Goal: Task Accomplishment & Management: Manage account settings

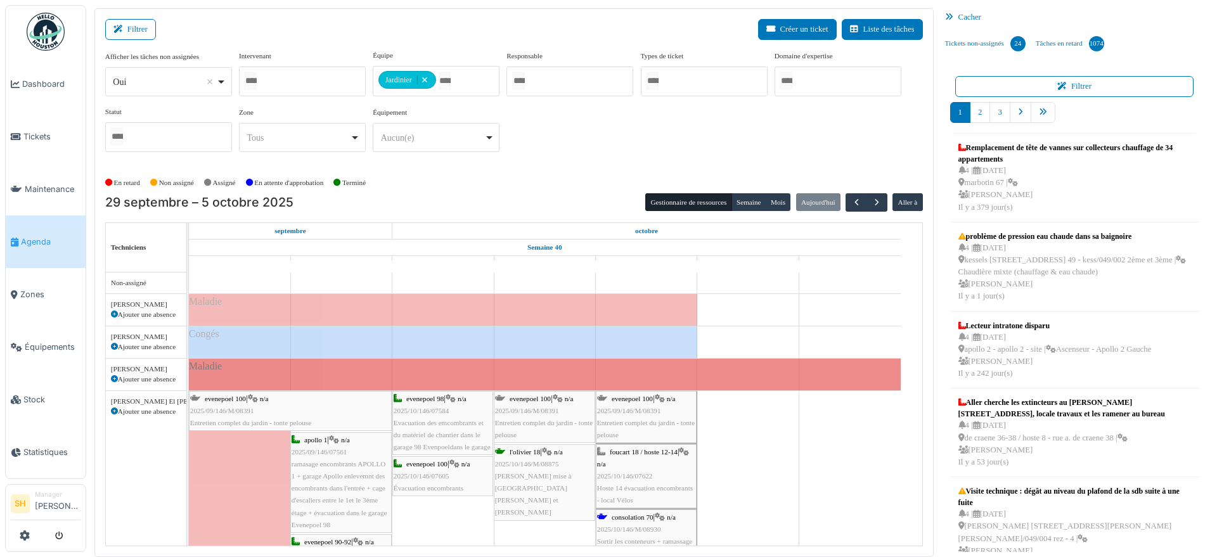
scroll to position [5, 0]
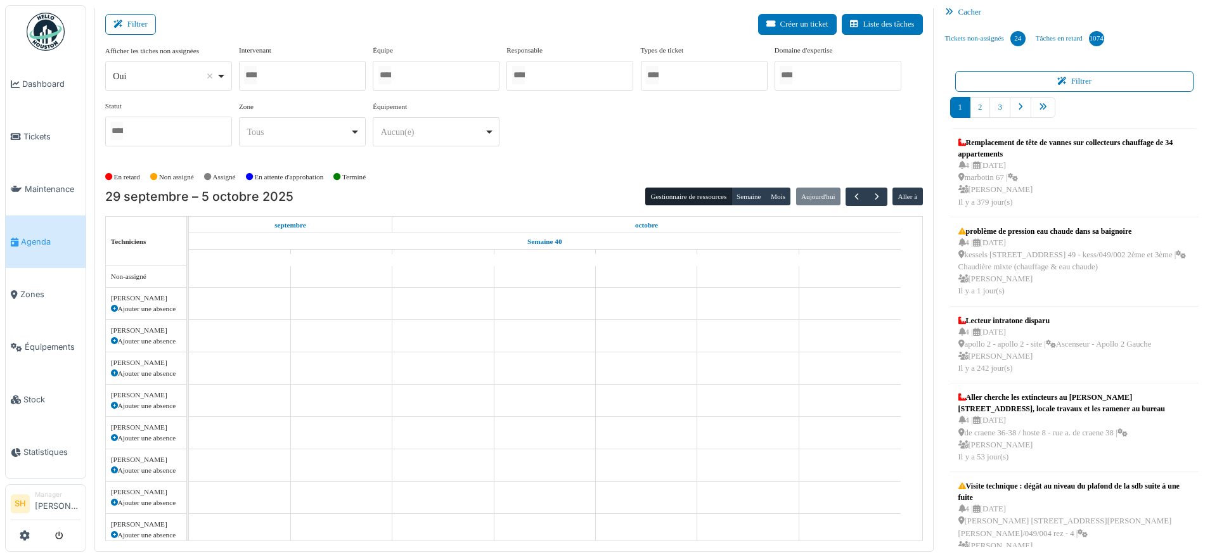
click at [427, 78] on div at bounding box center [436, 76] width 127 height 30
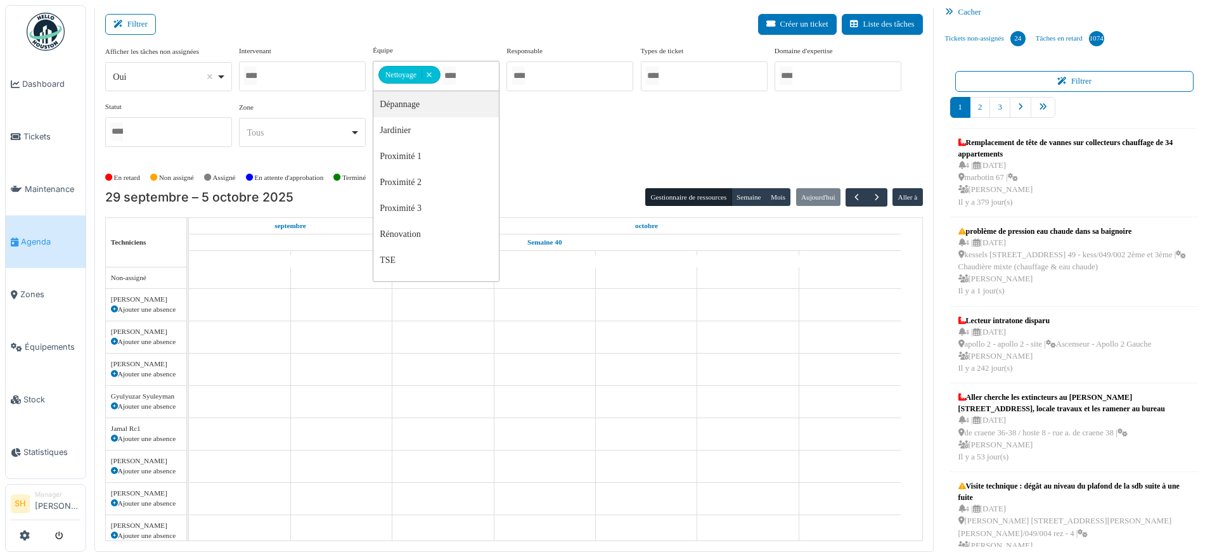
click at [302, 80] on div at bounding box center [302, 76] width 127 height 30
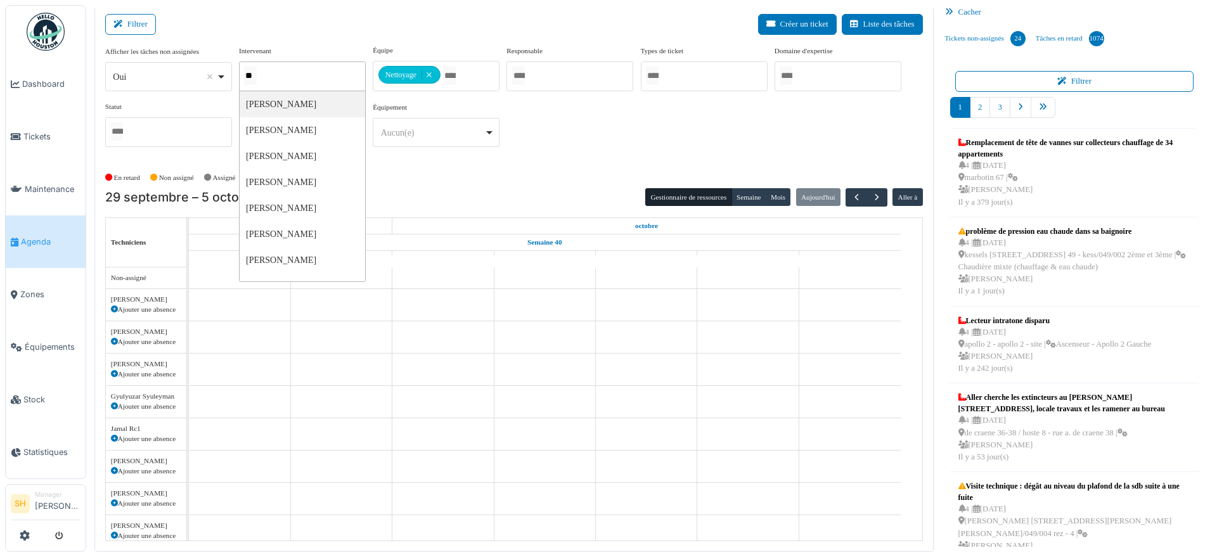
type input "***"
click at [322, 72] on div at bounding box center [302, 76] width 127 height 30
type input "***"
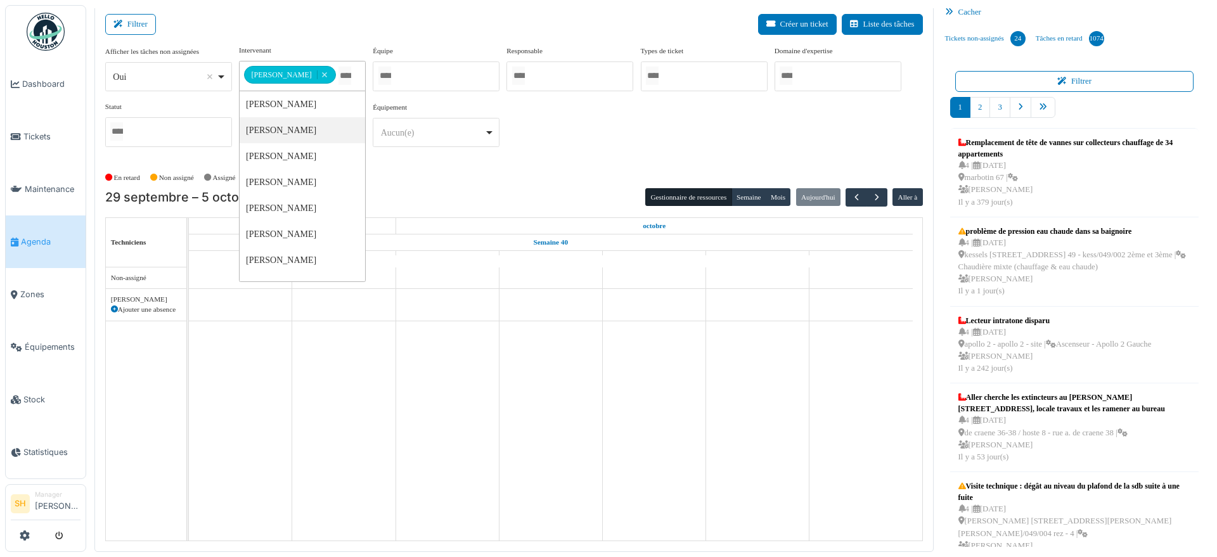
click at [510, 122] on div "**********" at bounding box center [514, 101] width 818 height 112
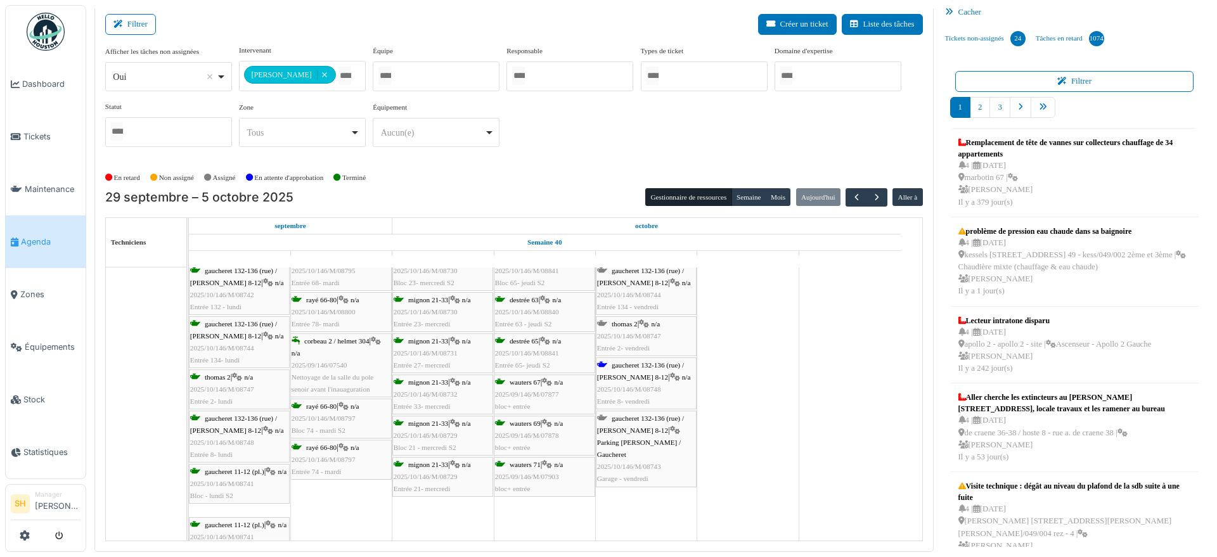
scroll to position [0, 0]
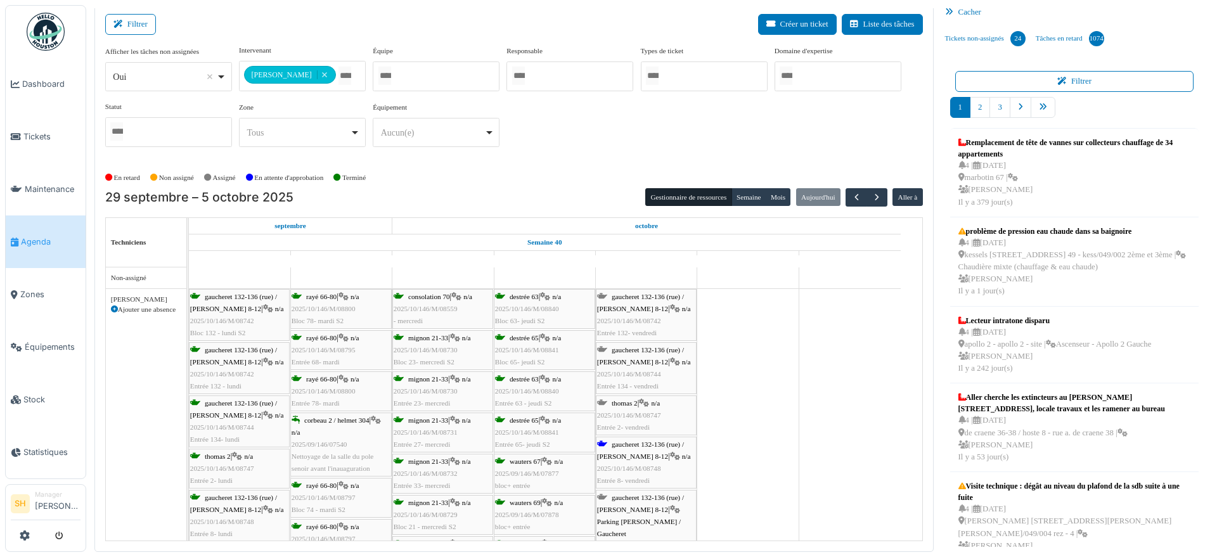
click at [649, 348] on span "gaucheret 132-136 (rue) / thomas 8-12" at bounding box center [640, 356] width 87 height 20
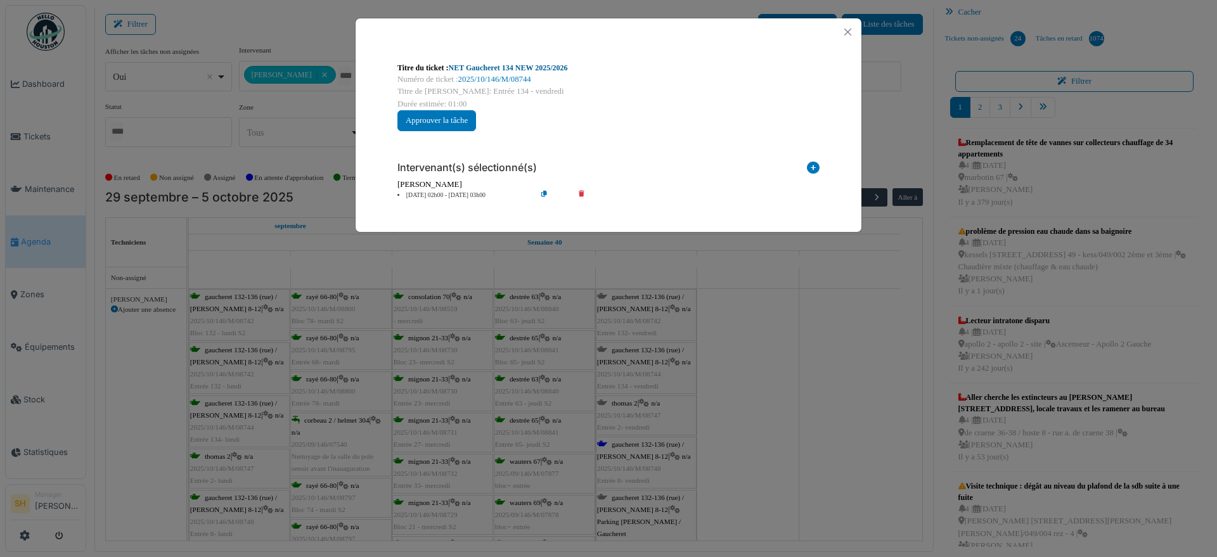
click at [508, 67] on link "NET Gaucheret 134 NEW 2025/2026" at bounding box center [508, 67] width 119 height 9
drag, startPoint x: 851, startPoint y: 29, endPoint x: 697, endPoint y: 67, distance: 159.5
click at [851, 29] on button "Close" at bounding box center [847, 31] width 17 height 17
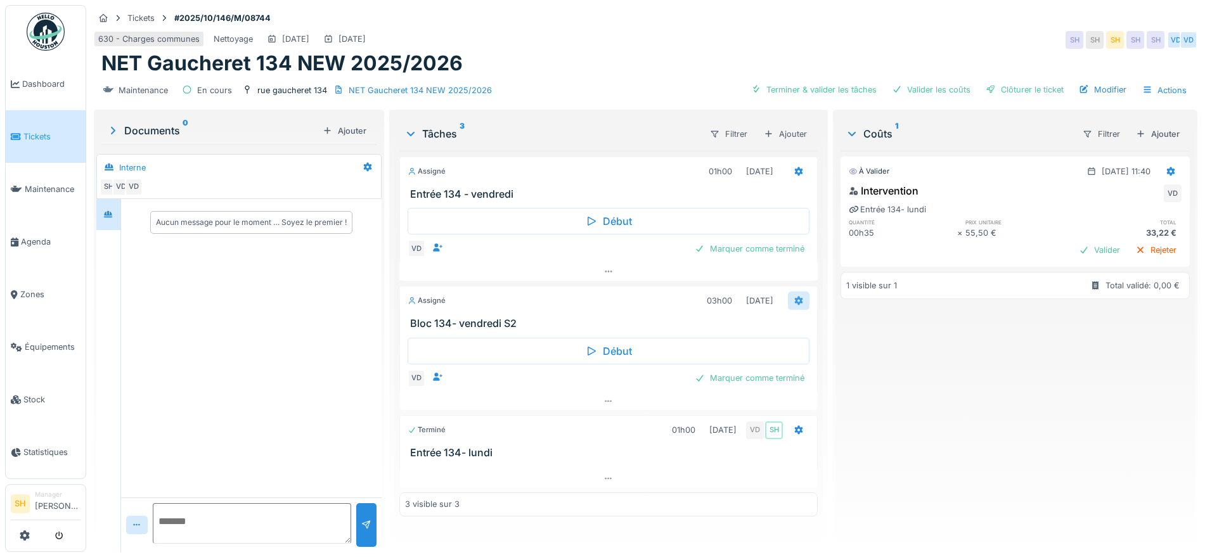
click at [795, 302] on icon at bounding box center [799, 301] width 8 height 9
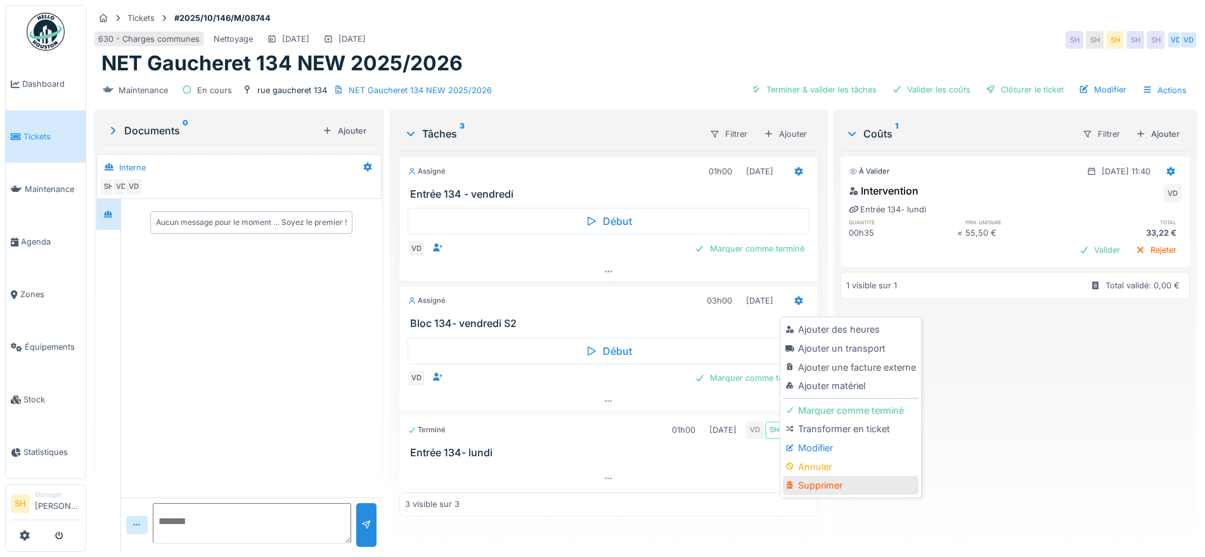
click at [851, 488] on div "Supprimer" at bounding box center [850, 485] width 135 height 19
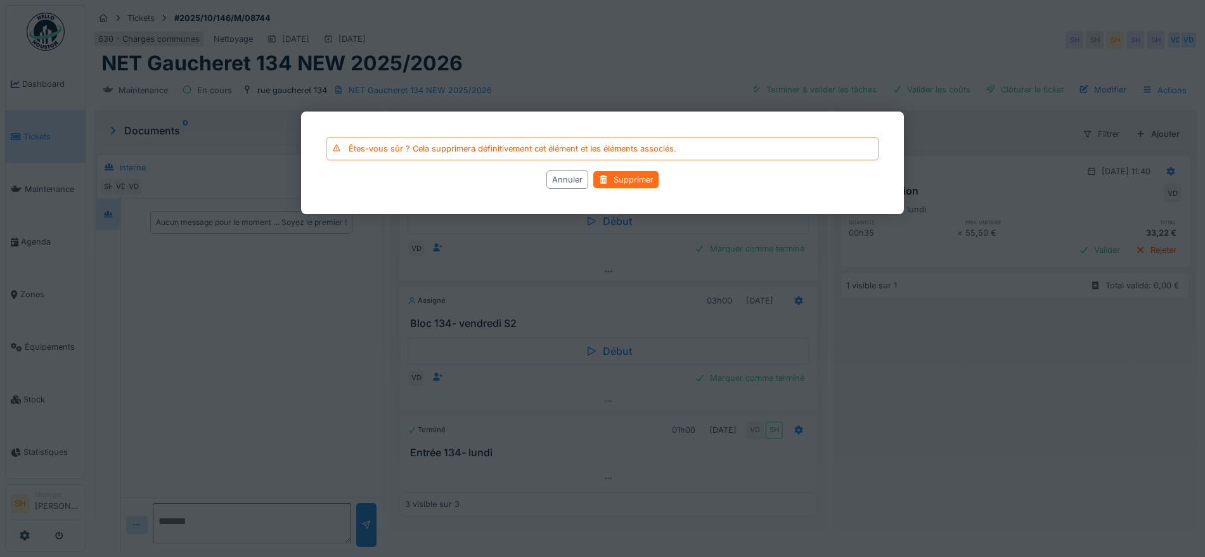
click at [634, 181] on div "Supprimer" at bounding box center [625, 179] width 65 height 17
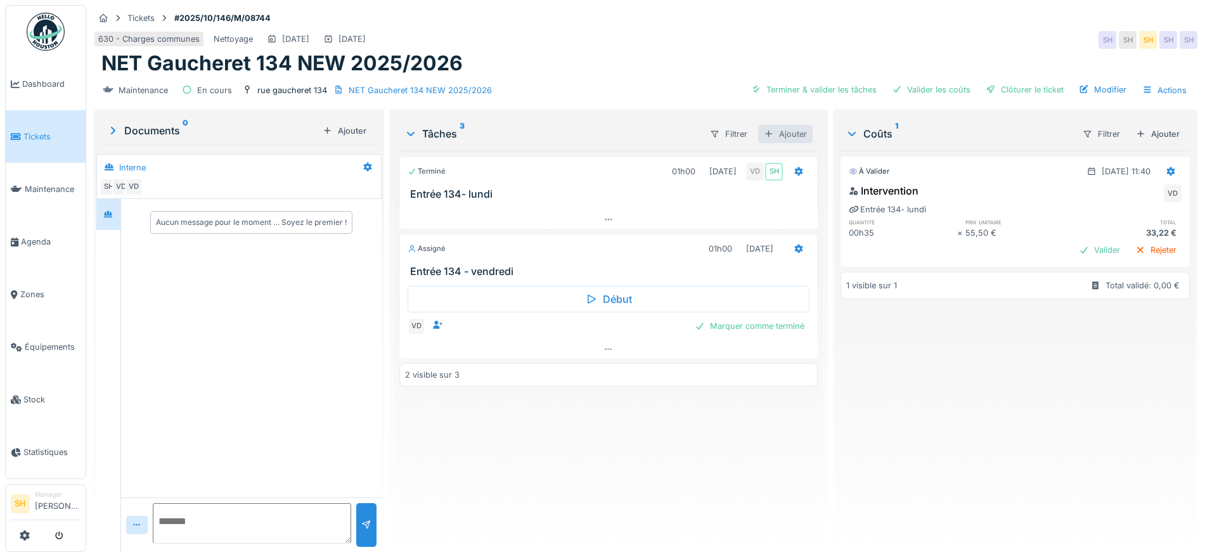
click at [791, 131] on div "Ajouter" at bounding box center [785, 134] width 55 height 18
drag, startPoint x: 830, startPoint y: 181, endPoint x: 828, endPoint y: 188, distance: 7.2
click at [830, 181] on div "Tâches du plan de maintenance" at bounding box center [831, 181] width 155 height 19
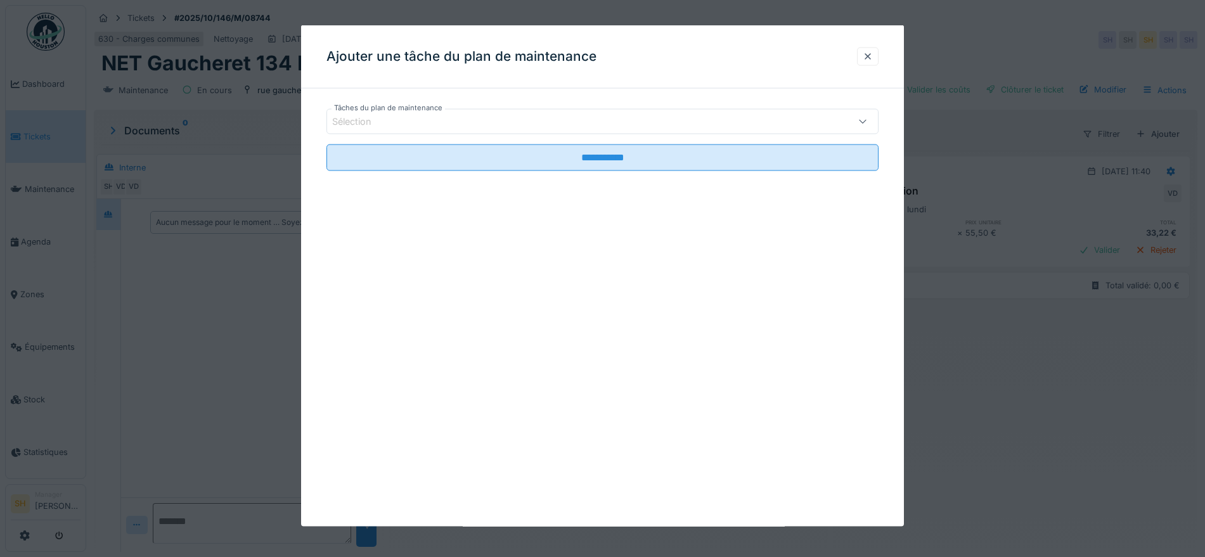
click at [553, 121] on div "Sélection" at bounding box center [570, 122] width 476 height 14
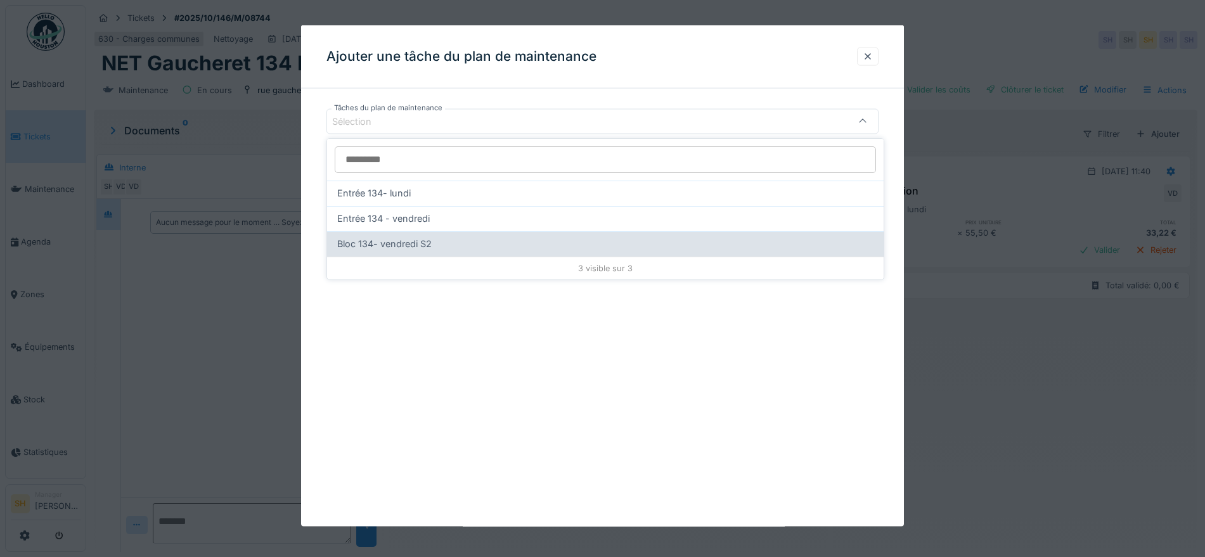
click at [529, 247] on div "Bloc 134- vendredi S2" at bounding box center [605, 244] width 536 height 14
type input "*****"
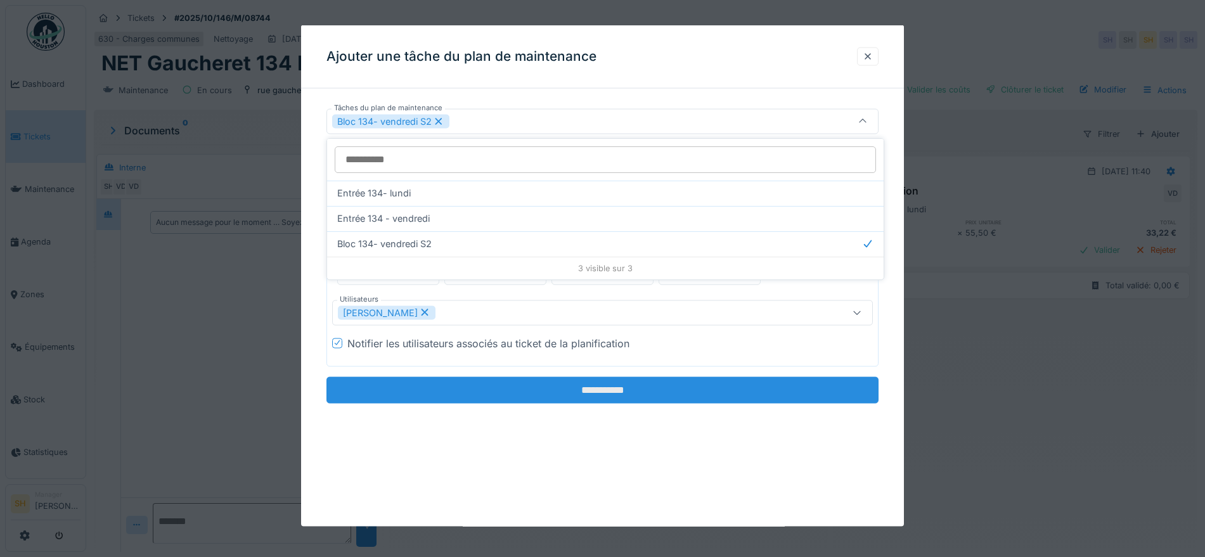
click at [595, 393] on input "**********" at bounding box center [603, 390] width 552 height 27
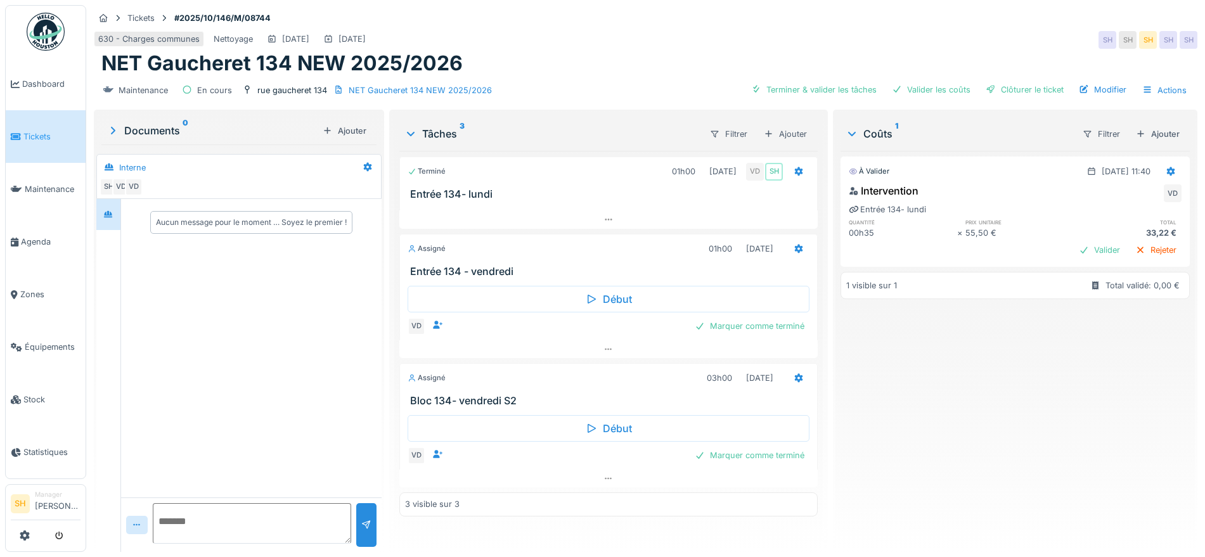
scroll to position [12, 0]
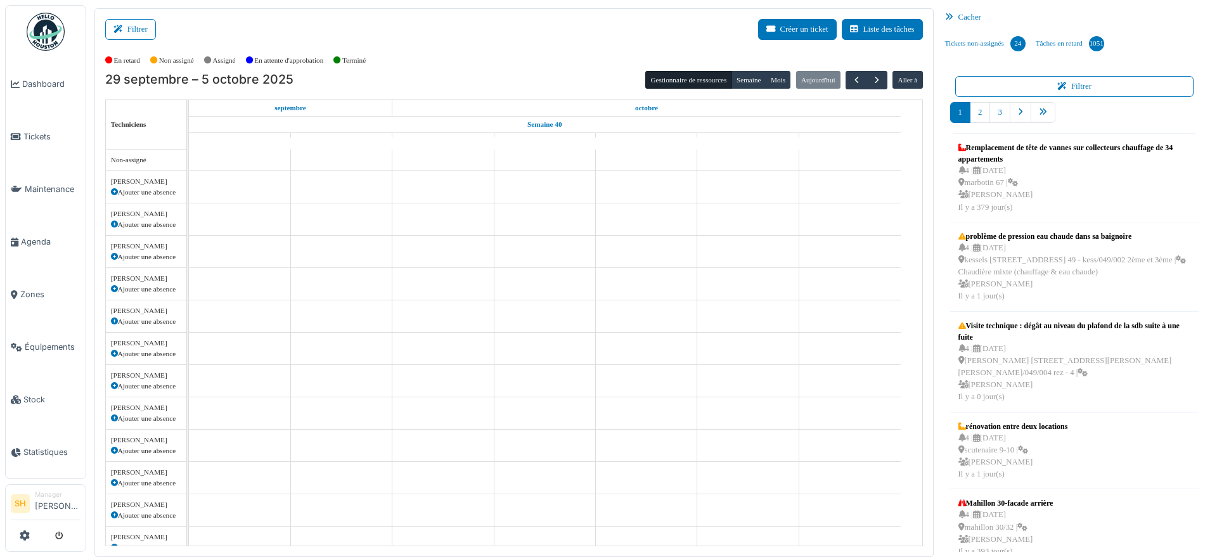
drag, startPoint x: 134, startPoint y: 29, endPoint x: 209, endPoint y: 48, distance: 77.2
click at [136, 32] on button "Filtrer" at bounding box center [130, 29] width 51 height 21
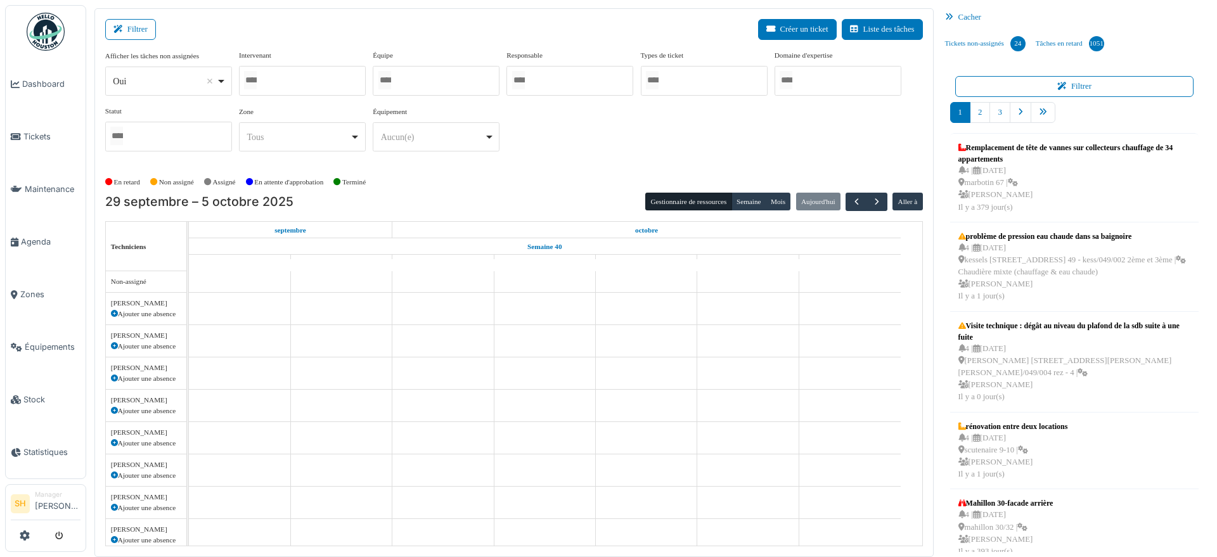
click at [333, 82] on div at bounding box center [302, 81] width 127 height 30
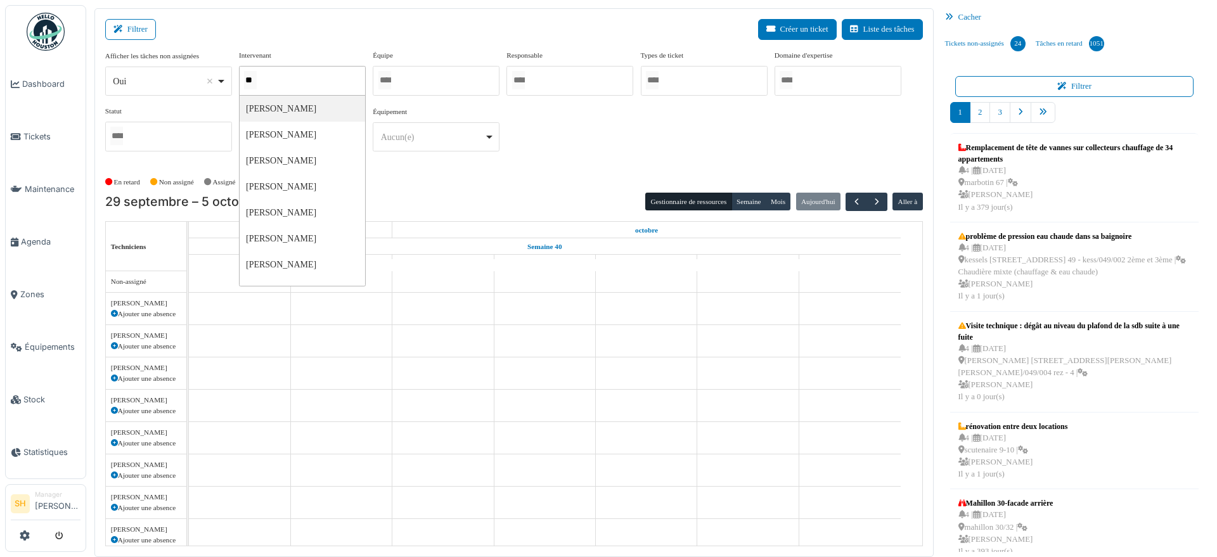
type input "***"
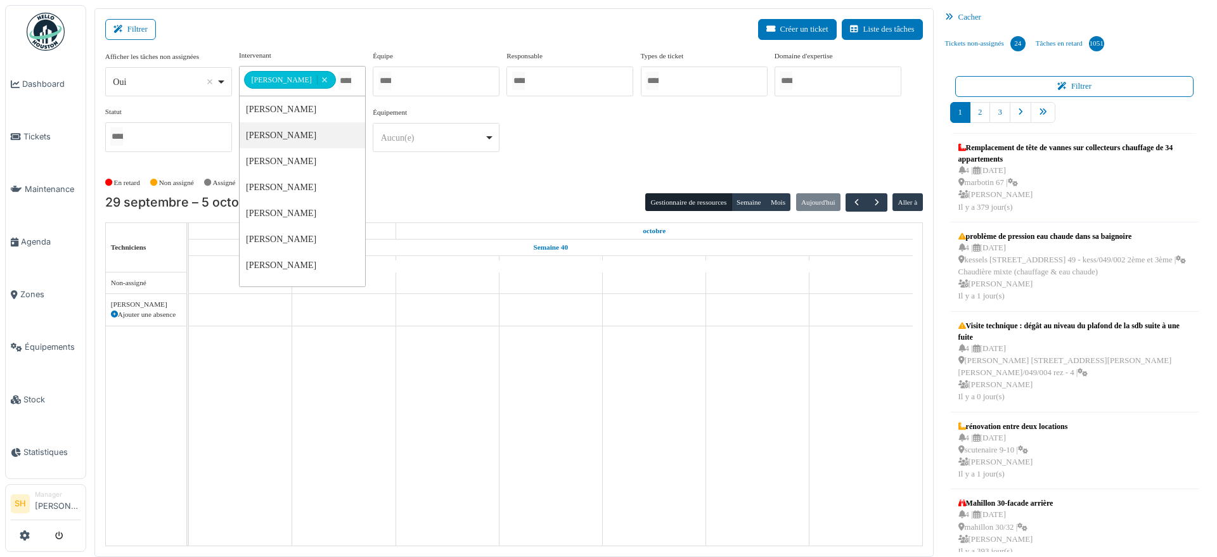
click at [554, 150] on div "**********" at bounding box center [514, 106] width 818 height 112
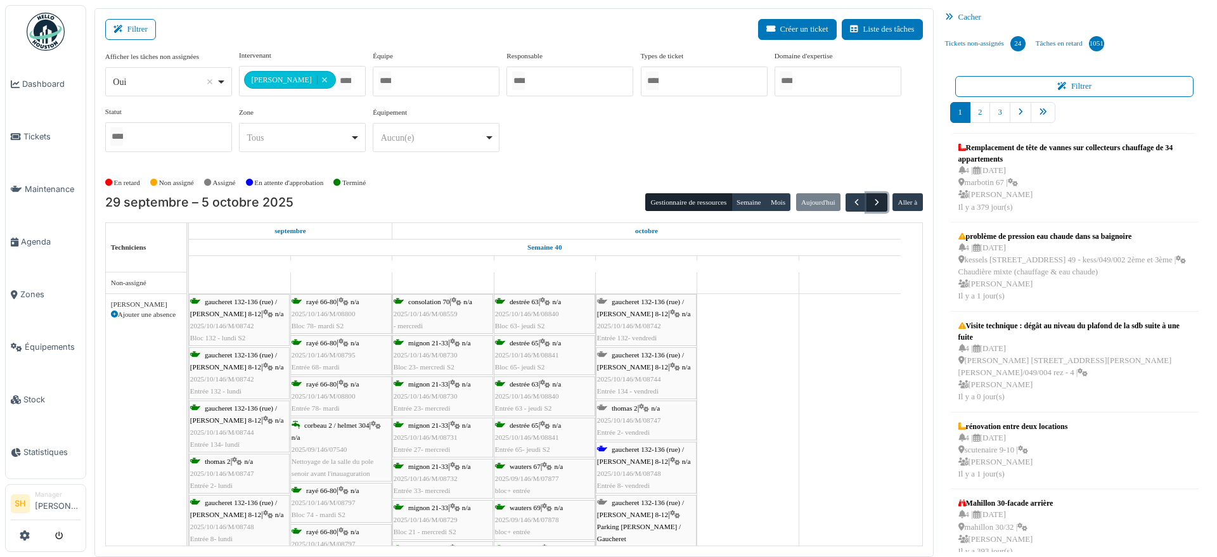
click at [872, 201] on span "button" at bounding box center [877, 202] width 11 height 11
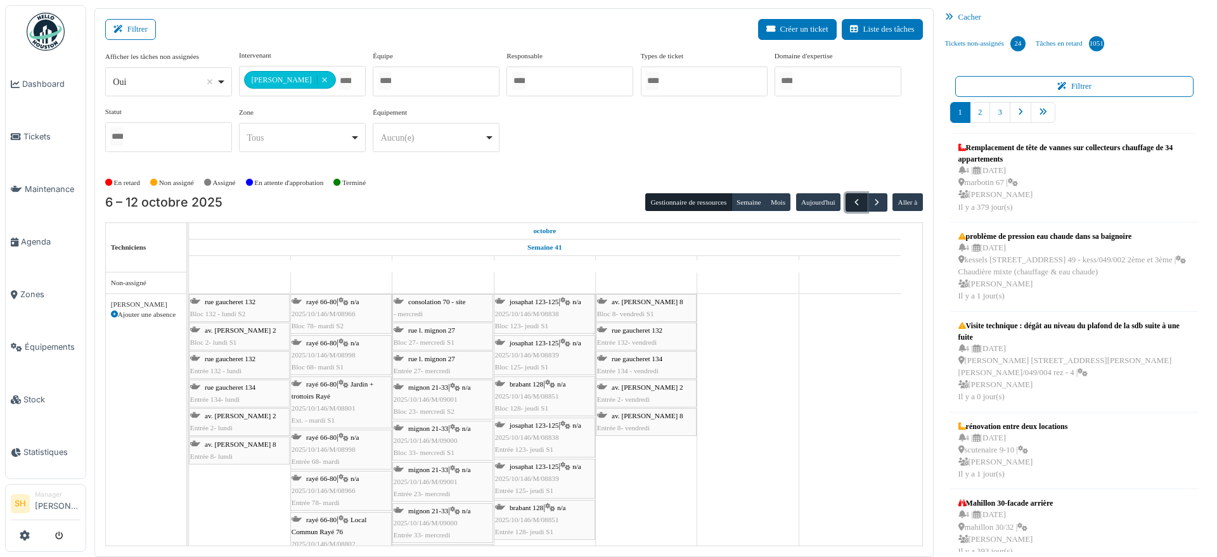
click at [851, 203] on span "button" at bounding box center [856, 202] width 11 height 11
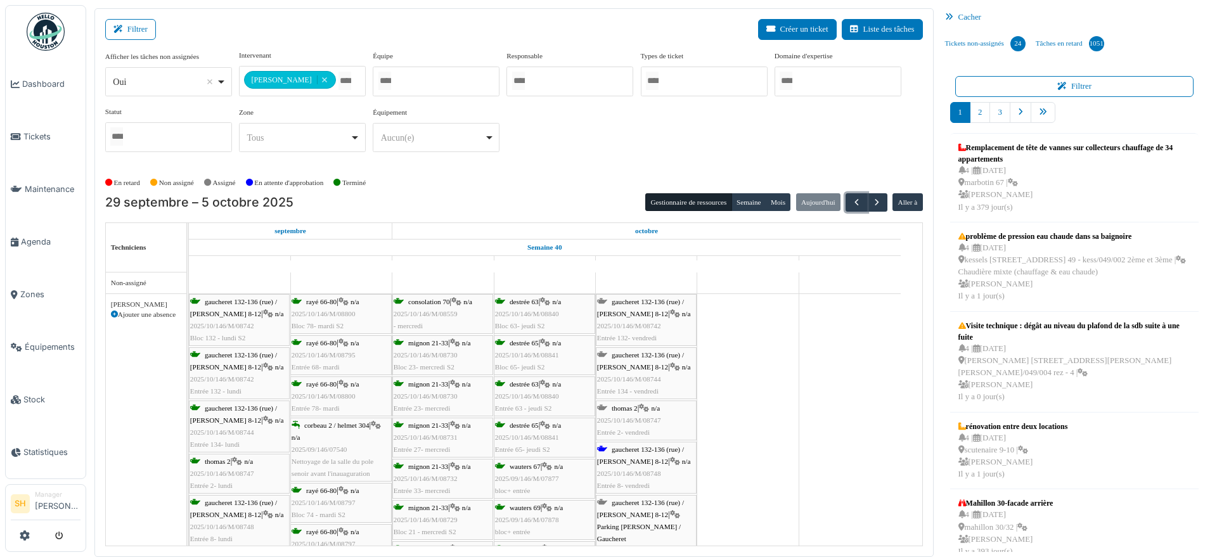
click at [650, 356] on span "gaucheret 132-136 (rue) / thomas 8-12" at bounding box center [640, 361] width 87 height 20
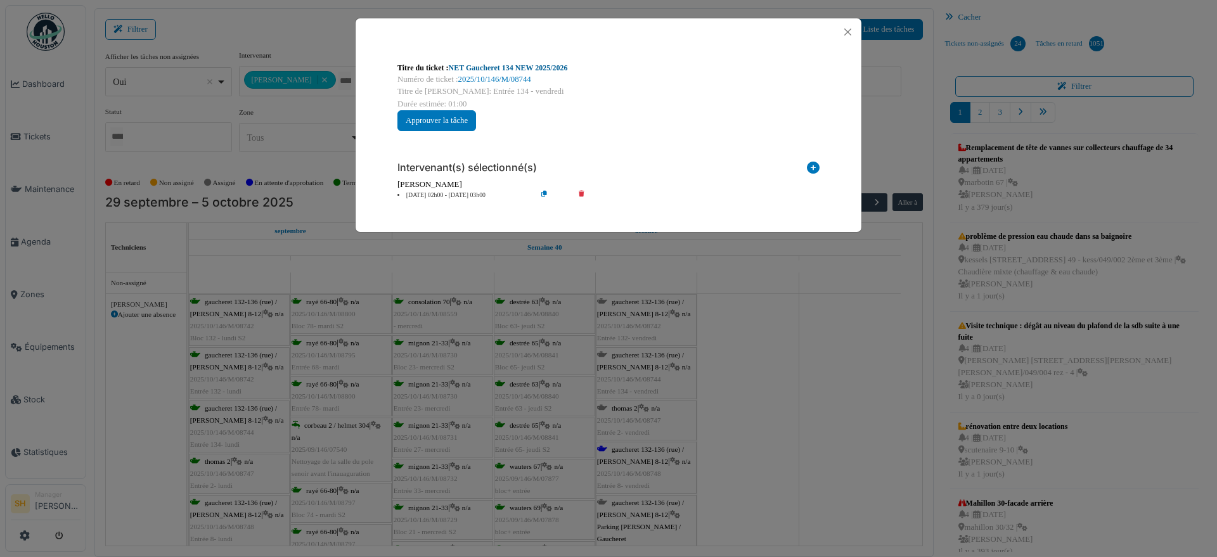
click at [510, 63] on link "NET Gaucheret 134 NEW 2025/2026" at bounding box center [508, 67] width 119 height 9
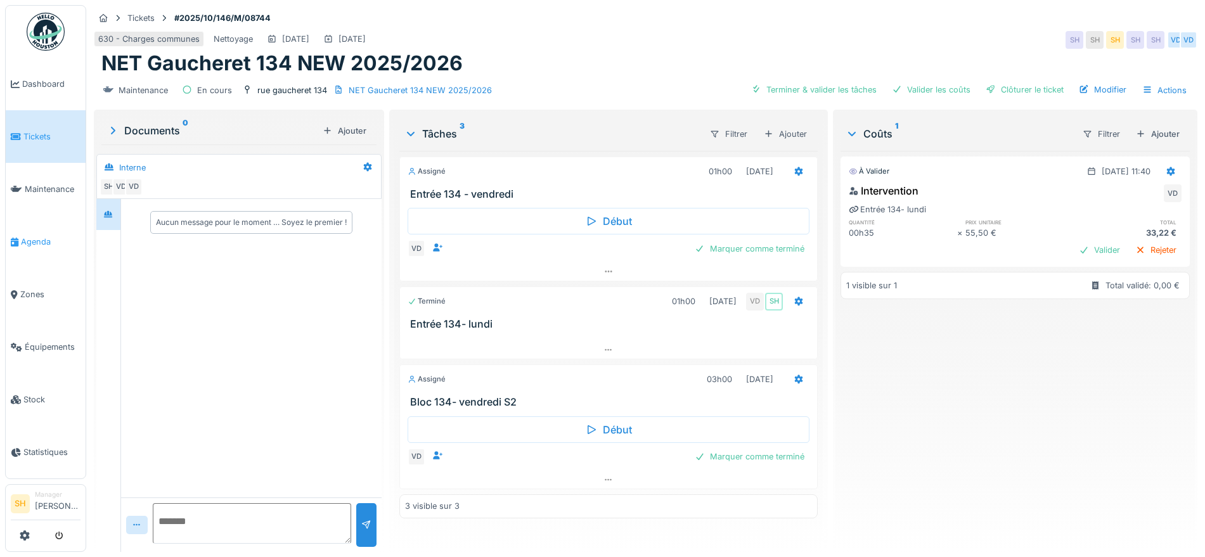
click at [38, 236] on span "Agenda" at bounding box center [51, 242] width 60 height 12
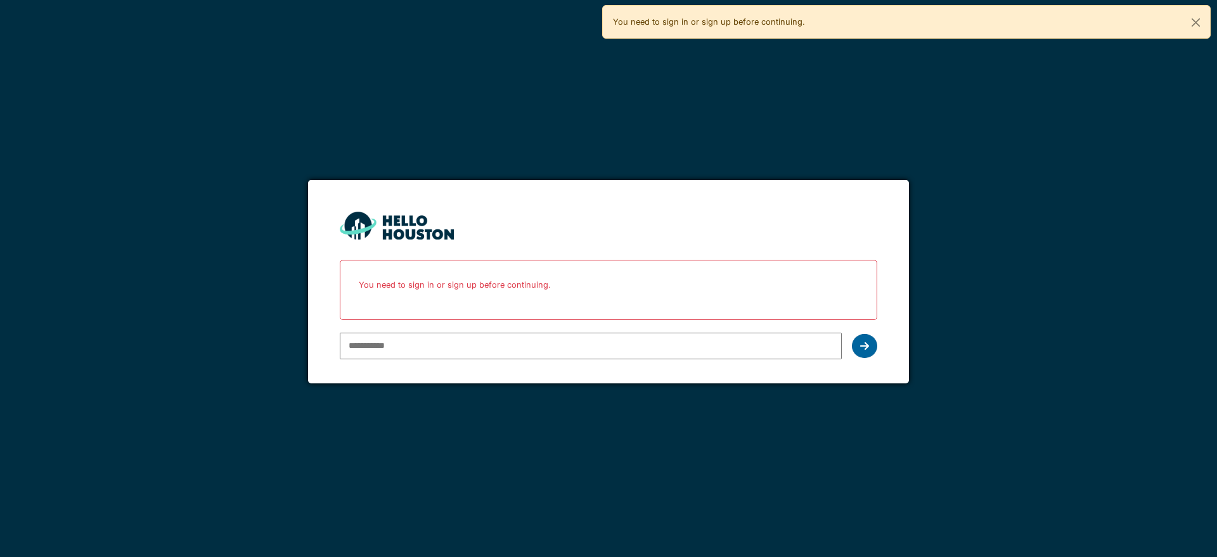
type input "**********"
click at [865, 341] on icon at bounding box center [864, 346] width 9 height 10
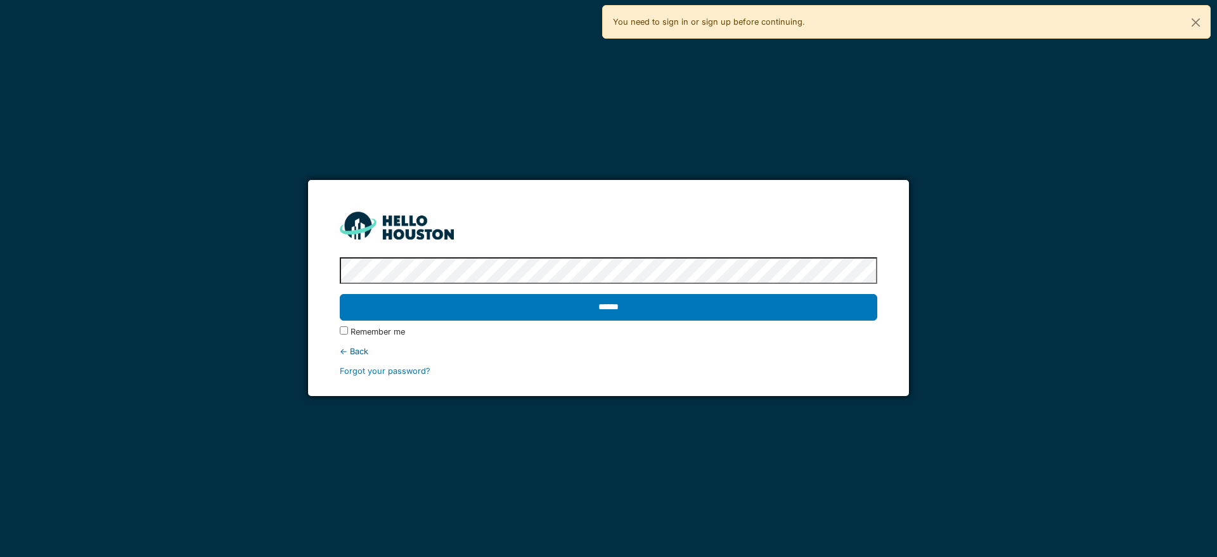
click at [657, 302] on input "******" at bounding box center [608, 307] width 537 height 27
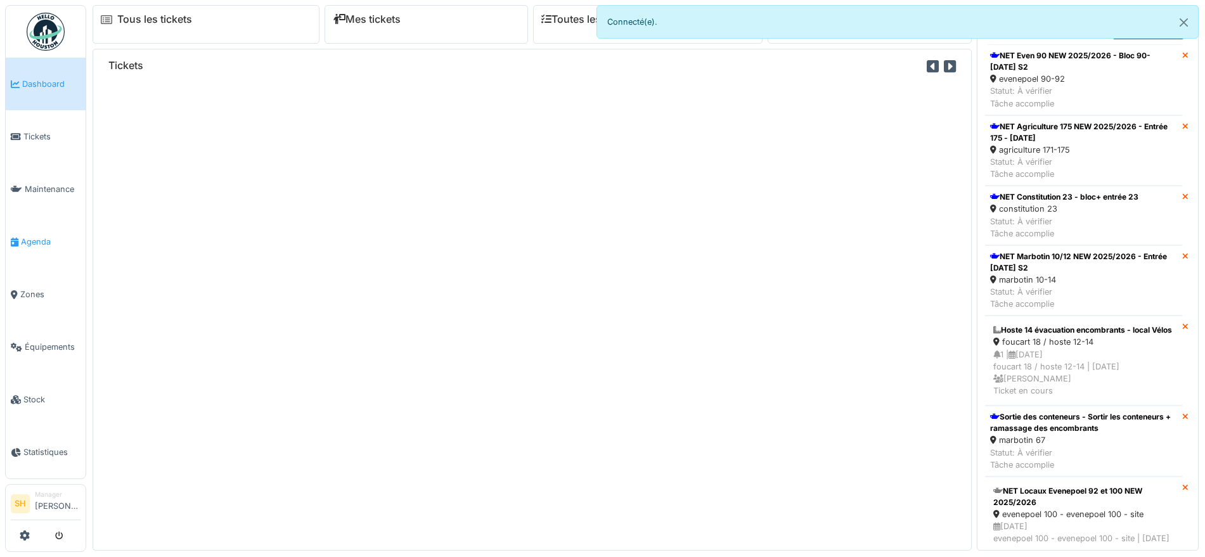
click at [38, 239] on span "Agenda" at bounding box center [51, 242] width 60 height 12
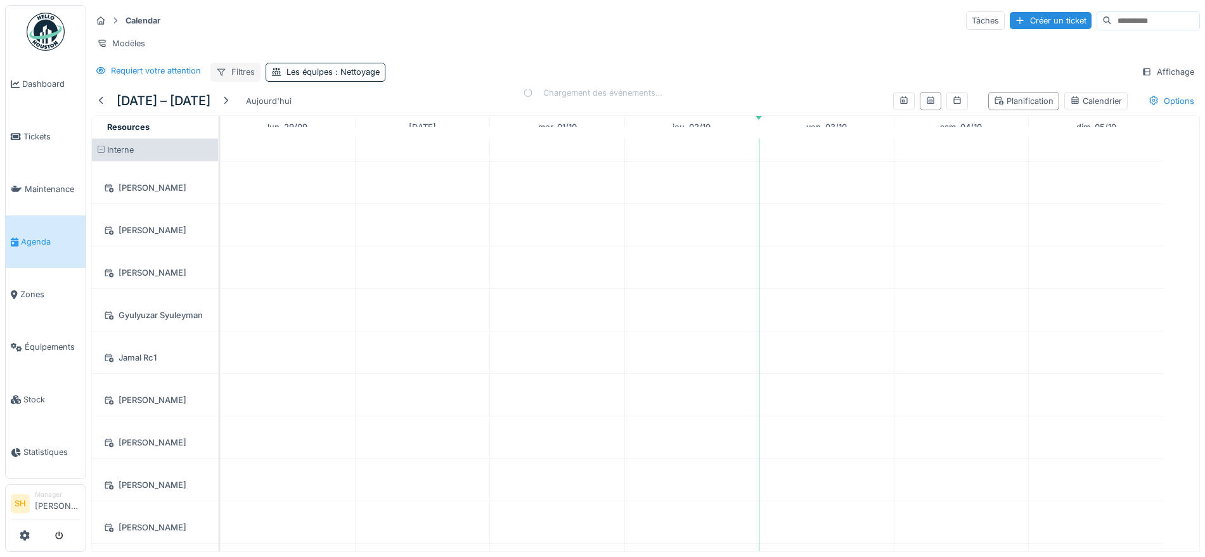
click at [232, 81] on div "Filtres" at bounding box center [235, 72] width 50 height 18
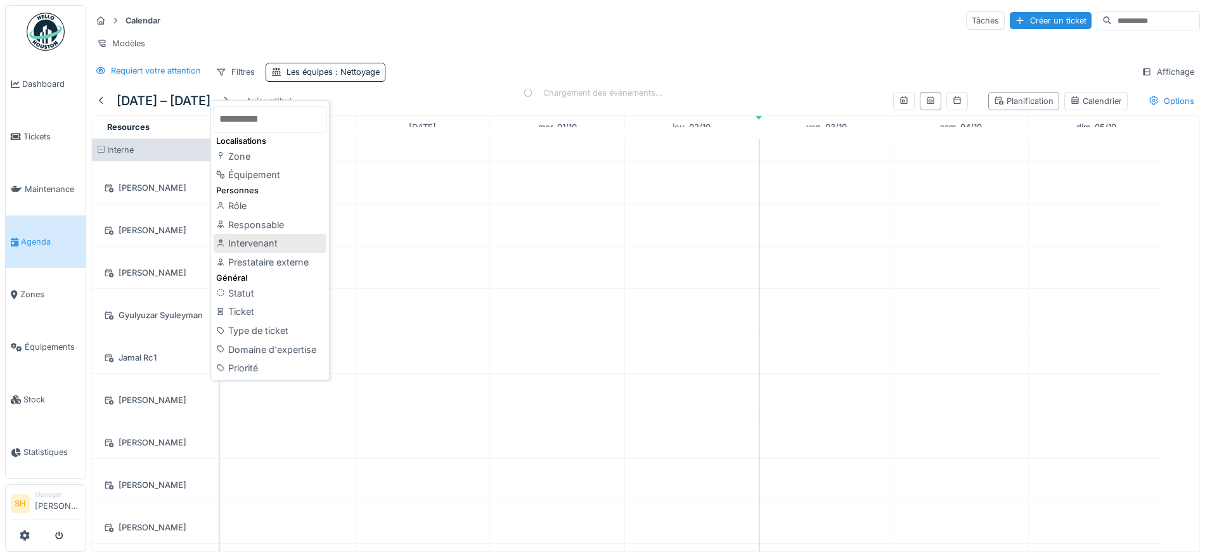
click at [255, 238] on div "Intervenant" at bounding box center [270, 243] width 113 height 19
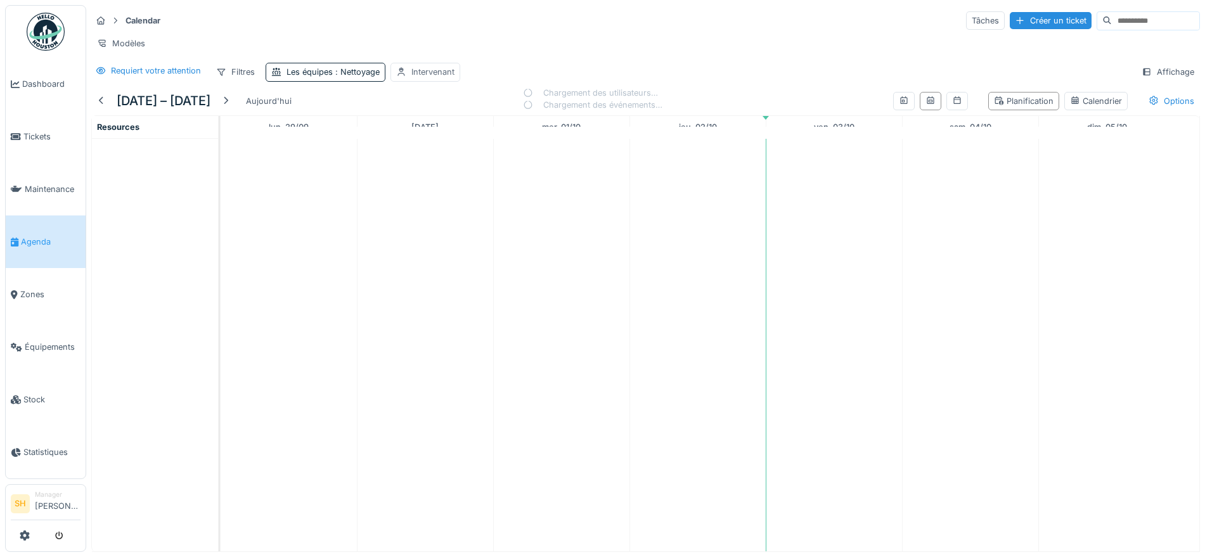
click at [432, 77] on div "Intervenant" at bounding box center [432, 72] width 43 height 12
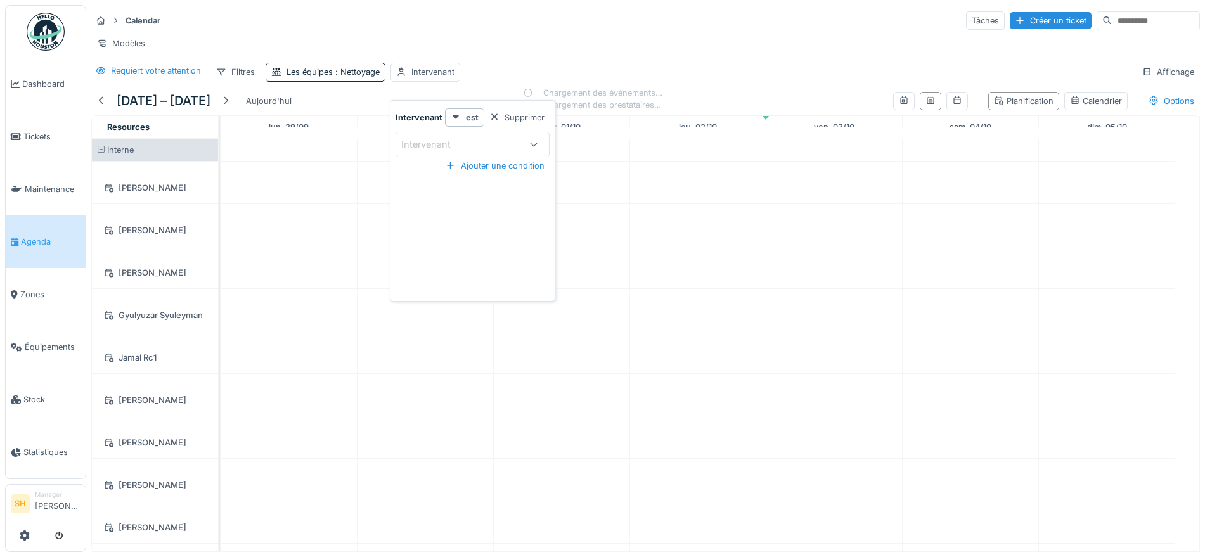
click at [506, 147] on div "Intervenant" at bounding box center [460, 145] width 119 height 14
type input "*"
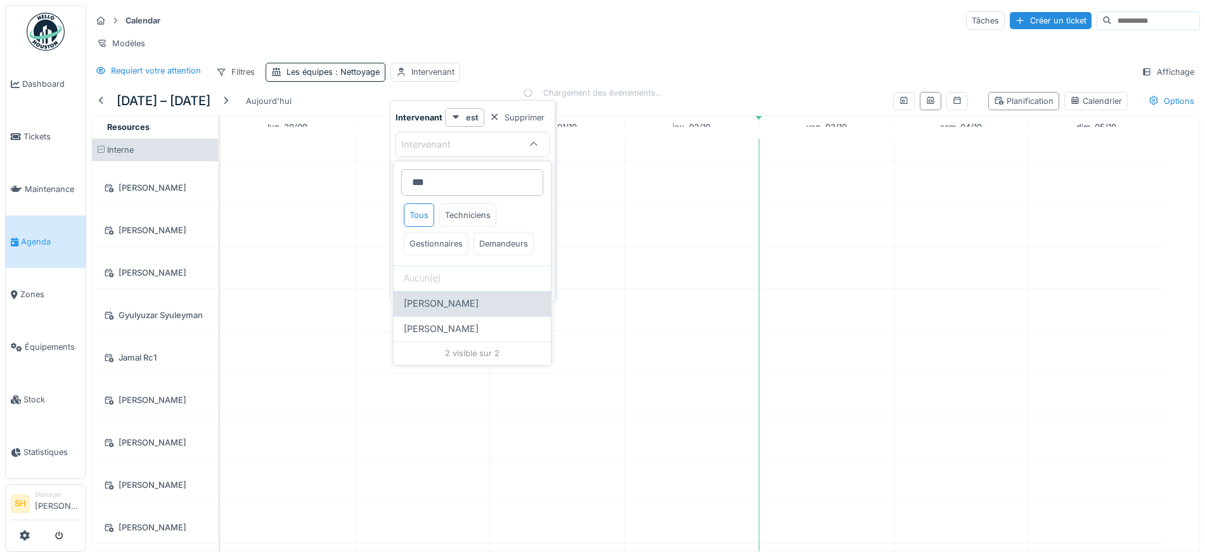
type input "***"
click at [479, 311] on span "[PERSON_NAME]" at bounding box center [441, 304] width 75 height 14
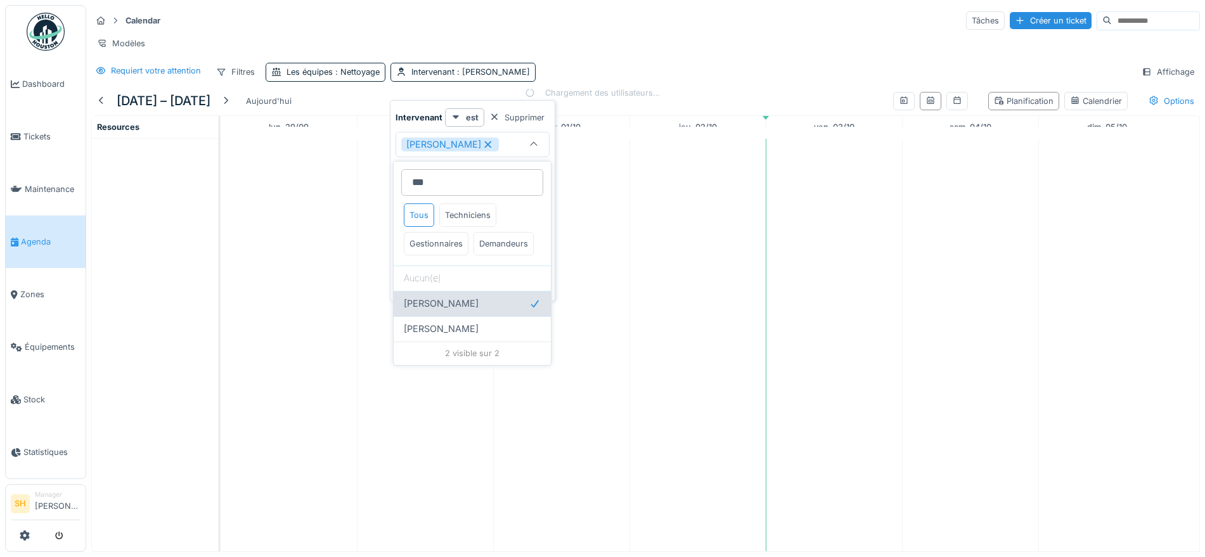
type input "*****"
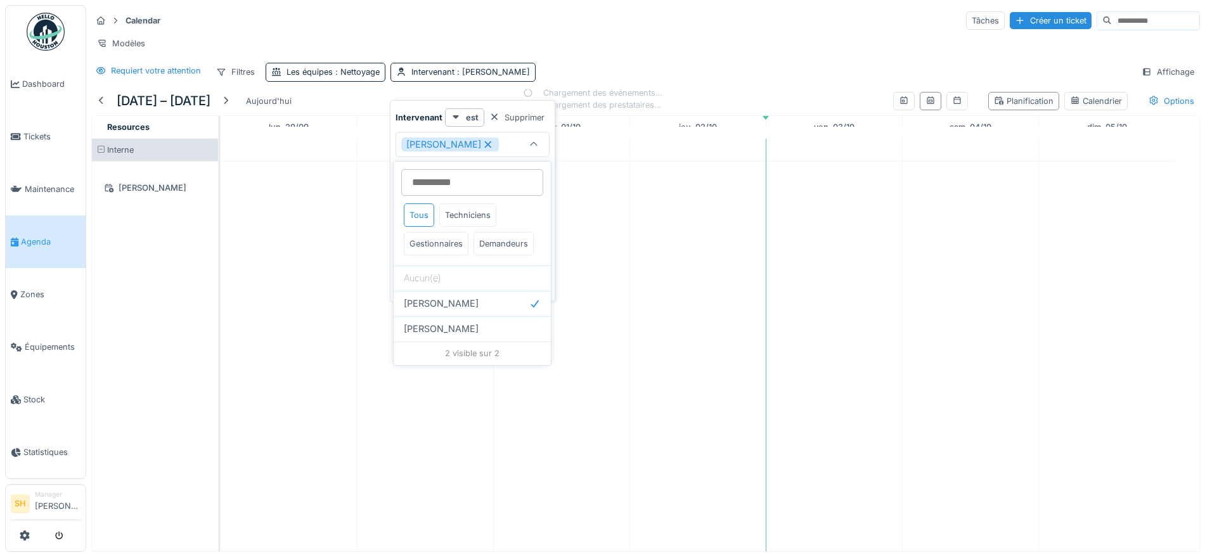
click at [627, 38] on div "Modèles" at bounding box center [645, 43] width 1109 height 18
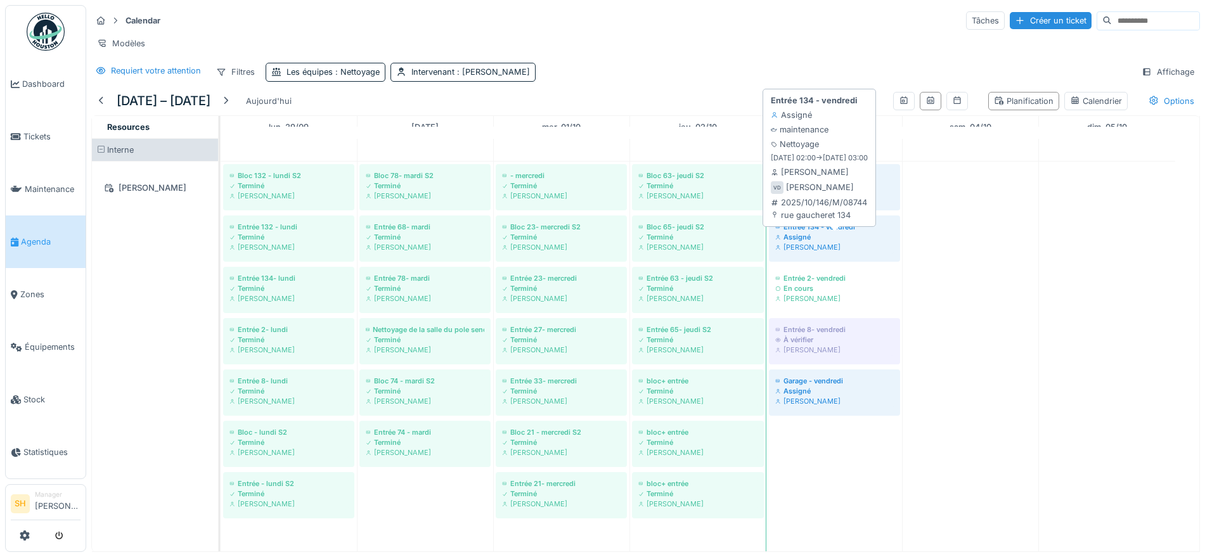
click at [846, 232] on div "Entrée 134 - vendredi" at bounding box center [834, 227] width 119 height 10
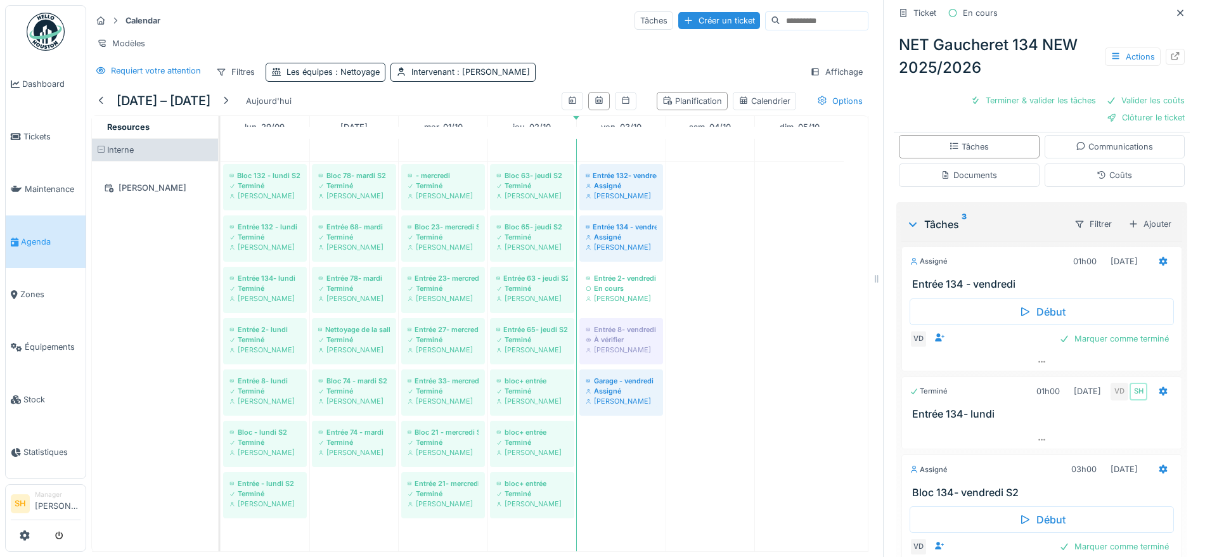
scroll to position [283, 0]
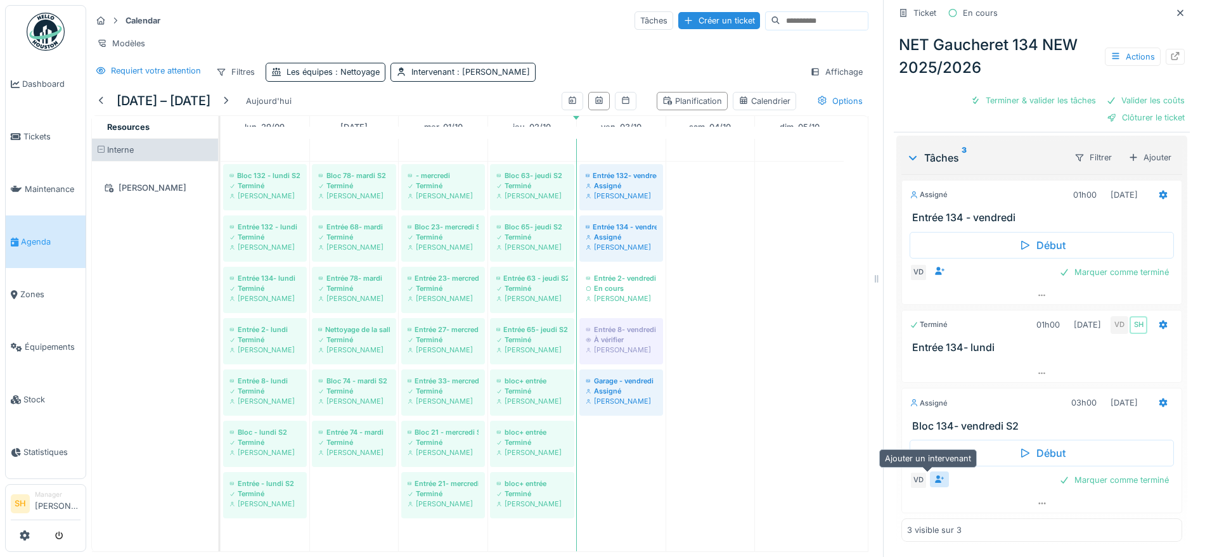
click at [935, 477] on icon at bounding box center [940, 480] width 10 height 8
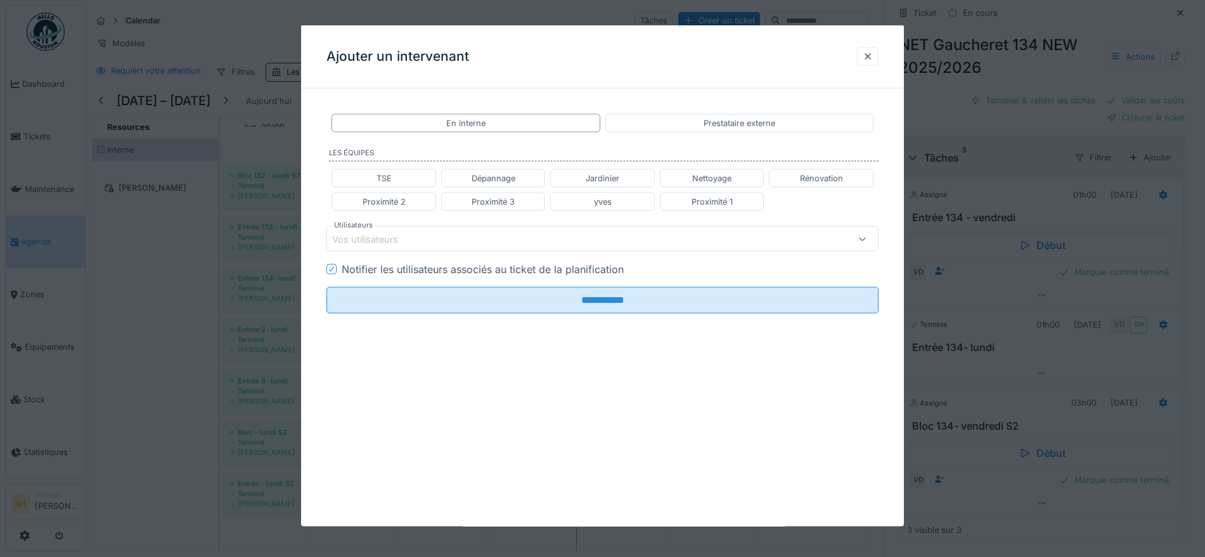
click at [470, 234] on div "Vos utilisateurs" at bounding box center [570, 239] width 476 height 14
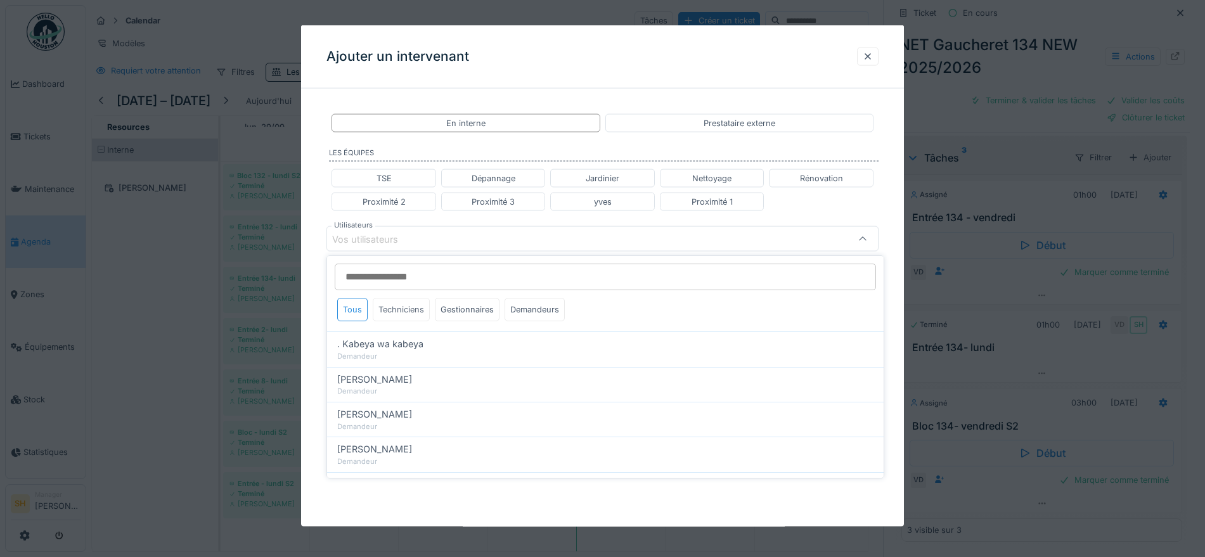
click at [407, 306] on div "Techniciens" at bounding box center [401, 309] width 57 height 23
click at [403, 278] on input "Utilisateurs" at bounding box center [605, 277] width 541 height 27
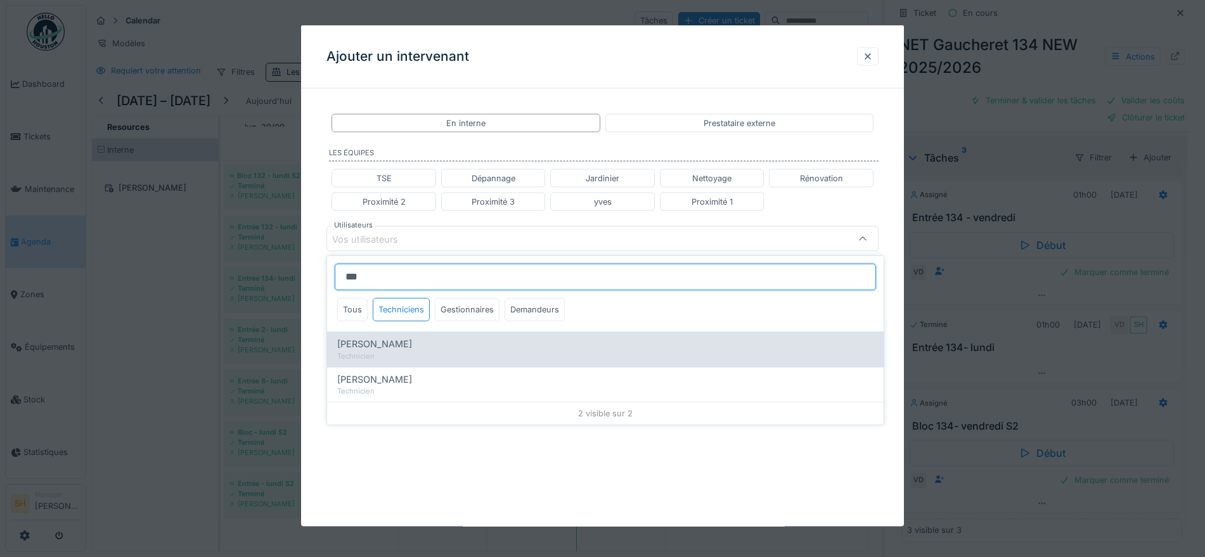
type input "***"
click at [398, 347] on span "Véronique Desprets" at bounding box center [374, 344] width 75 height 14
type input "*****"
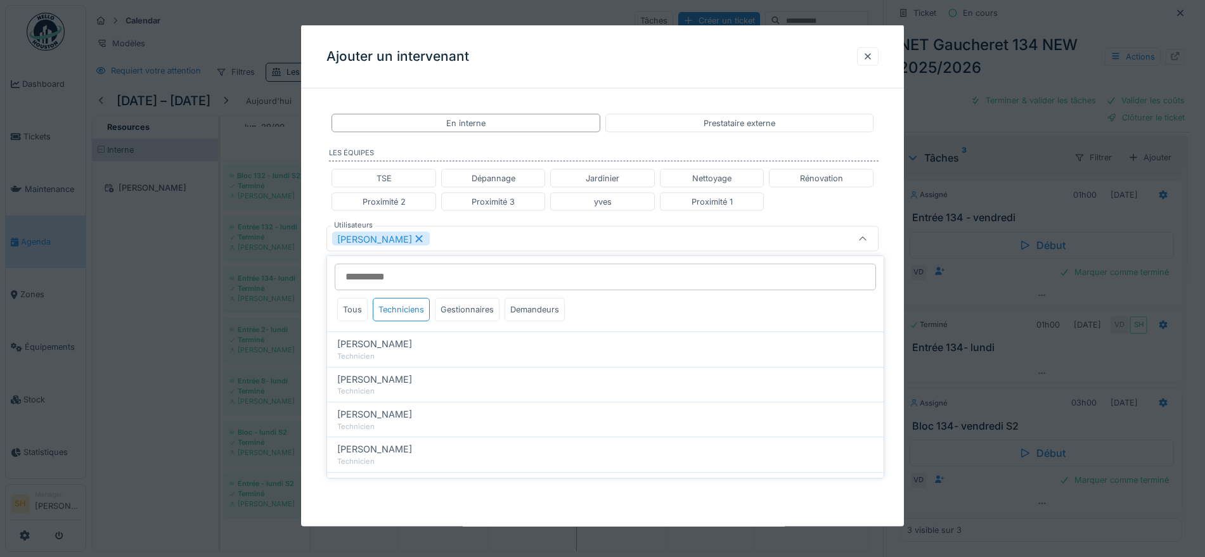
click at [896, 210] on div "**********" at bounding box center [602, 254] width 603 height 310
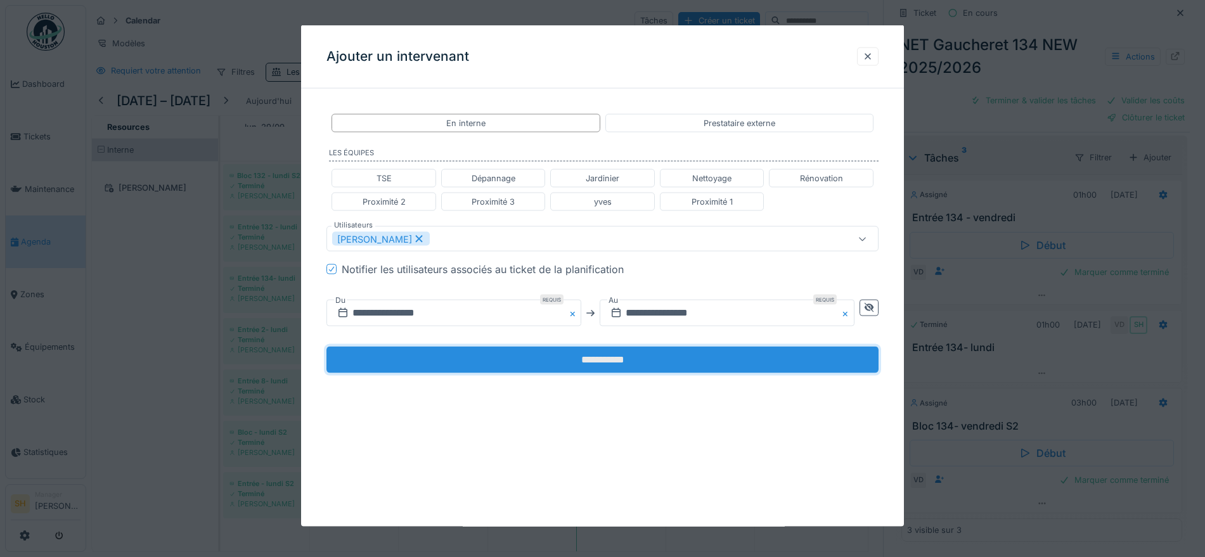
click at [533, 360] on input "**********" at bounding box center [603, 360] width 552 height 27
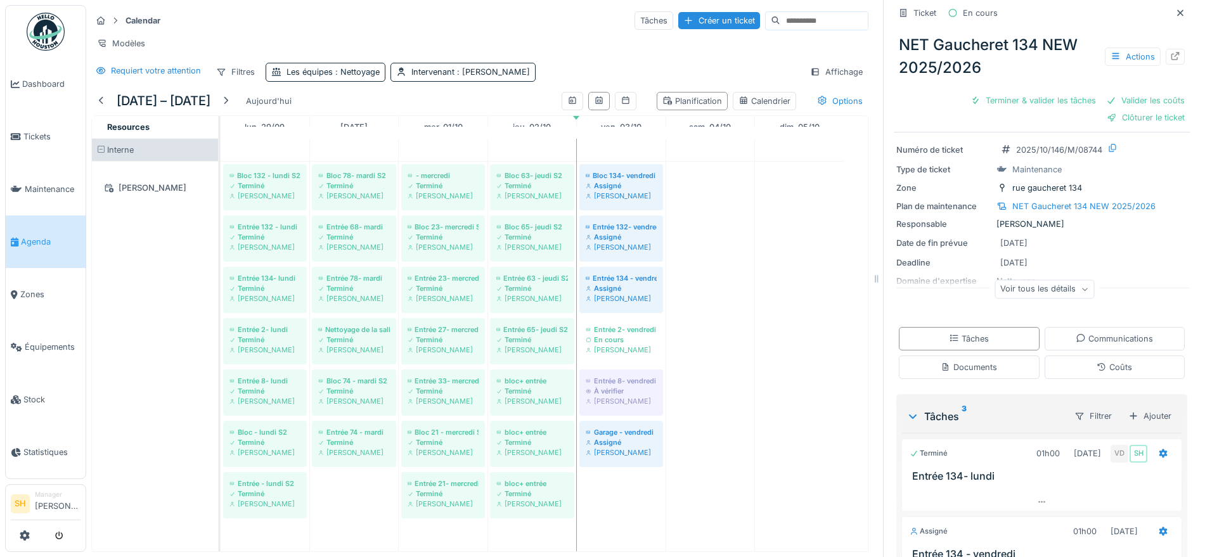
scroll to position [0, 0]
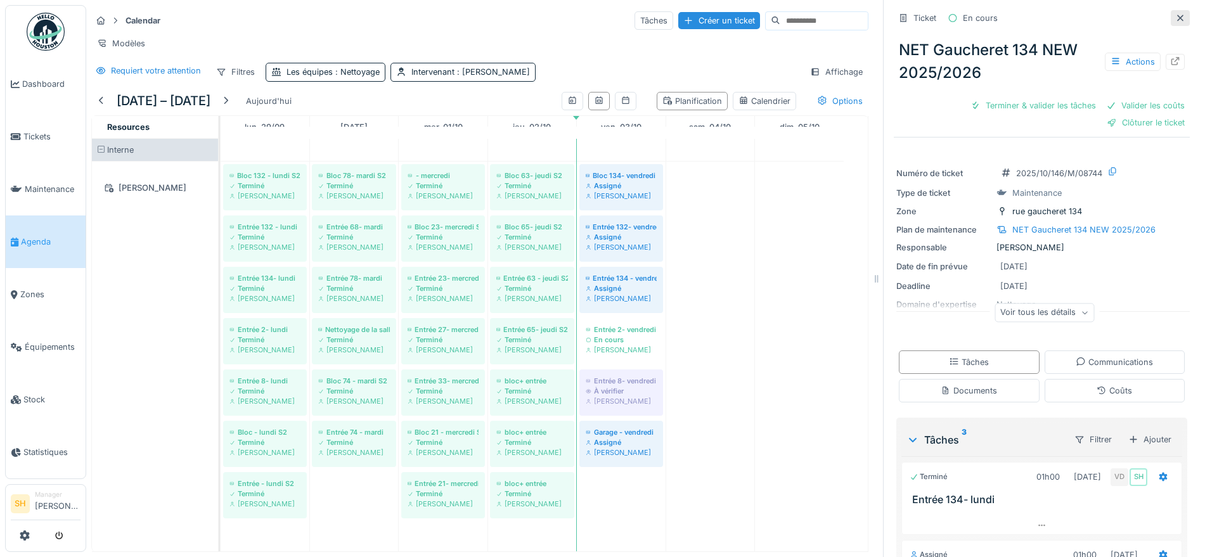
click at [1175, 17] on icon at bounding box center [1180, 18] width 10 height 8
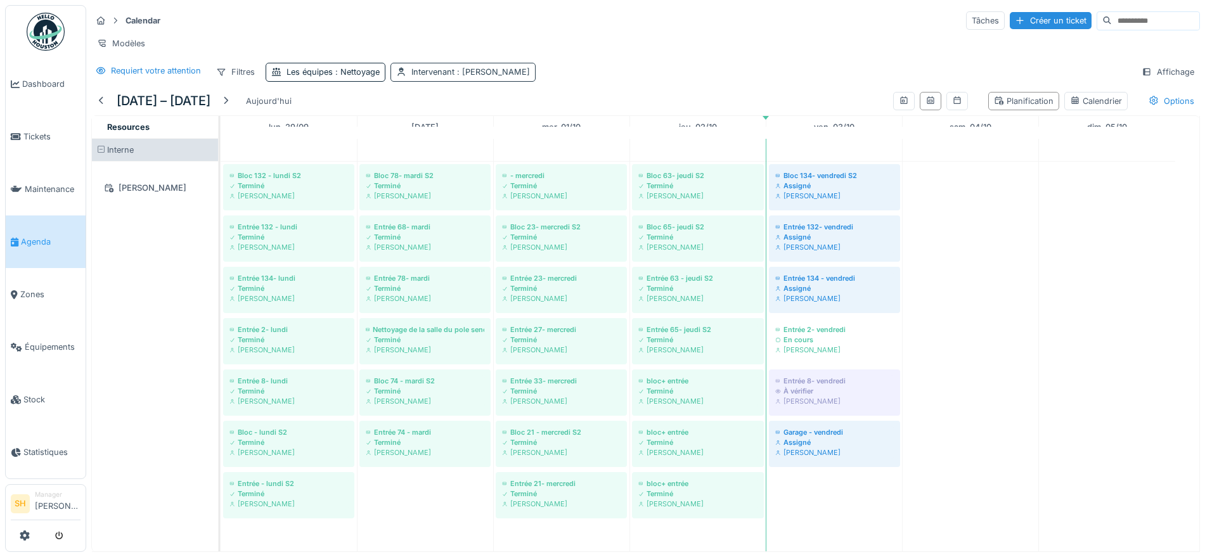
click at [489, 77] on span ": Véronique Desprets" at bounding box center [492, 72] width 75 height 10
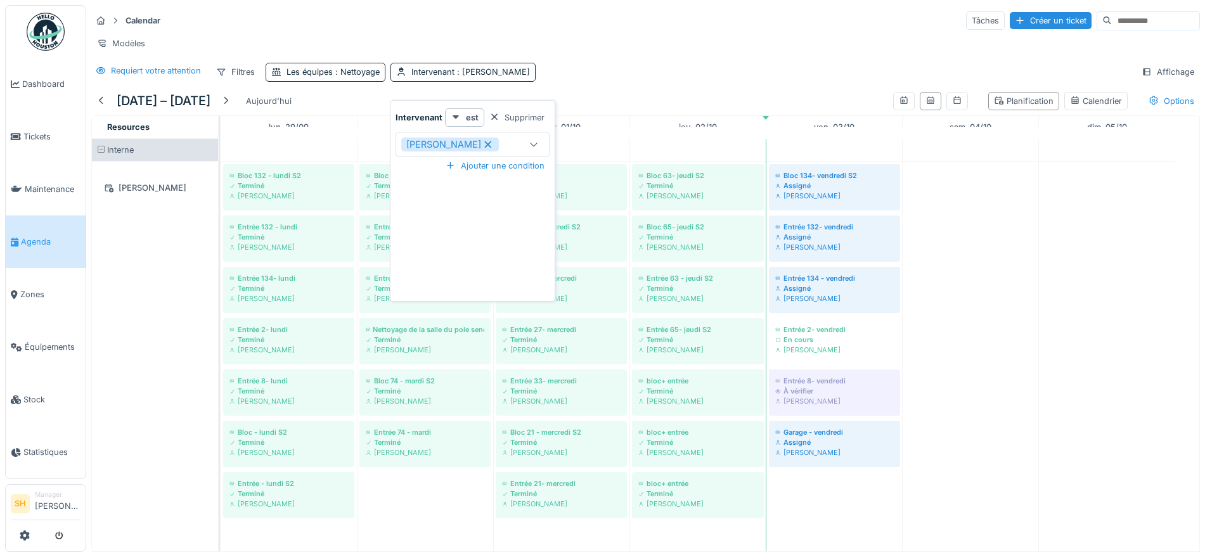
click at [492, 144] on icon at bounding box center [488, 144] width 7 height 7
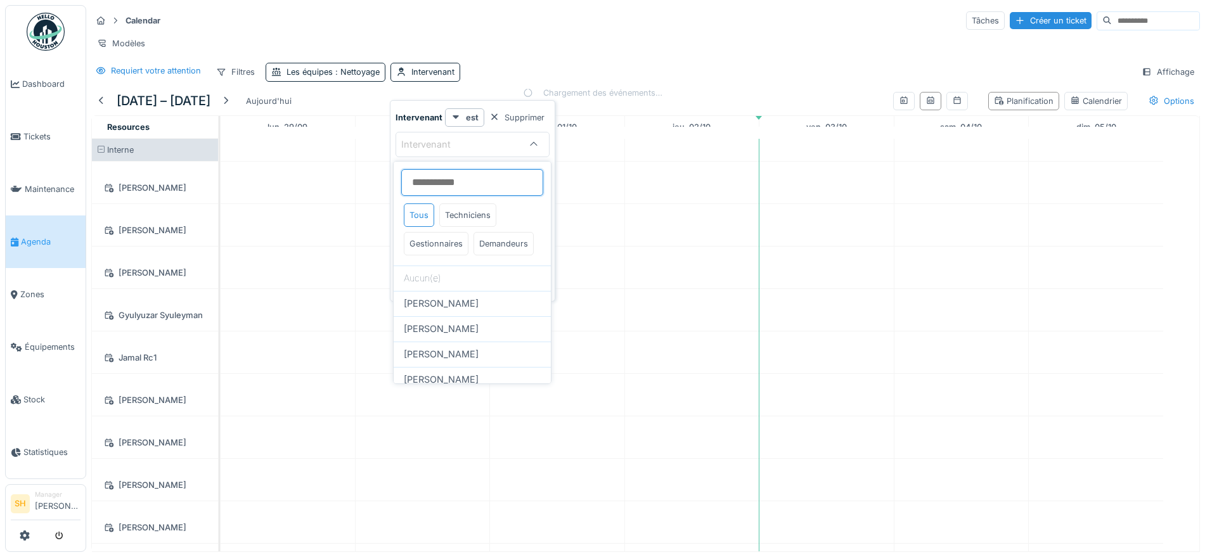
click at [473, 179] on input at bounding box center [472, 182] width 142 height 27
click at [604, 37] on div "Modèles" at bounding box center [645, 43] width 1109 height 18
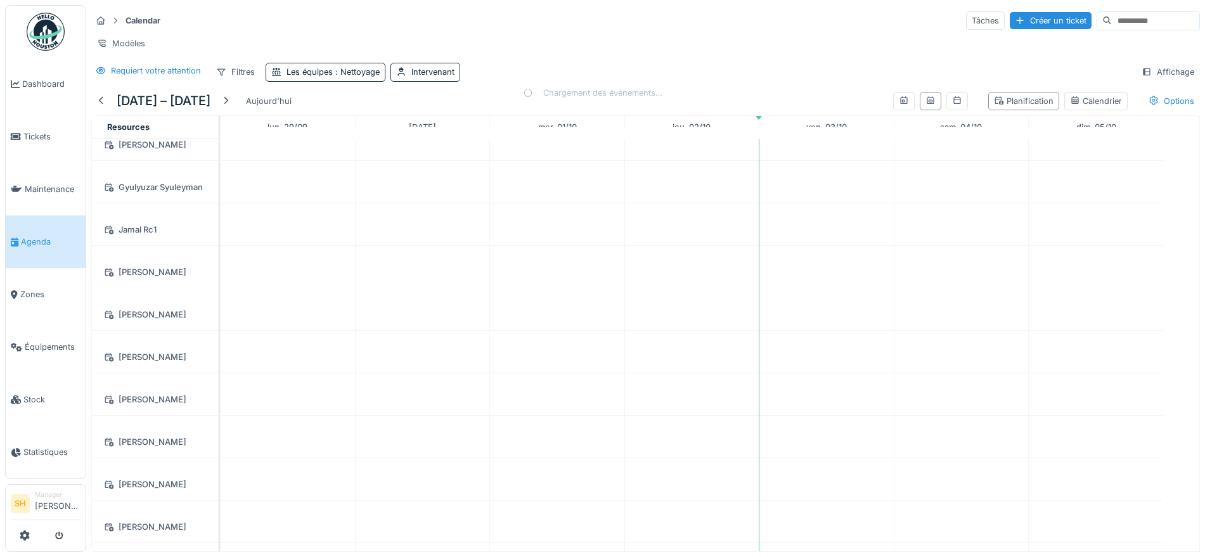
scroll to position [27, 0]
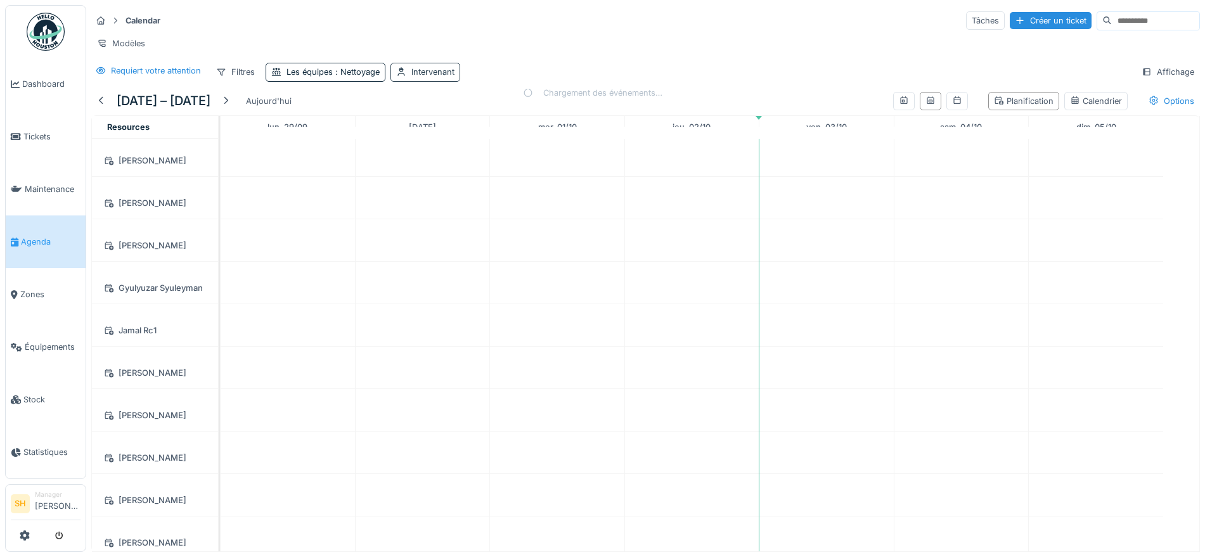
click at [451, 77] on div "Intervenant" at bounding box center [432, 72] width 43 height 12
click at [476, 146] on div "Intervenant" at bounding box center [460, 145] width 119 height 14
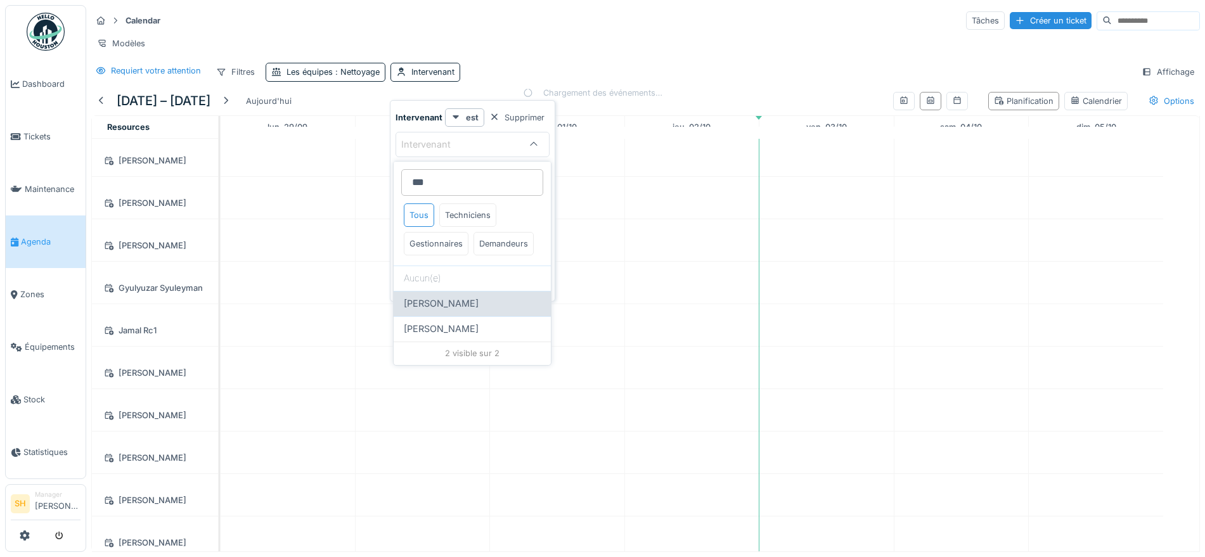
type input "***"
click at [460, 311] on span "Véronique Desprets" at bounding box center [441, 304] width 75 height 14
type input "*****"
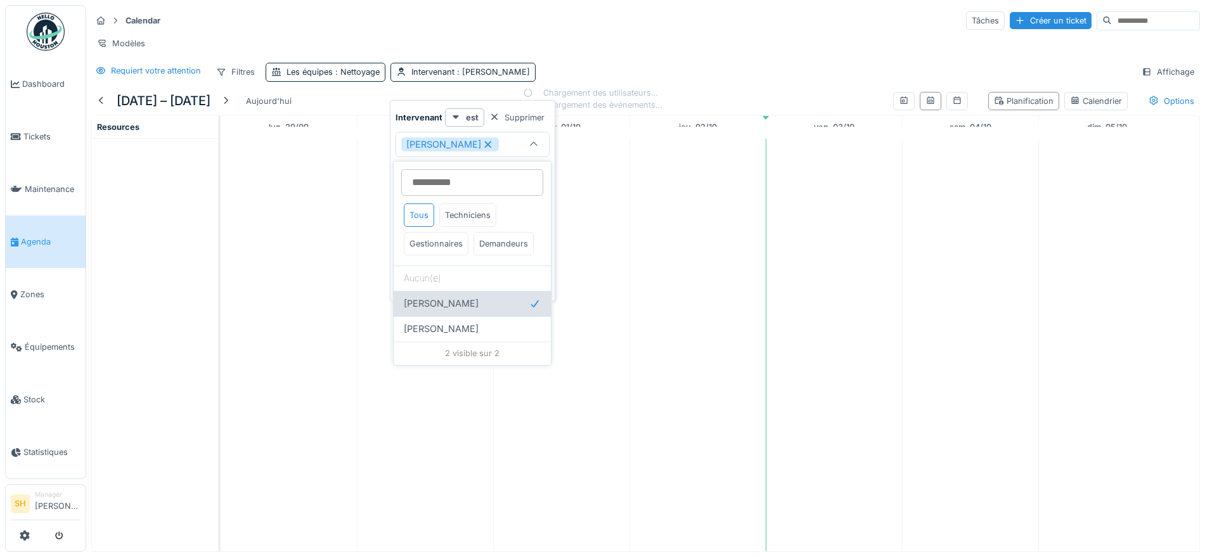
scroll to position [0, 0]
click at [708, 18] on div "Calendar Tâches Créer un ticket" at bounding box center [645, 20] width 1109 height 21
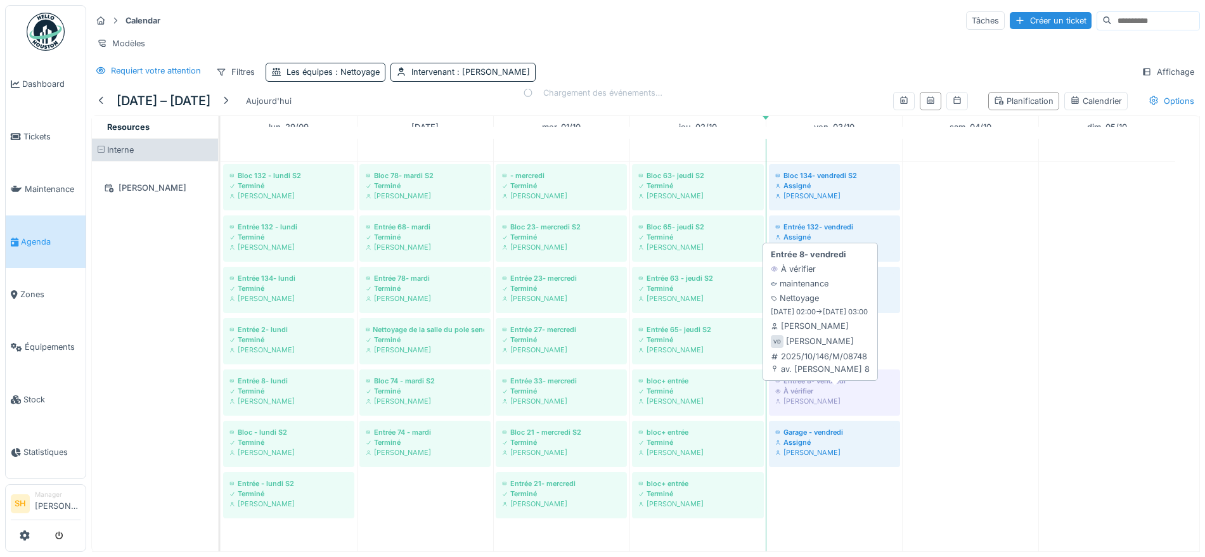
click at [853, 396] on div "À vérifier" at bounding box center [834, 391] width 119 height 10
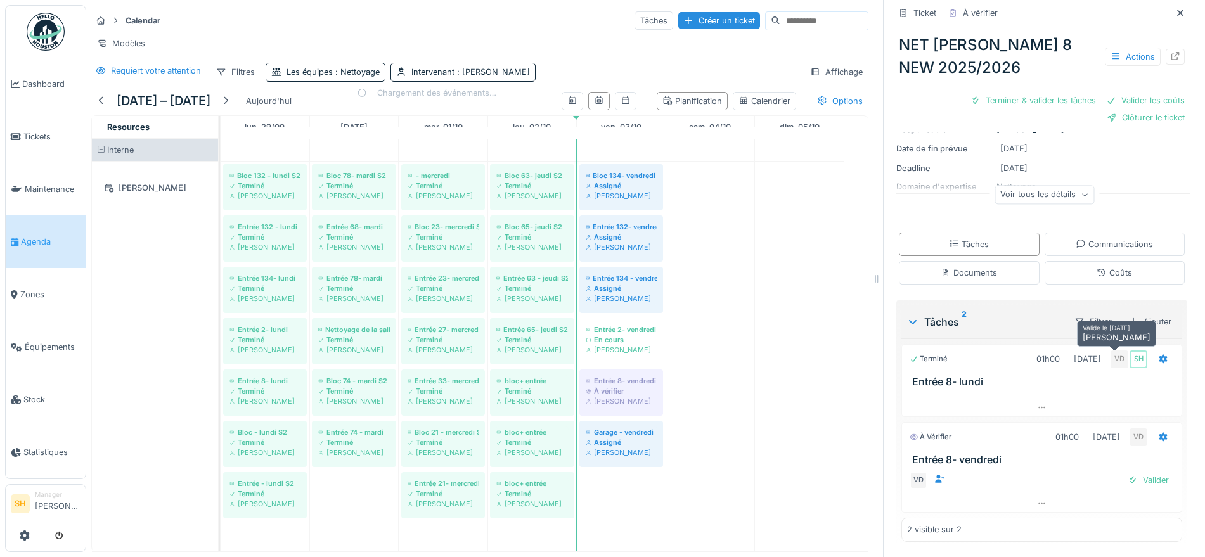
scroll to position [12, 0]
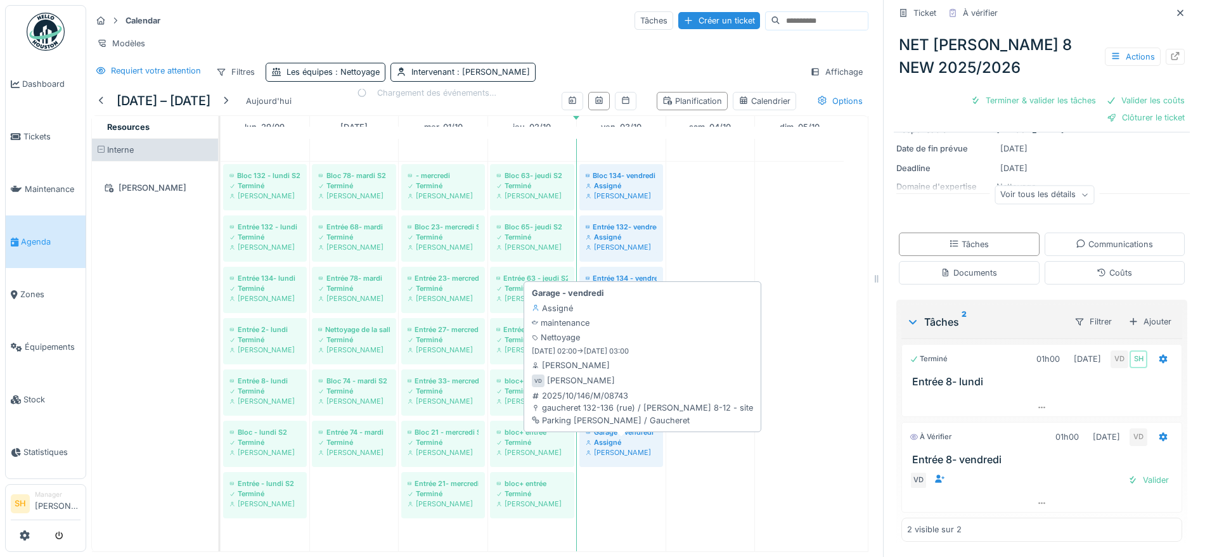
click at [649, 455] on div "Véronique Desprets" at bounding box center [621, 453] width 71 height 10
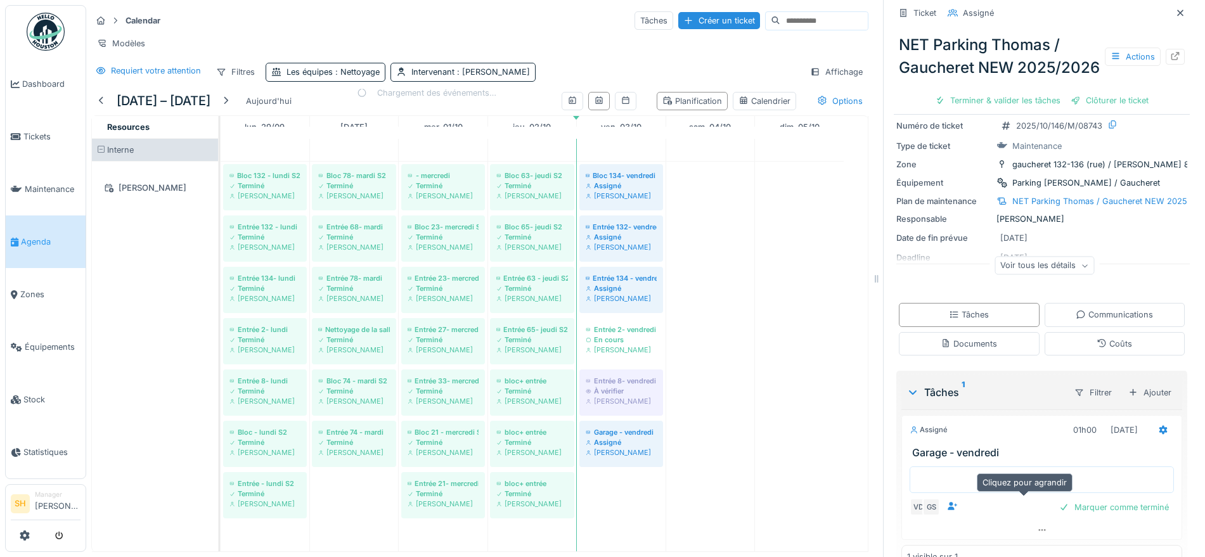
scroll to position [2, 0]
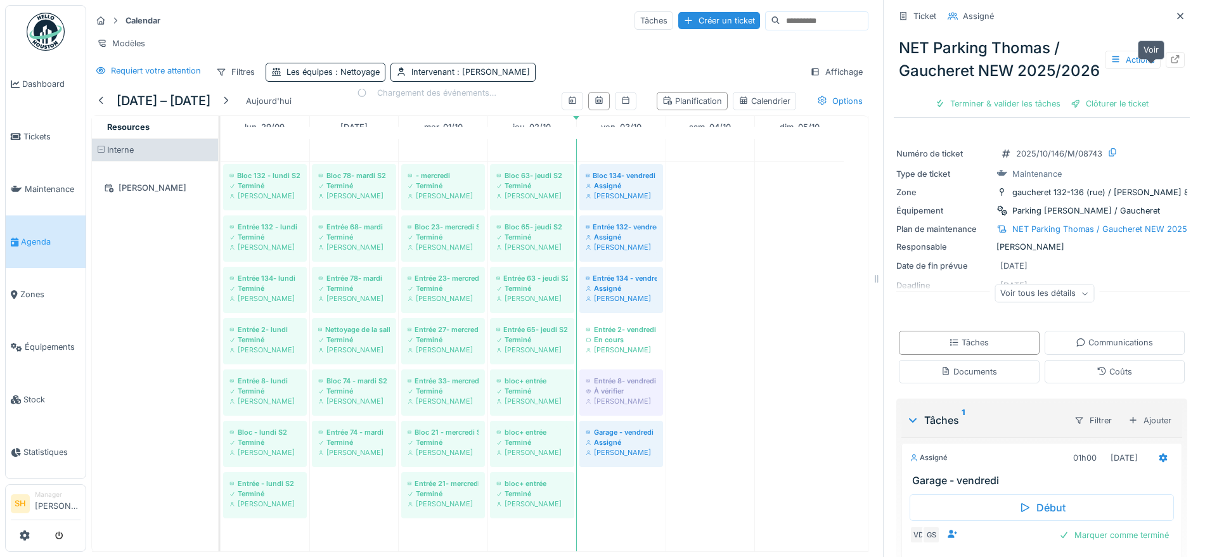
click at [1166, 56] on div at bounding box center [1175, 60] width 19 height 16
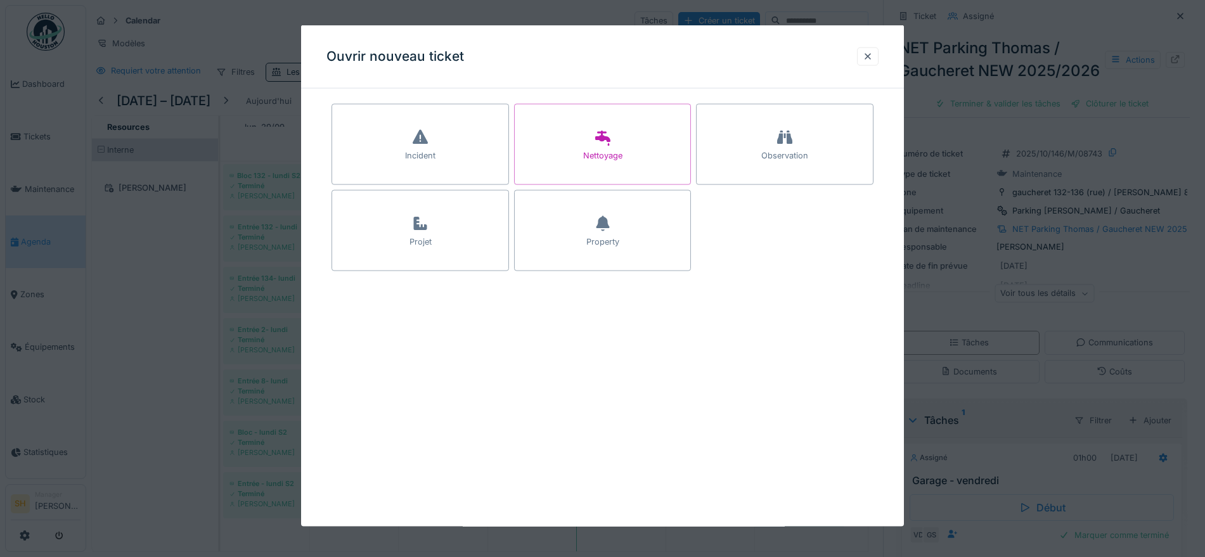
scroll to position [0, 0]
click at [873, 59] on div at bounding box center [868, 56] width 10 height 12
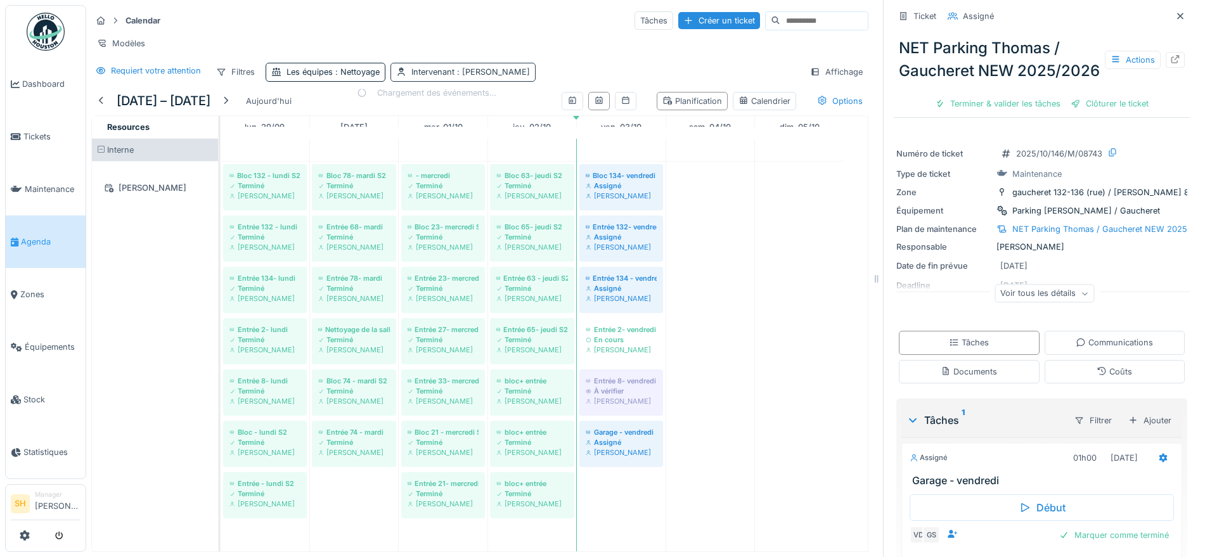
click at [481, 77] on span ": Véronique Desprets" at bounding box center [492, 72] width 75 height 10
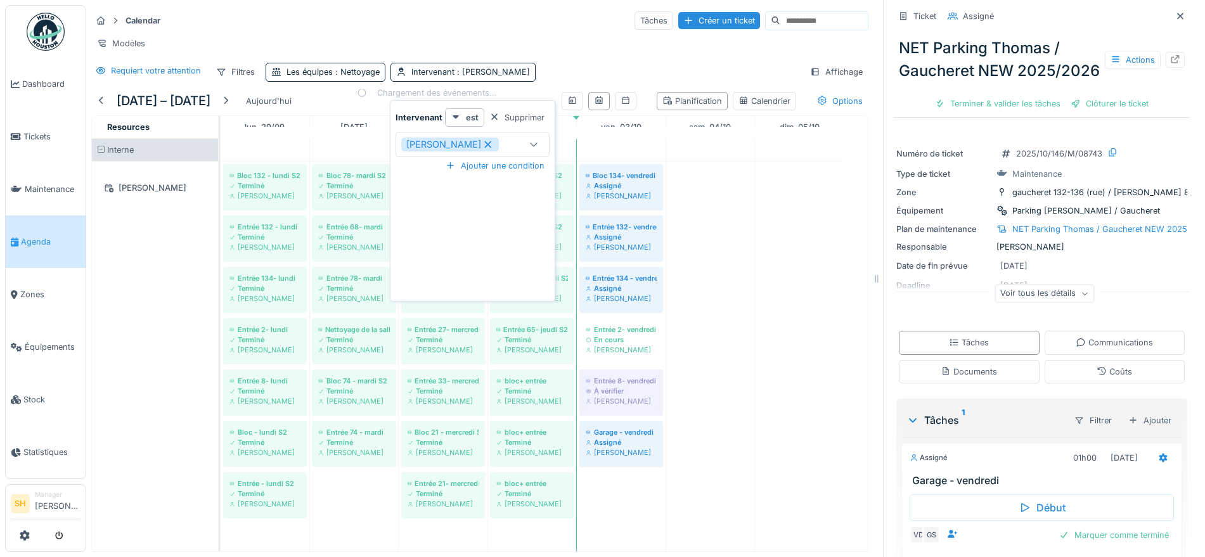
click at [494, 143] on icon at bounding box center [487, 144] width 11 height 9
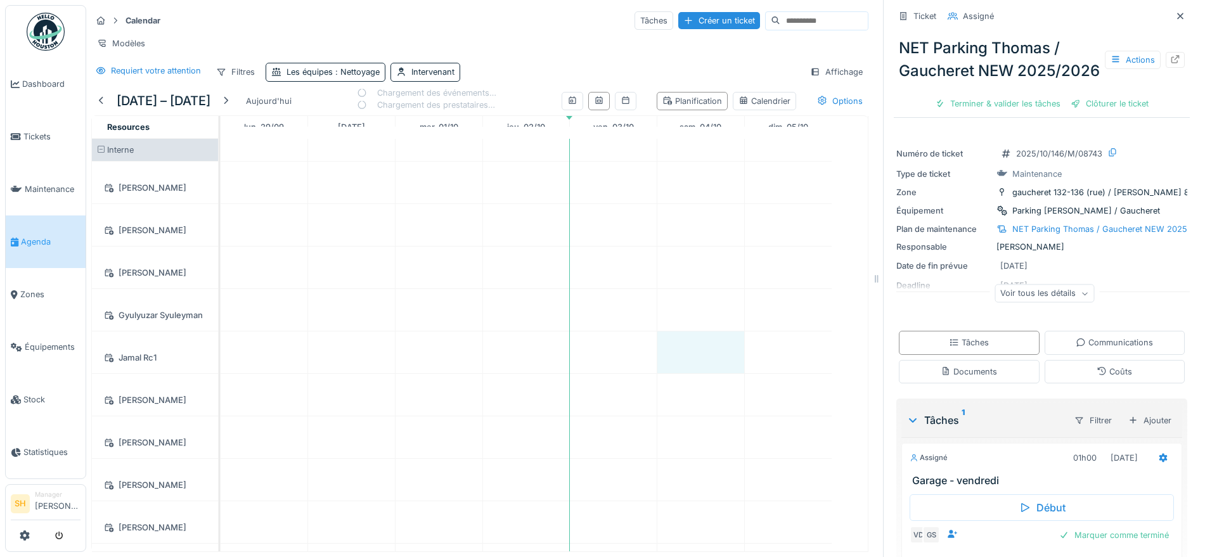
drag, startPoint x: 670, startPoint y: 273, endPoint x: 647, endPoint y: 311, distance: 44.9
click at [668, 276] on td at bounding box center [700, 426] width 87 height 574
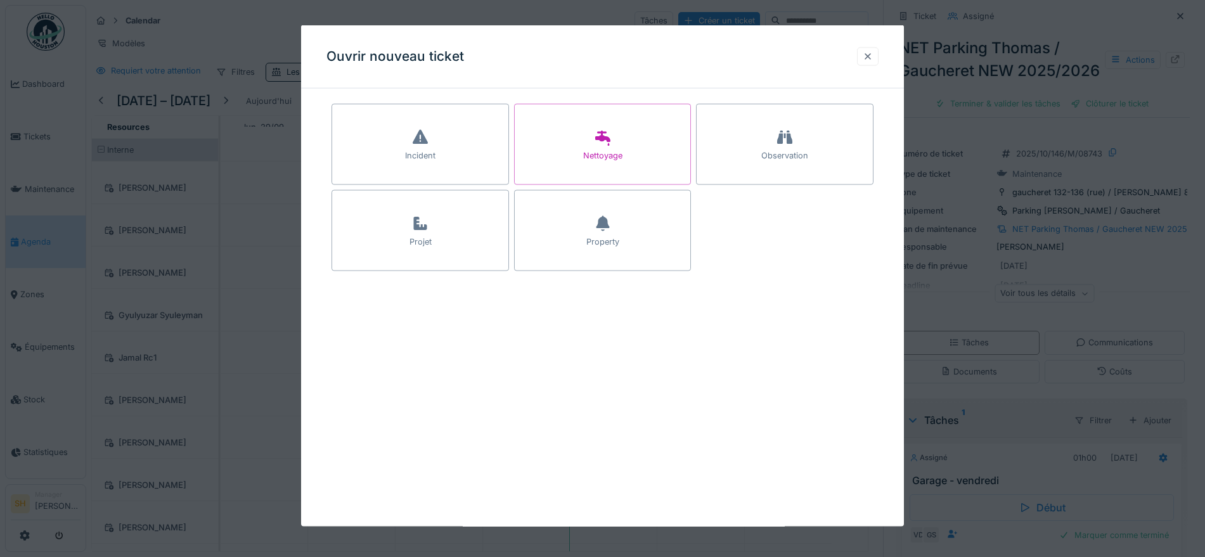
click at [873, 53] on div at bounding box center [868, 56] width 10 height 12
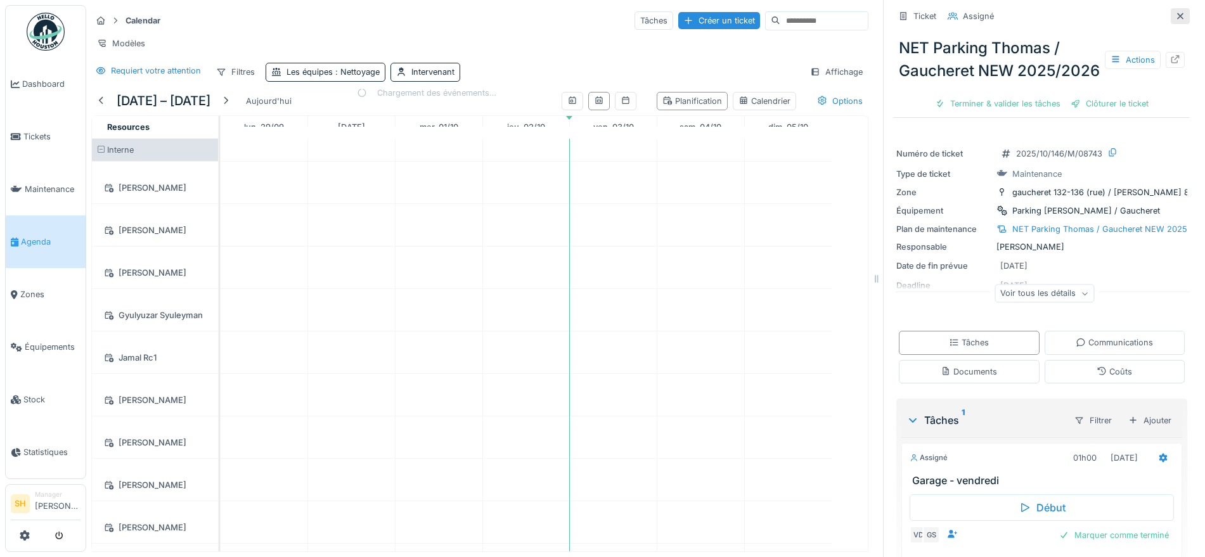
click at [1175, 15] on icon at bounding box center [1180, 16] width 10 height 8
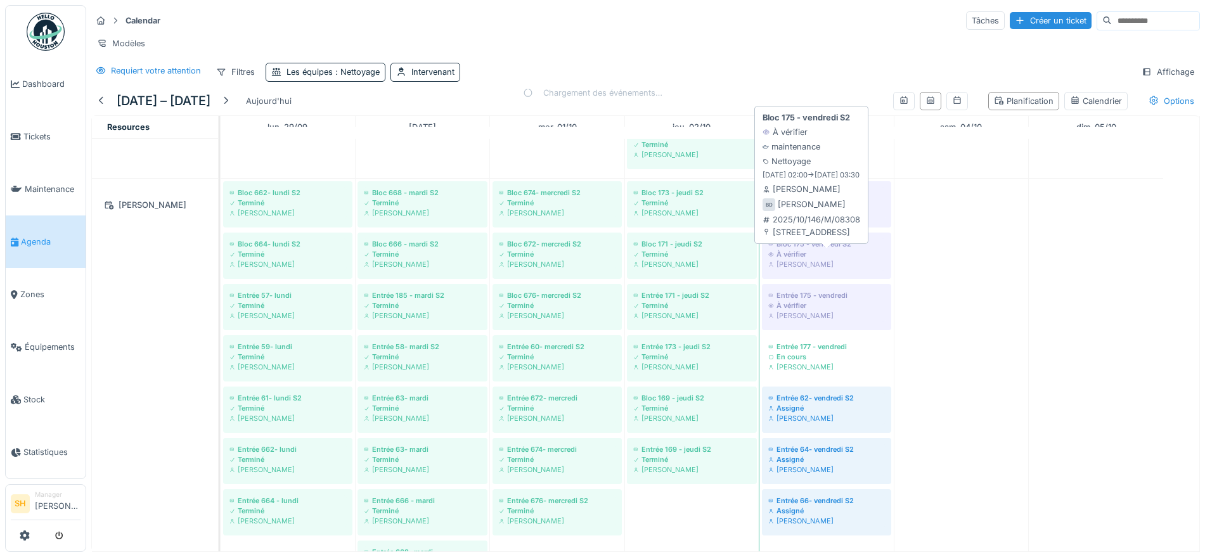
click at [847, 259] on div "À vérifier" at bounding box center [826, 254] width 117 height 10
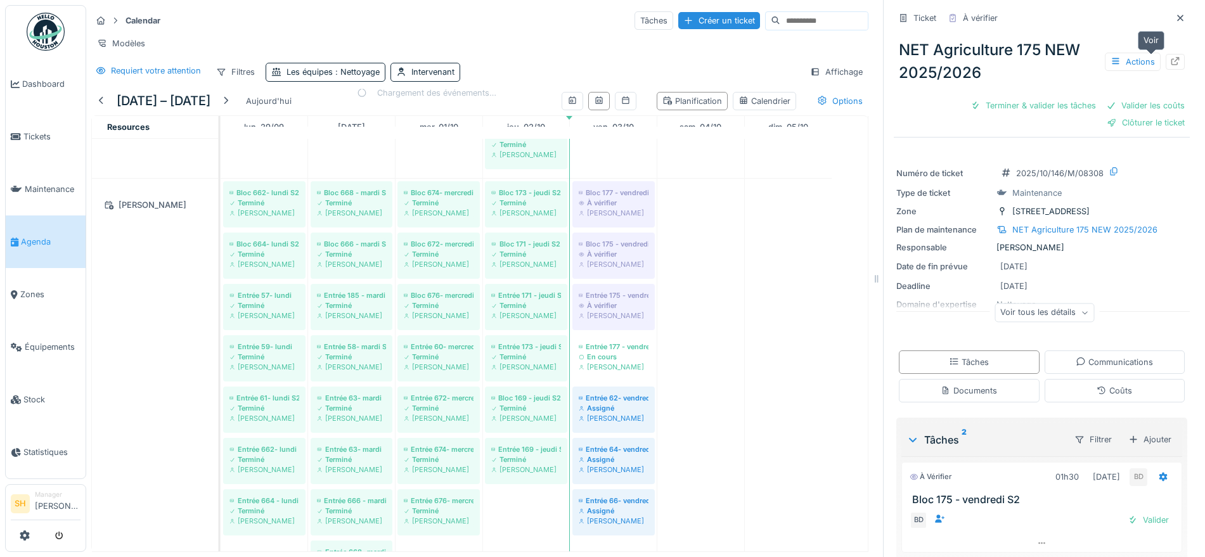
click at [1172, 60] on icon at bounding box center [1176, 61] width 8 height 8
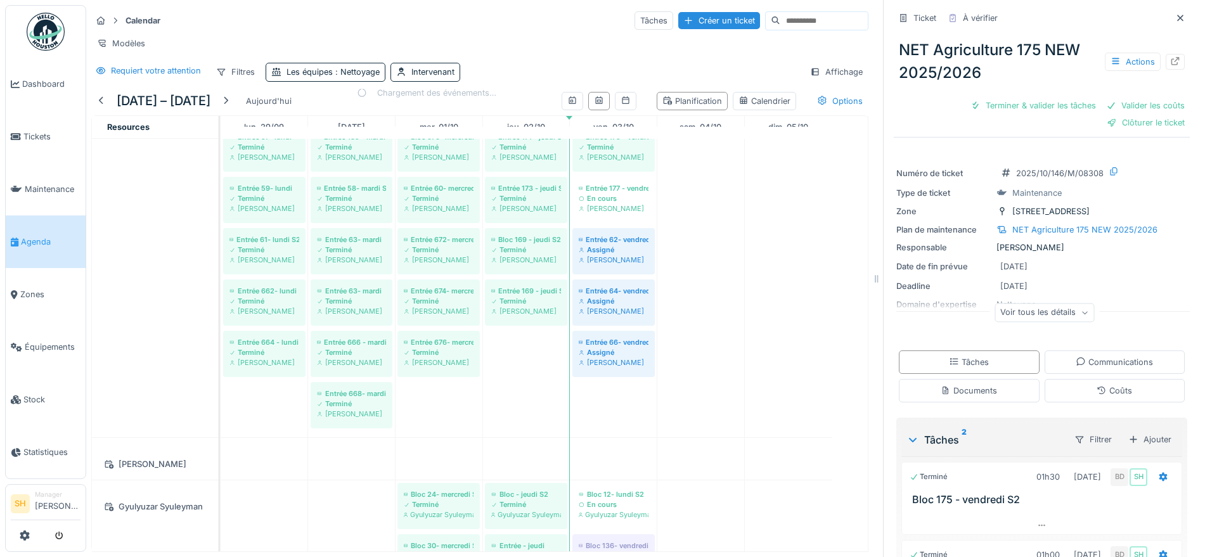
scroll to position [872, 0]
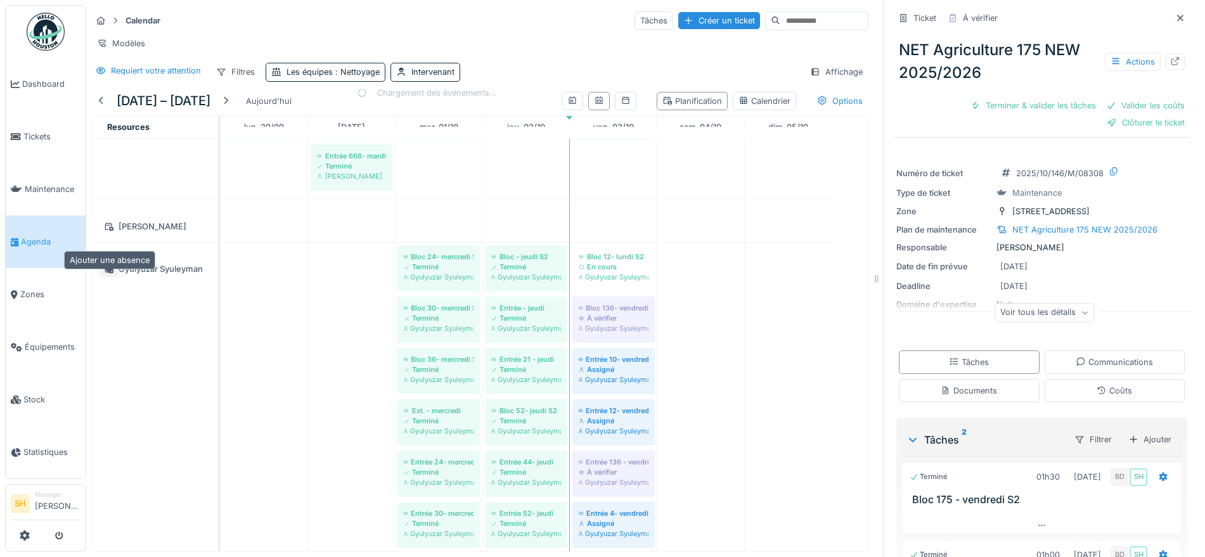
click at [105, 273] on icon at bounding box center [109, 269] width 10 height 8
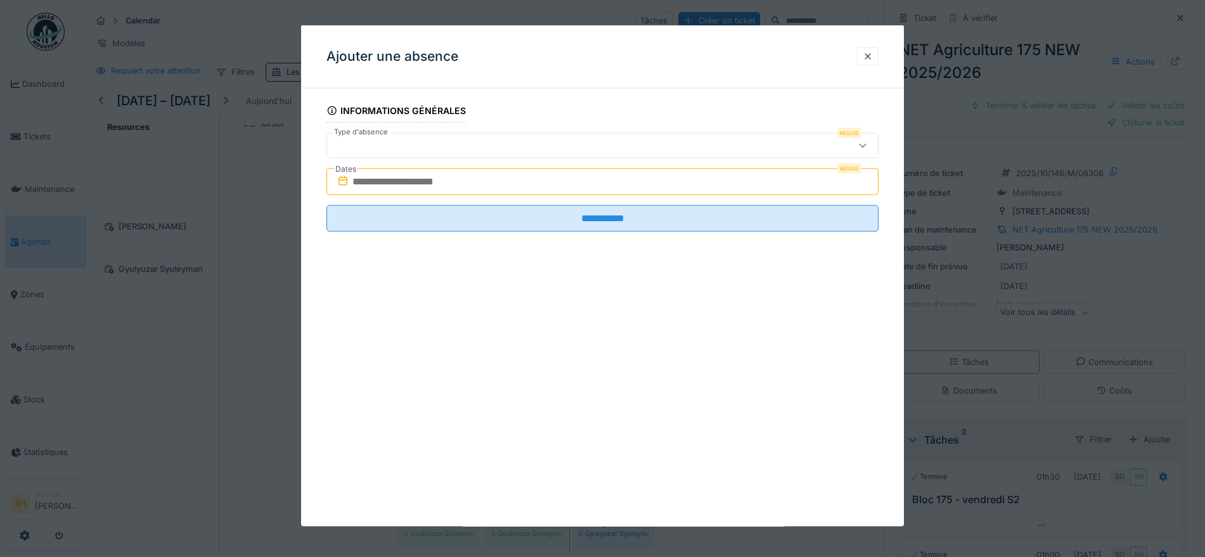
click at [866, 145] on icon at bounding box center [863, 145] width 10 height 8
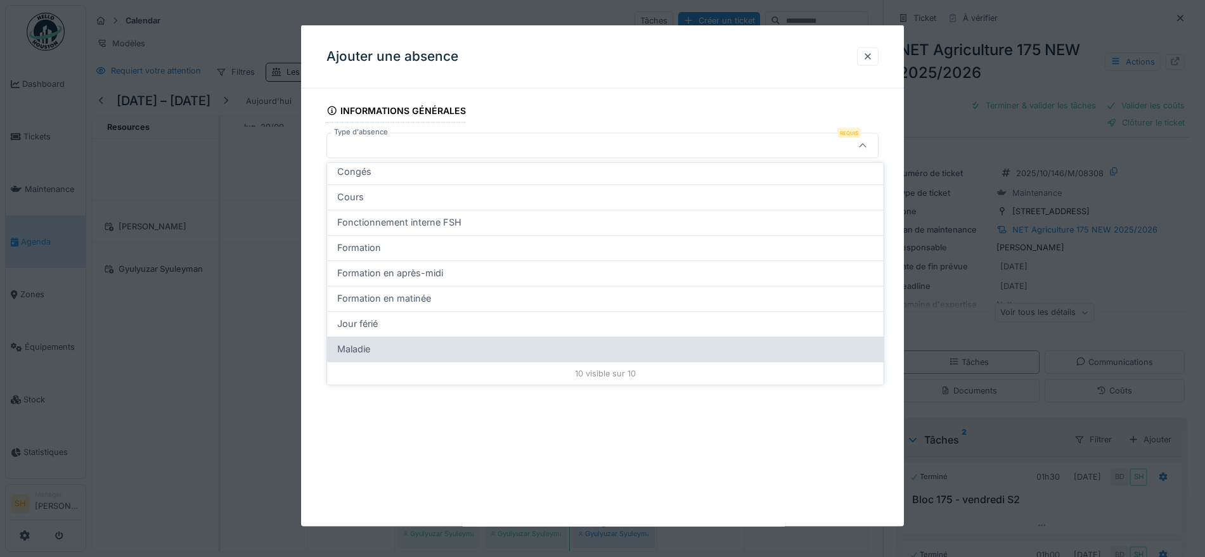
click at [505, 351] on div "Maladie" at bounding box center [605, 349] width 536 height 14
type input "**"
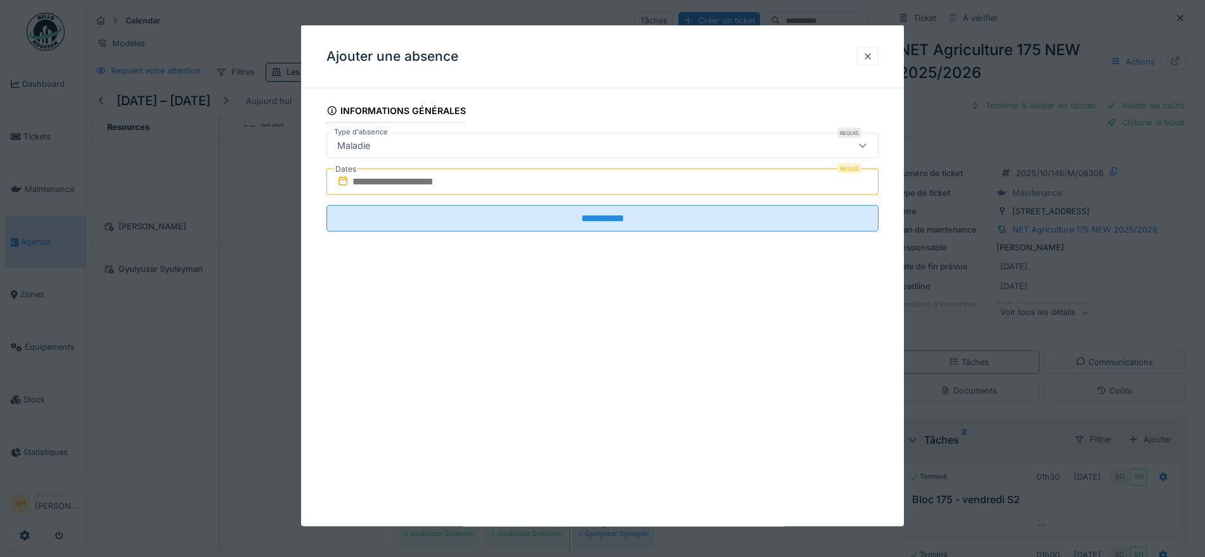
click at [527, 179] on input "text" at bounding box center [603, 182] width 552 height 27
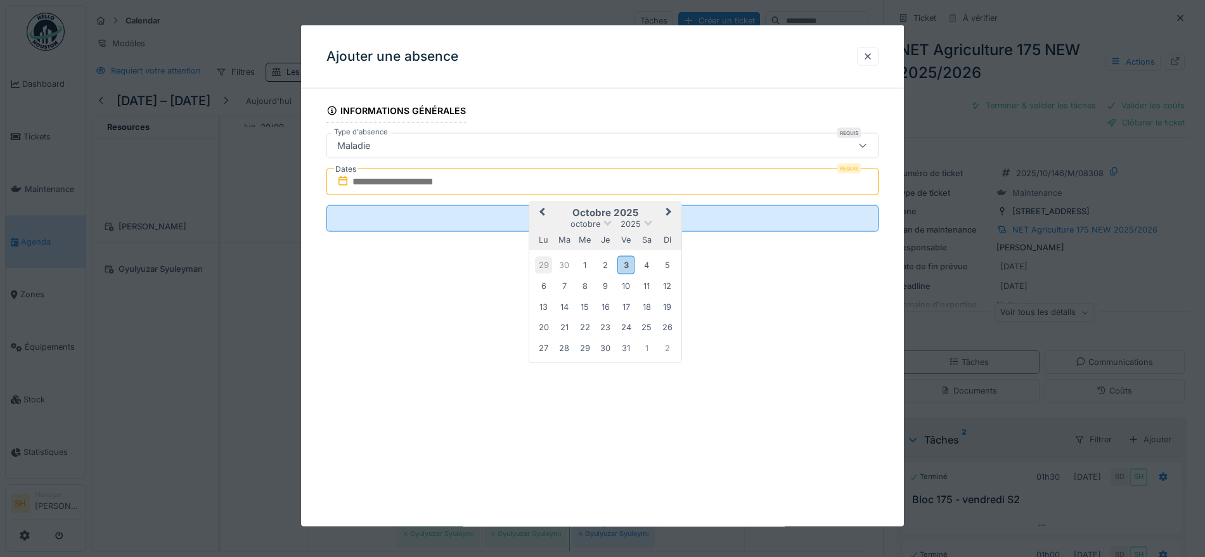
click at [546, 264] on div "29" at bounding box center [543, 264] width 17 height 17
click at [564, 344] on div "30" at bounding box center [564, 347] width 17 height 17
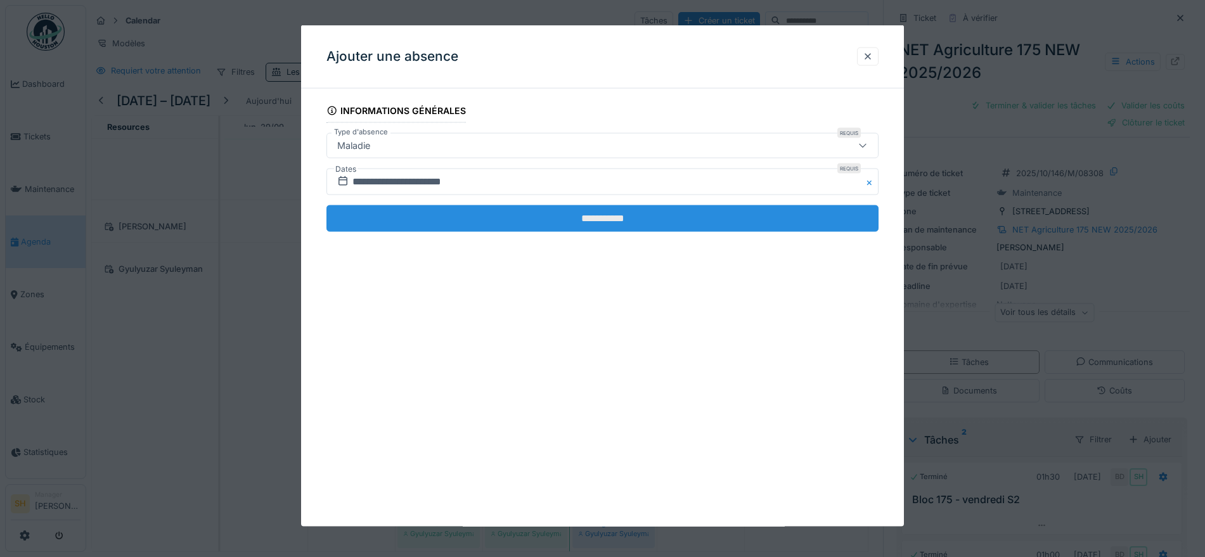
click at [578, 224] on input "**********" at bounding box center [603, 218] width 552 height 27
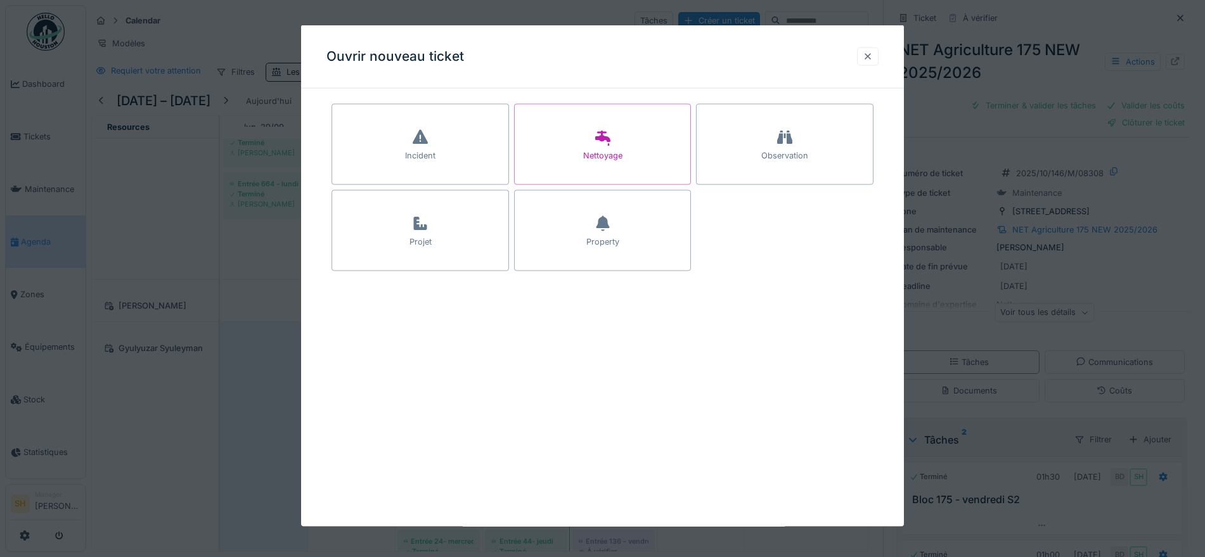
click at [870, 56] on div at bounding box center [868, 56] width 10 height 12
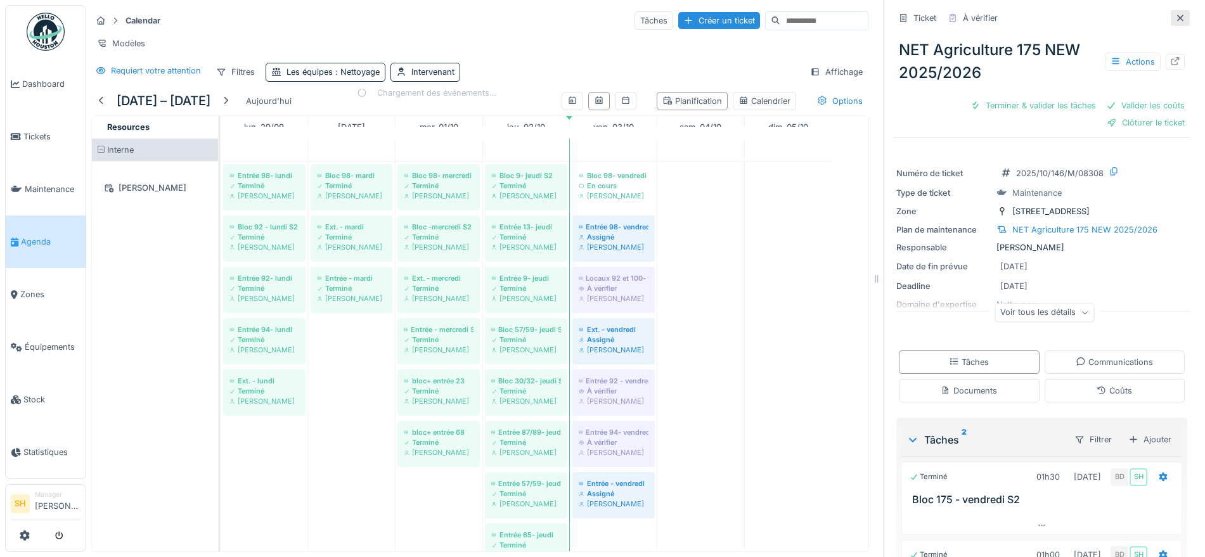
click at [1175, 15] on icon at bounding box center [1180, 18] width 10 height 8
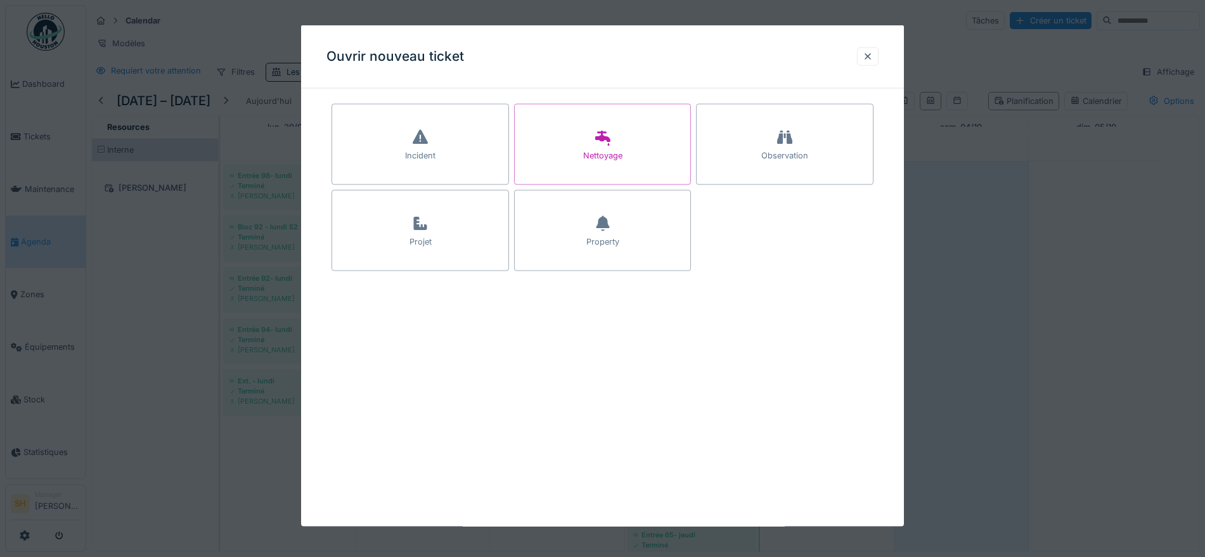
click at [872, 56] on div at bounding box center [868, 56] width 10 height 12
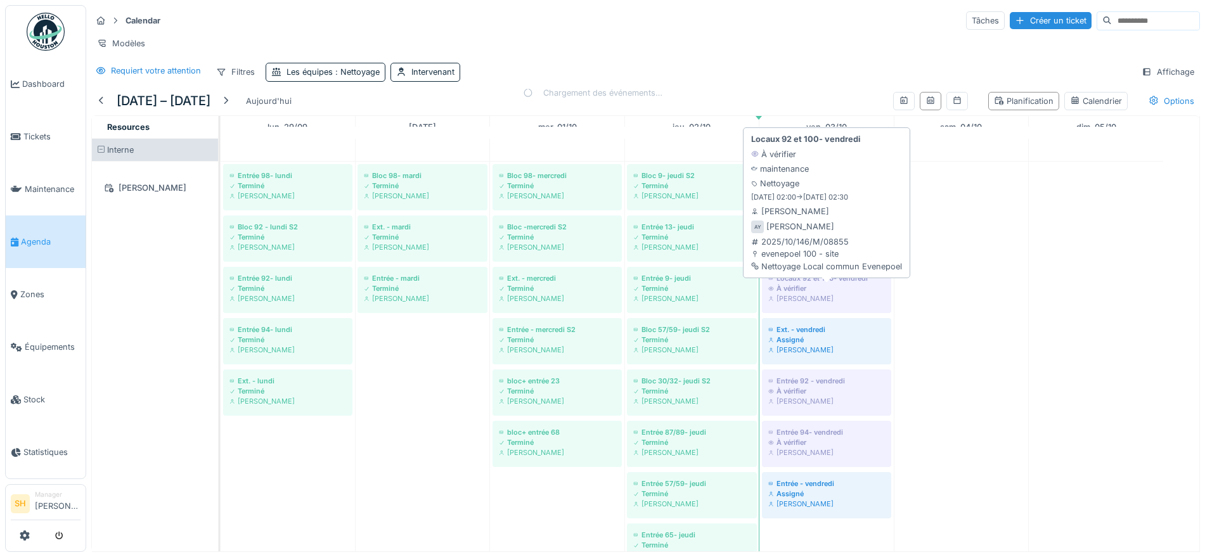
click at [838, 294] on div "À vérifier" at bounding box center [826, 288] width 117 height 10
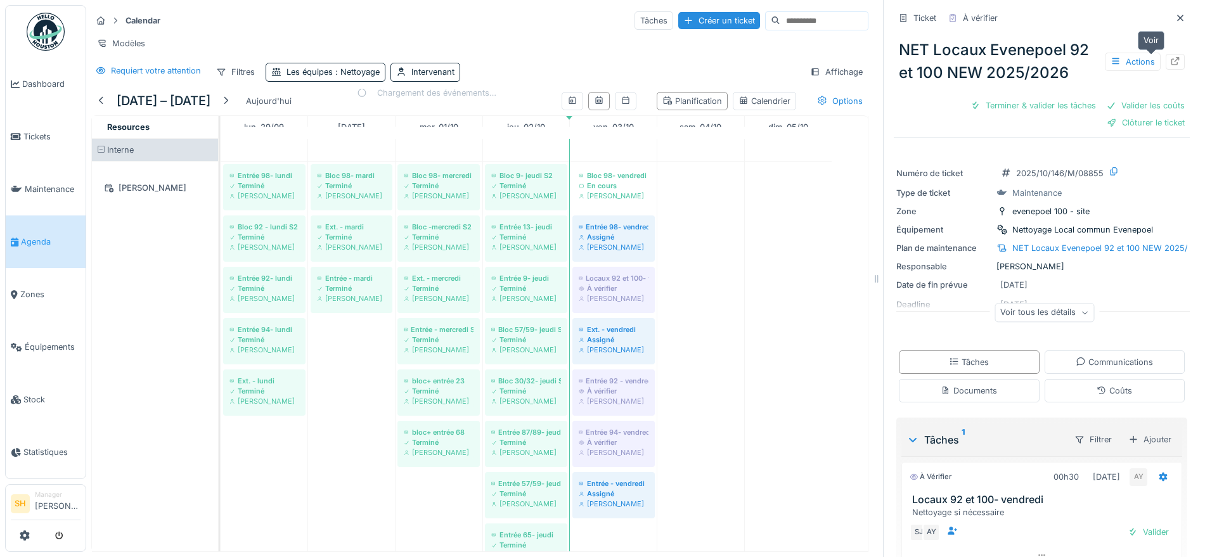
click at [1172, 64] on icon at bounding box center [1176, 61] width 8 height 8
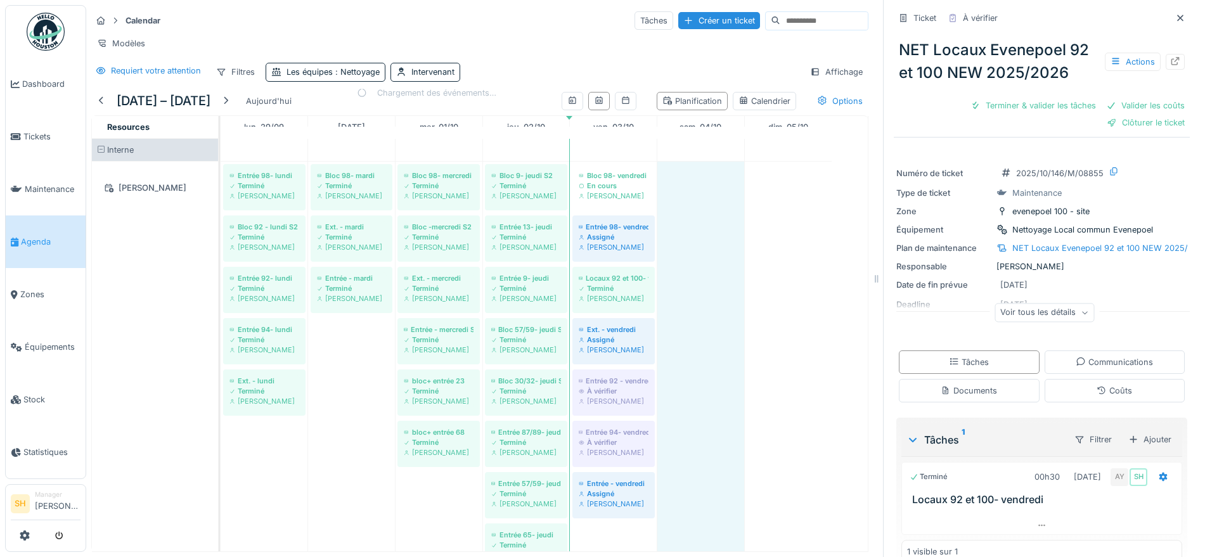
drag, startPoint x: 720, startPoint y: 318, endPoint x: 654, endPoint y: 342, distance: 70.6
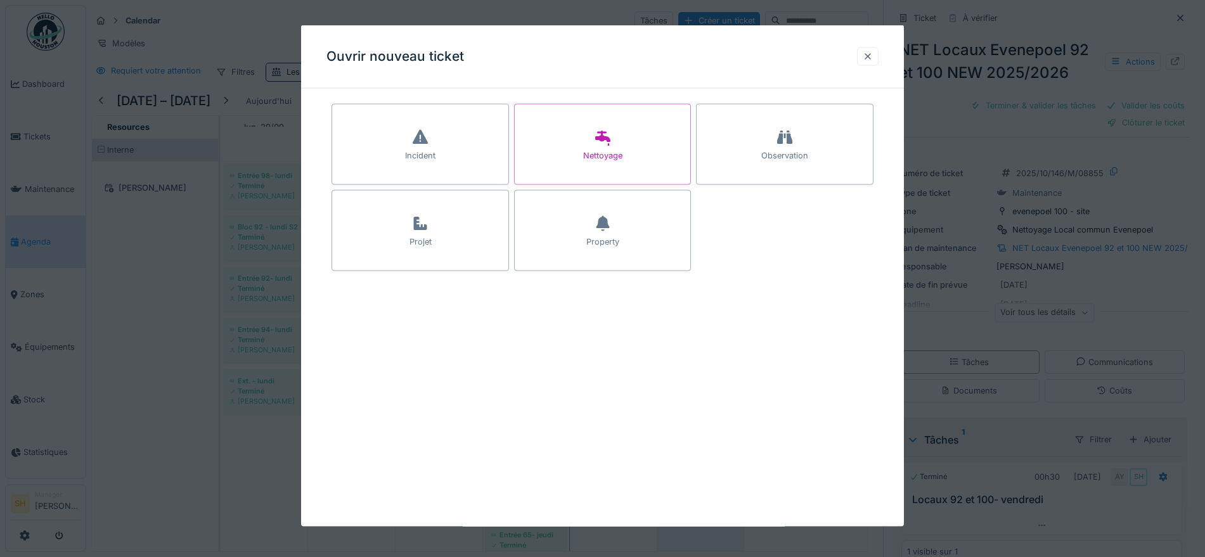
click at [873, 56] on div at bounding box center [868, 56] width 10 height 12
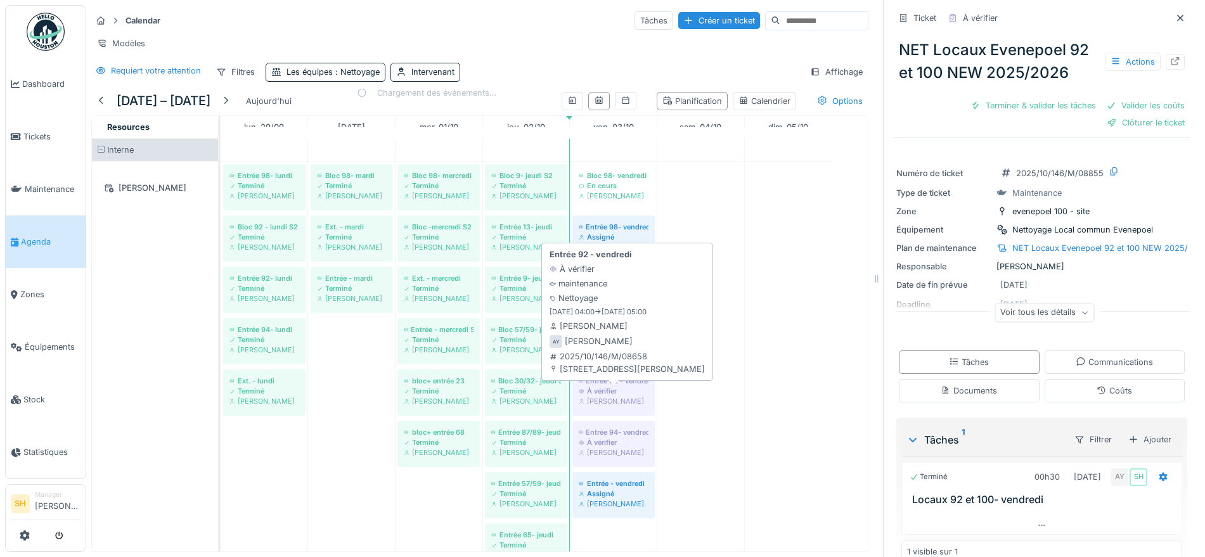
click at [588, 396] on div "À vérifier" at bounding box center [614, 391] width 70 height 10
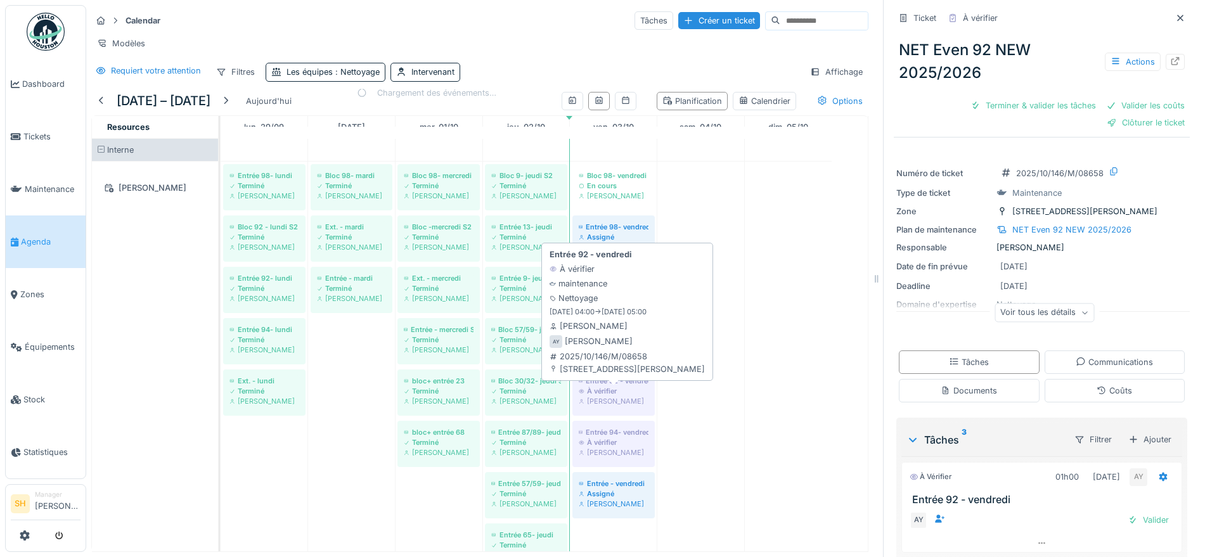
click at [586, 396] on div "À vérifier" at bounding box center [614, 391] width 70 height 10
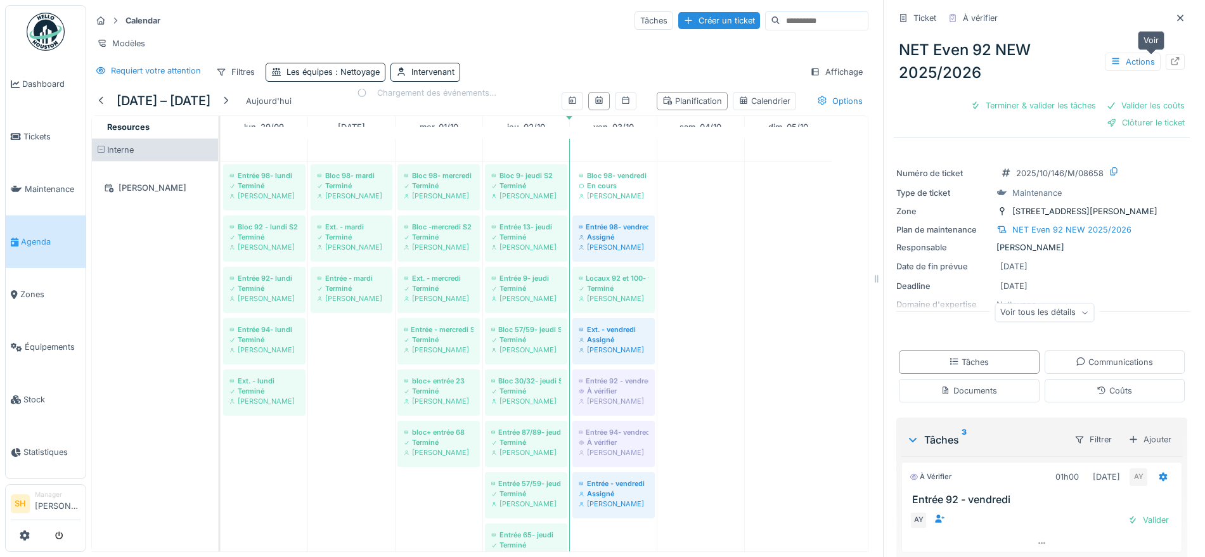
click at [1170, 56] on div at bounding box center [1175, 62] width 10 height 12
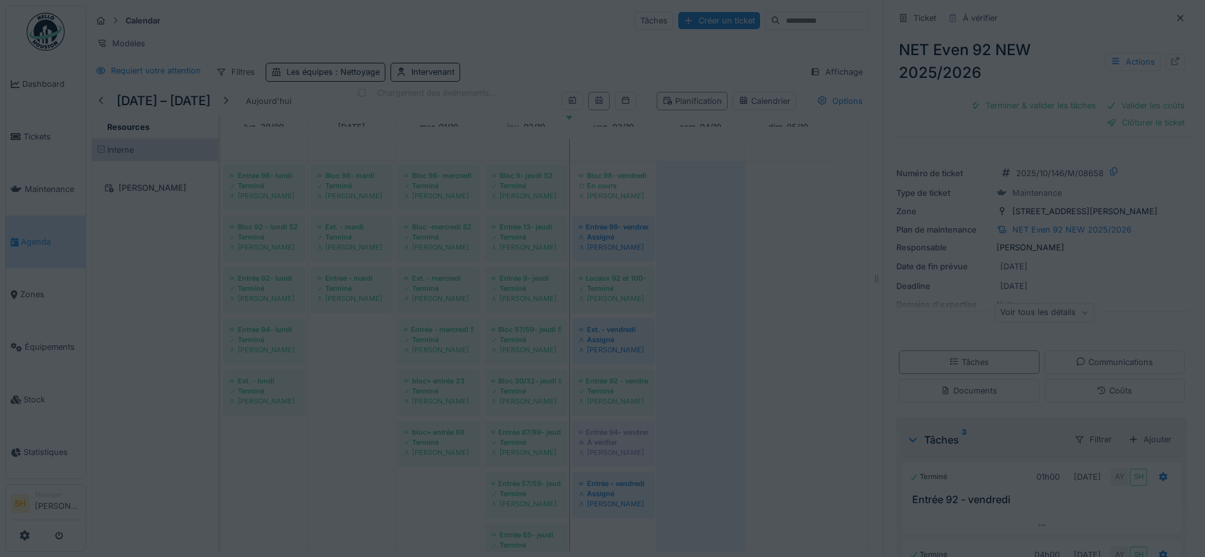
scroll to position [79, 0]
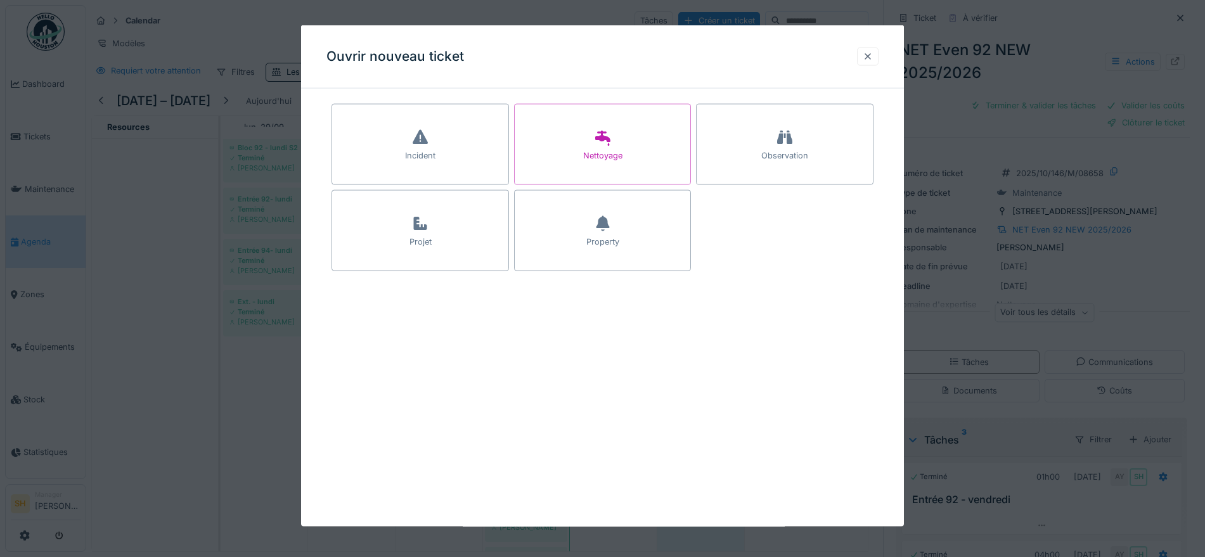
click at [879, 55] on div at bounding box center [868, 56] width 22 height 18
click at [873, 55] on div at bounding box center [868, 56] width 10 height 12
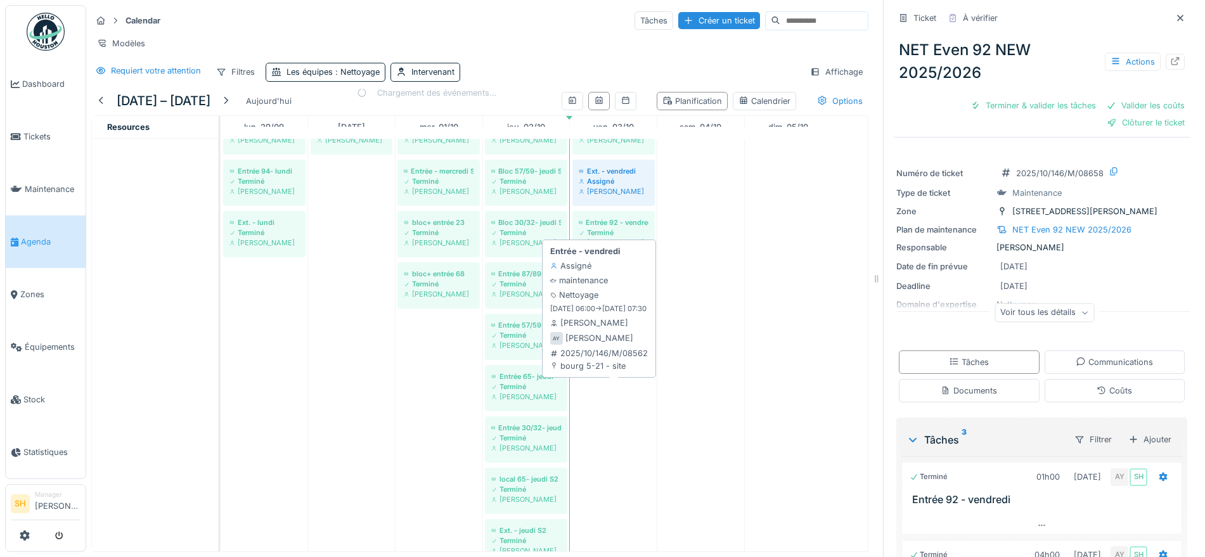
scroll to position [0, 0]
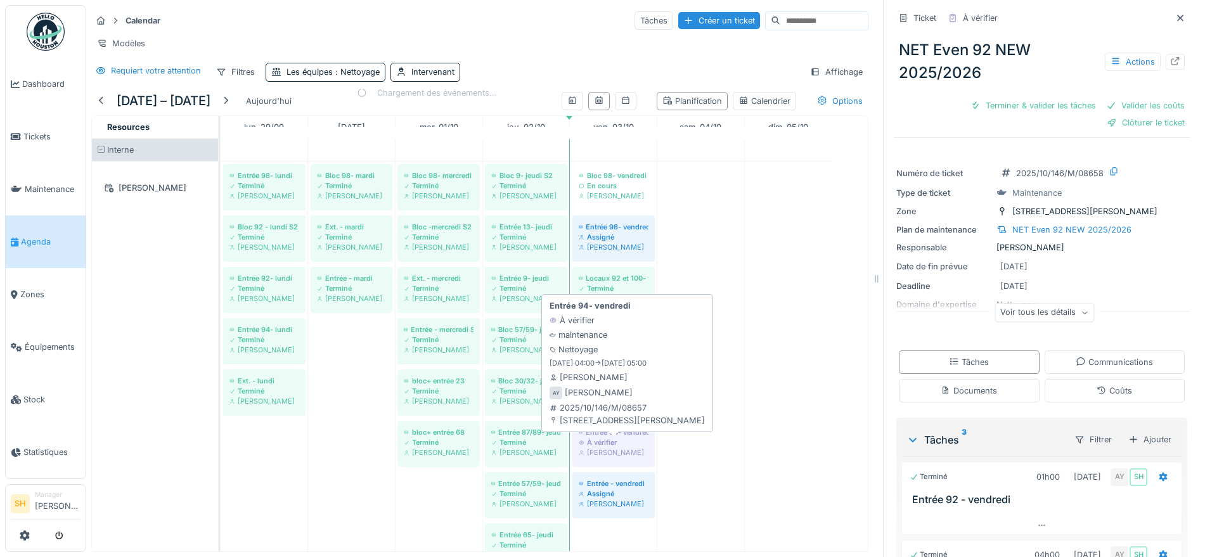
click at [599, 437] on div "Entrée 94- vendredi" at bounding box center [614, 432] width 70 height 10
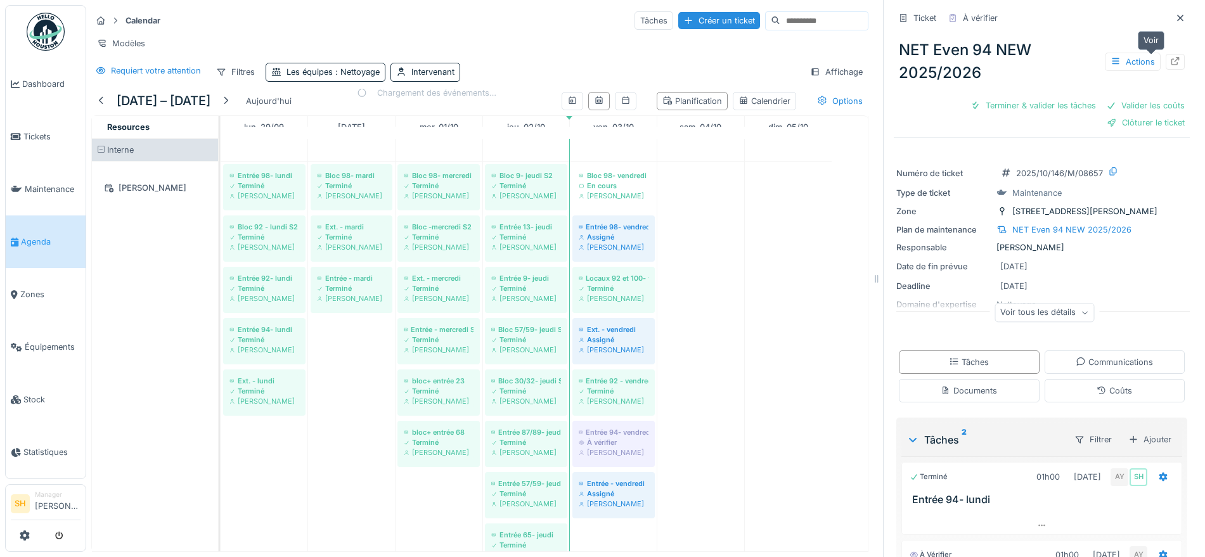
click at [1172, 58] on icon at bounding box center [1176, 61] width 8 height 8
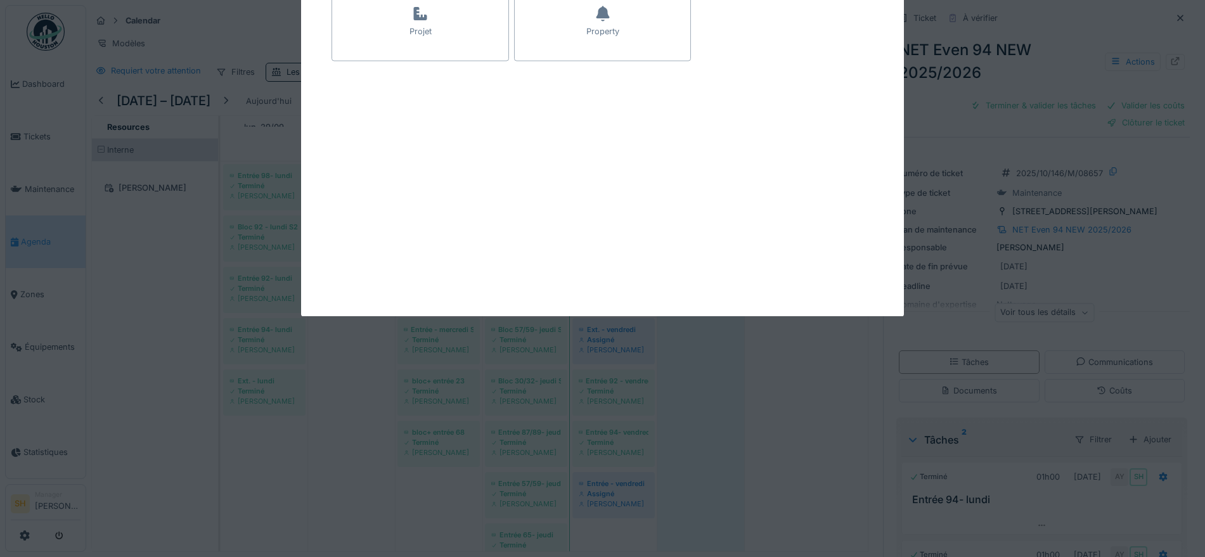
scroll to position [159, 0]
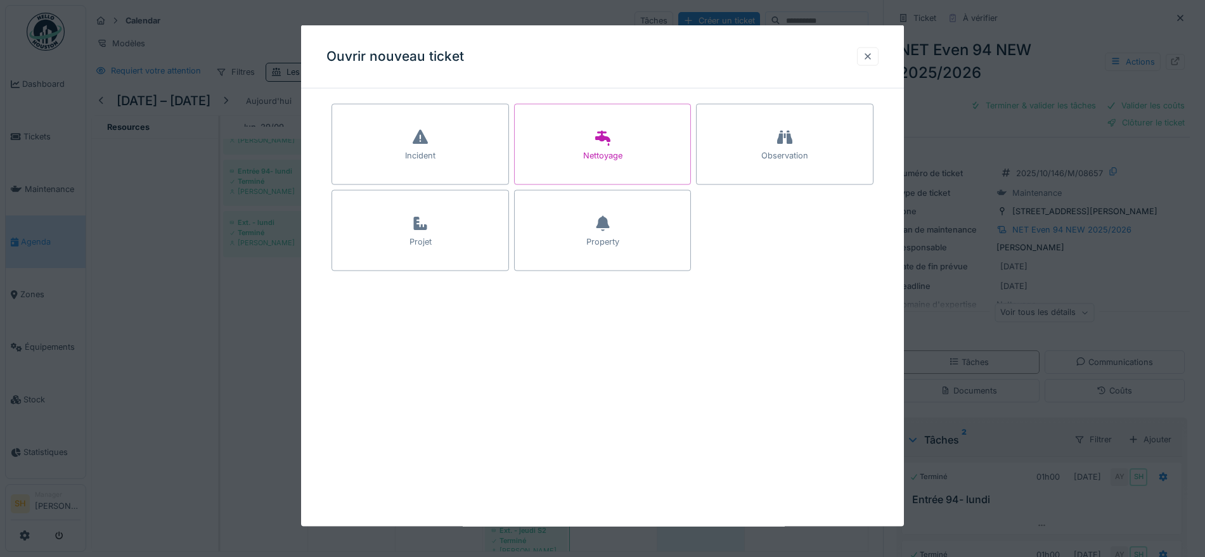
click at [872, 59] on div at bounding box center [868, 56] width 10 height 12
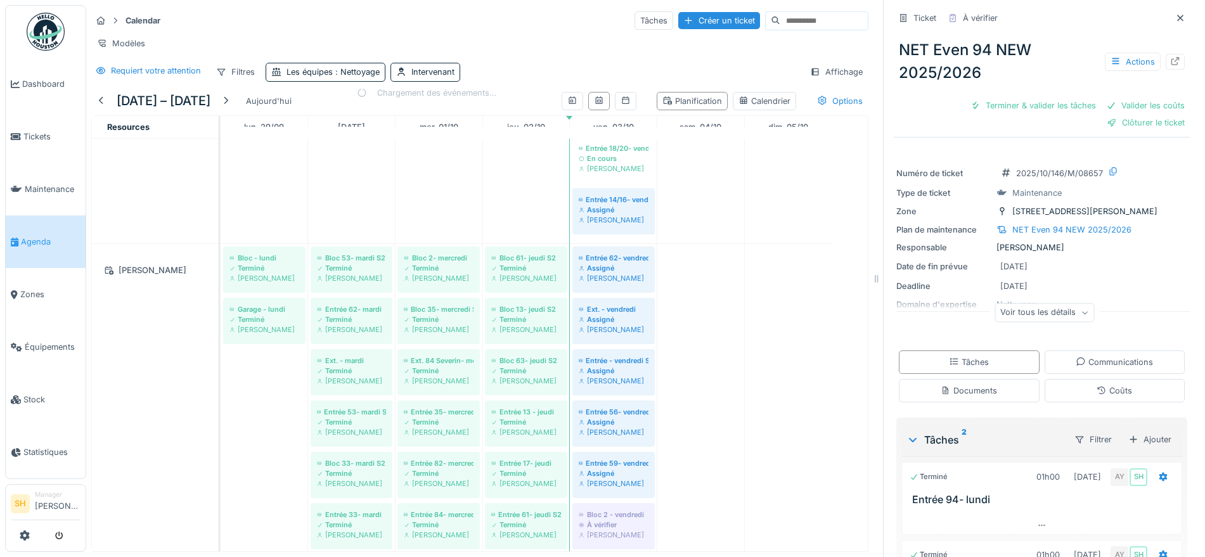
scroll to position [2135, 0]
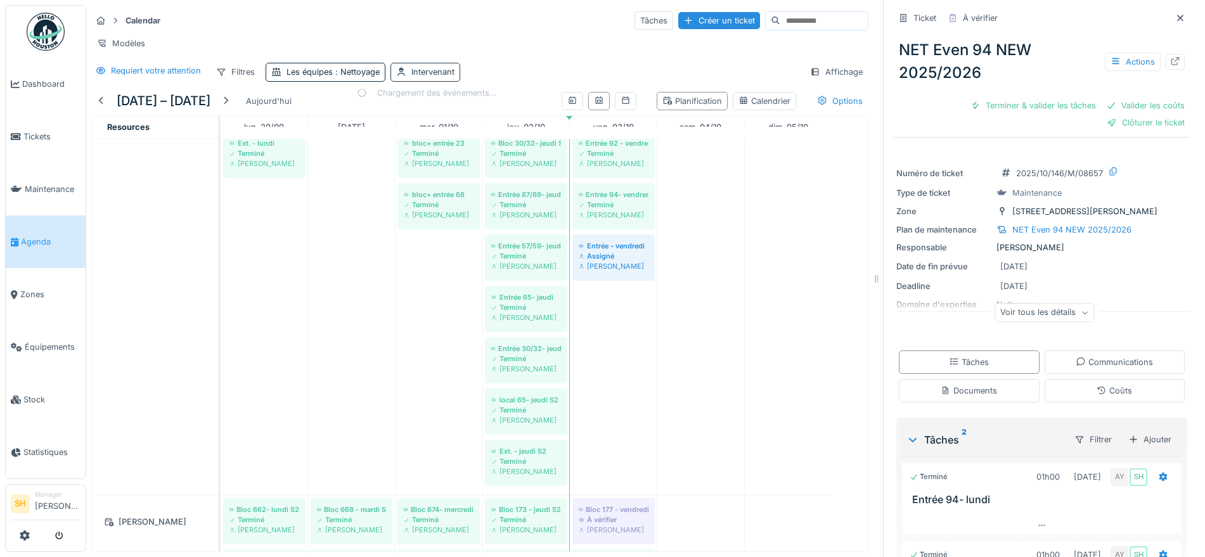
click at [417, 78] on div "Intervenant" at bounding box center [432, 72] width 43 height 12
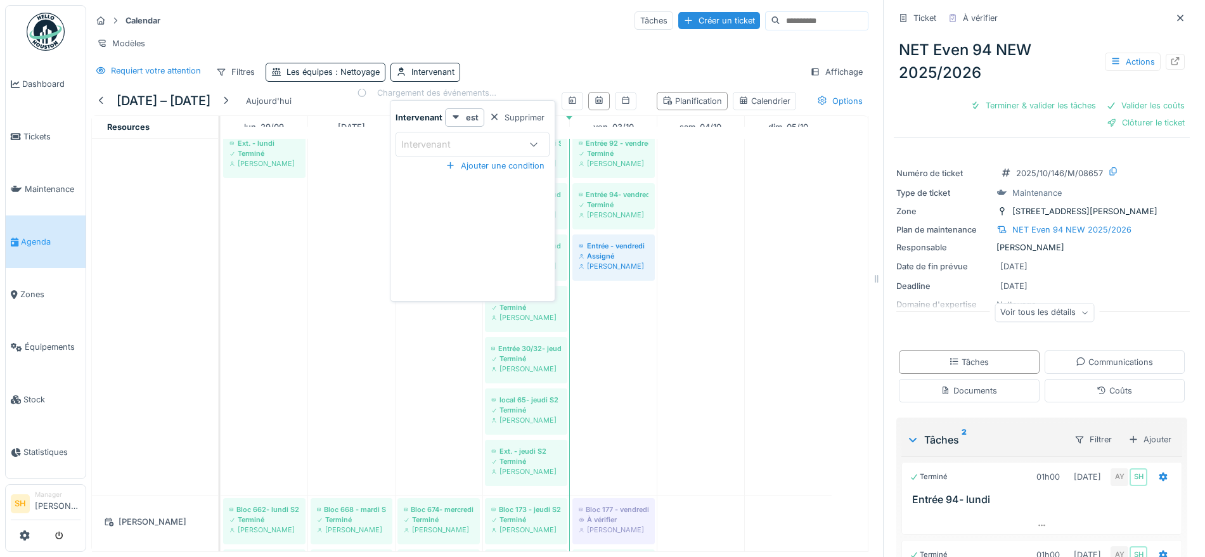
click at [482, 144] on div "Intervenant" at bounding box center [460, 145] width 119 height 14
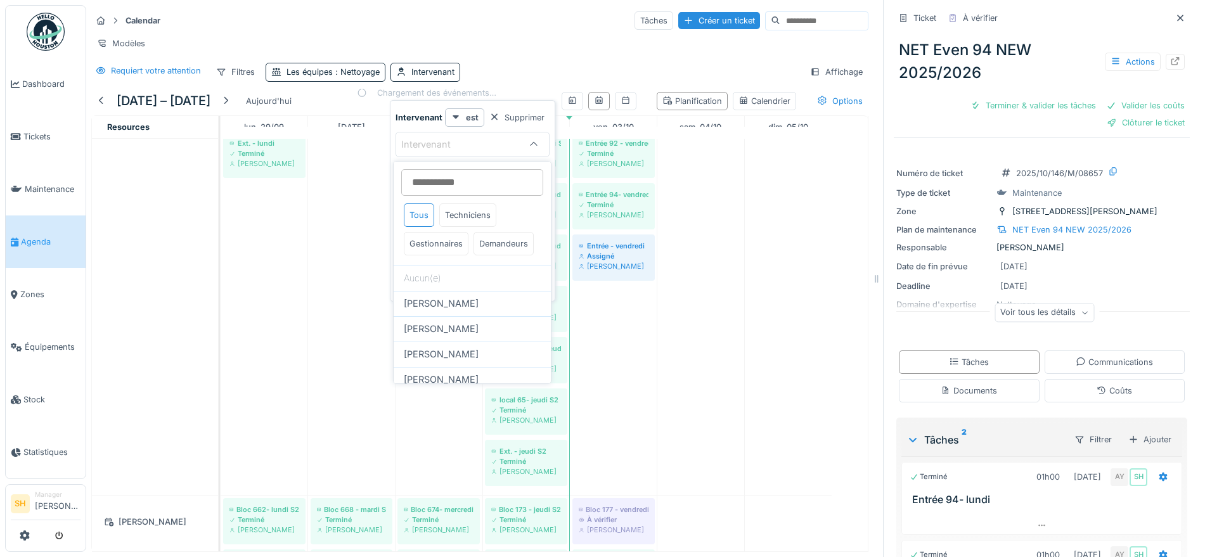
click at [470, 178] on input at bounding box center [472, 182] width 142 height 27
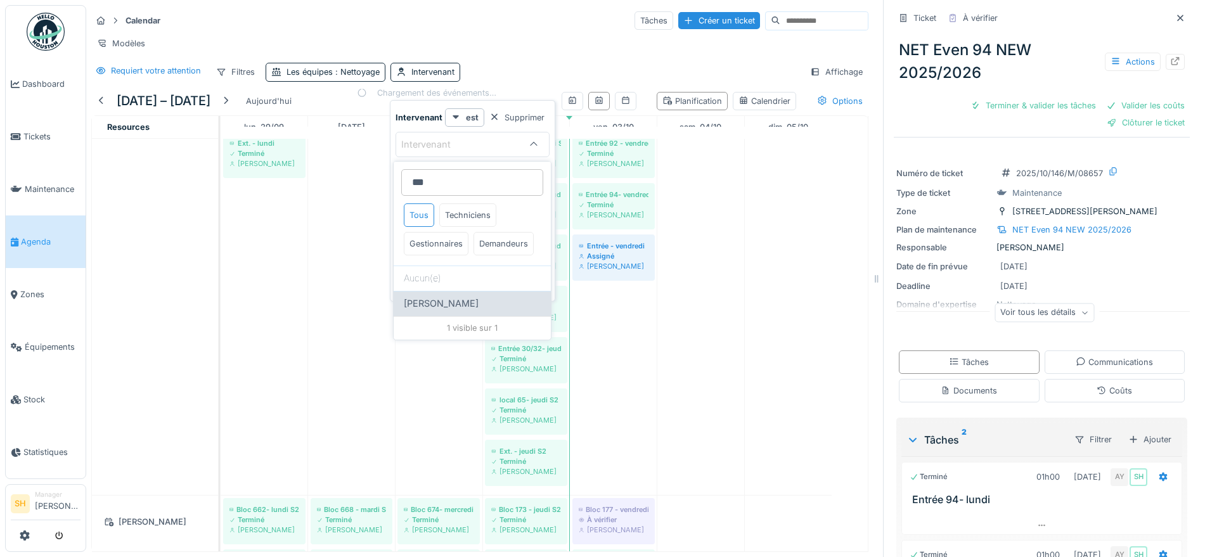
type input "***"
drag, startPoint x: 442, startPoint y: 333, endPoint x: 607, endPoint y: 321, distance: 165.3
click at [441, 311] on span "Sylvie Bruyns" at bounding box center [441, 304] width 75 height 14
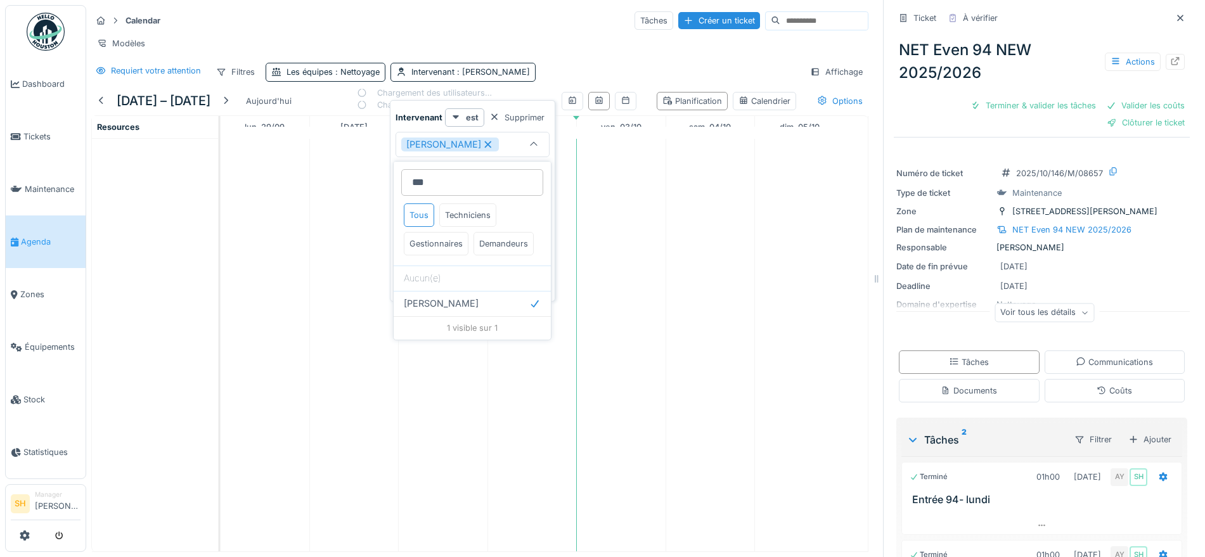
type input "*****"
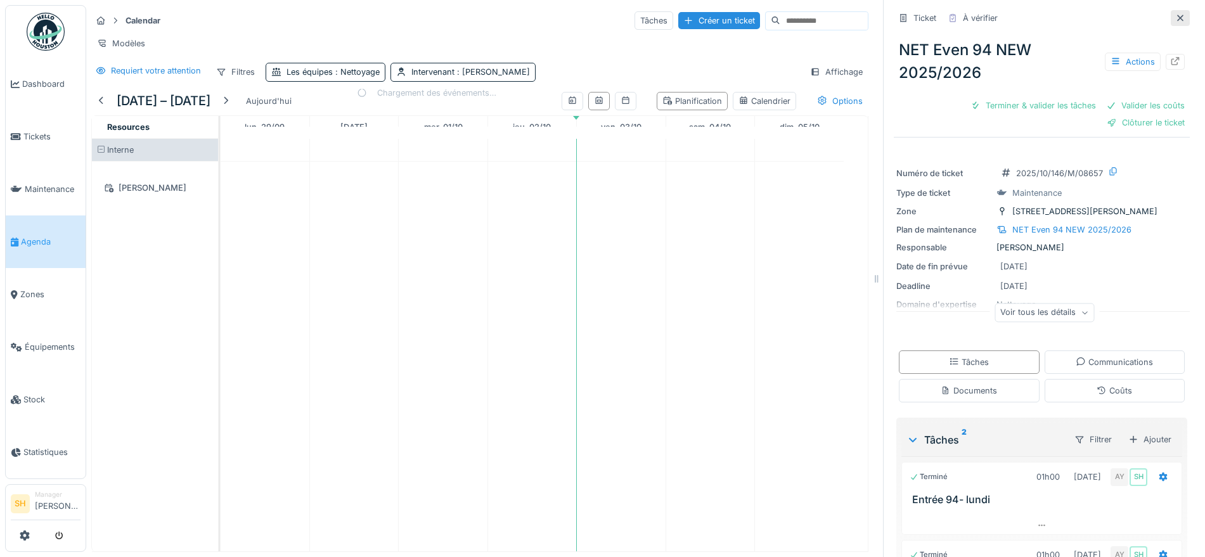
click at [1175, 17] on icon at bounding box center [1180, 18] width 10 height 8
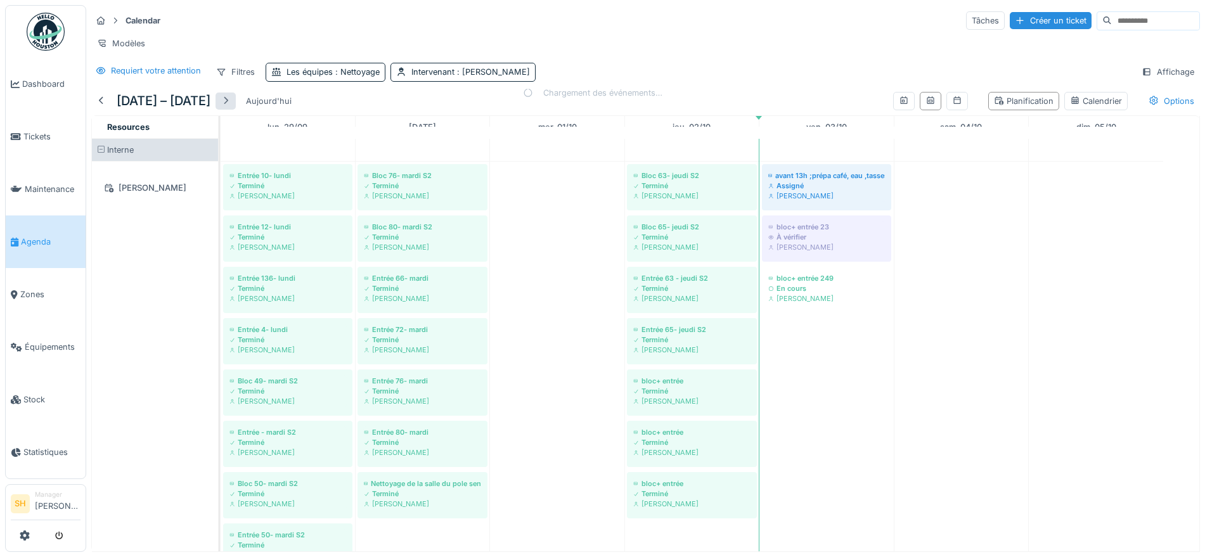
click at [231, 107] on div at bounding box center [226, 101] width 10 height 12
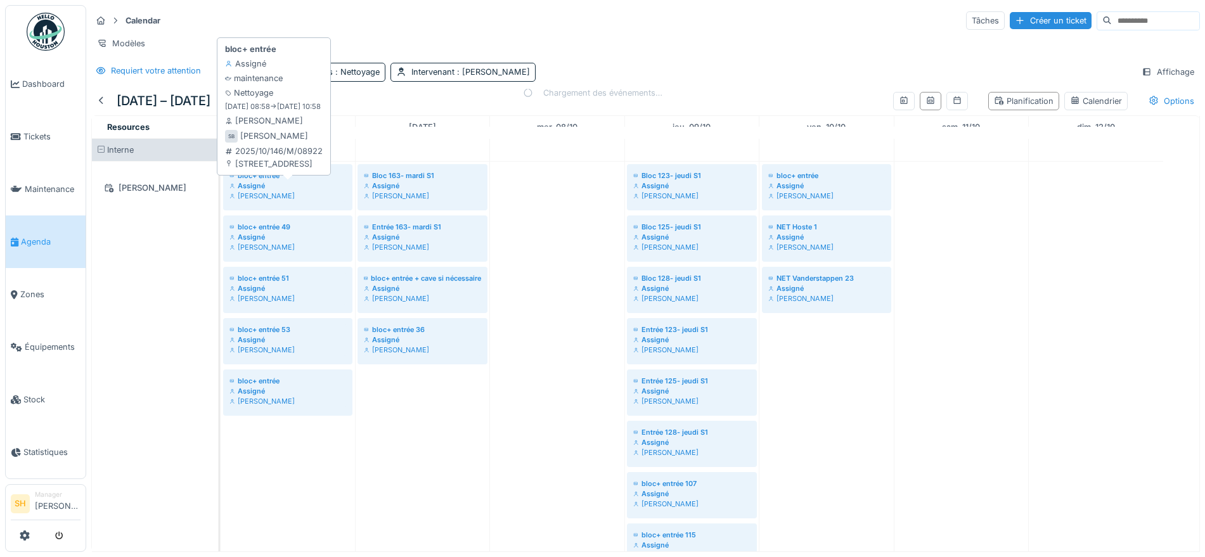
click at [254, 181] on div "bloc+ entrée" at bounding box center [288, 176] width 117 height 10
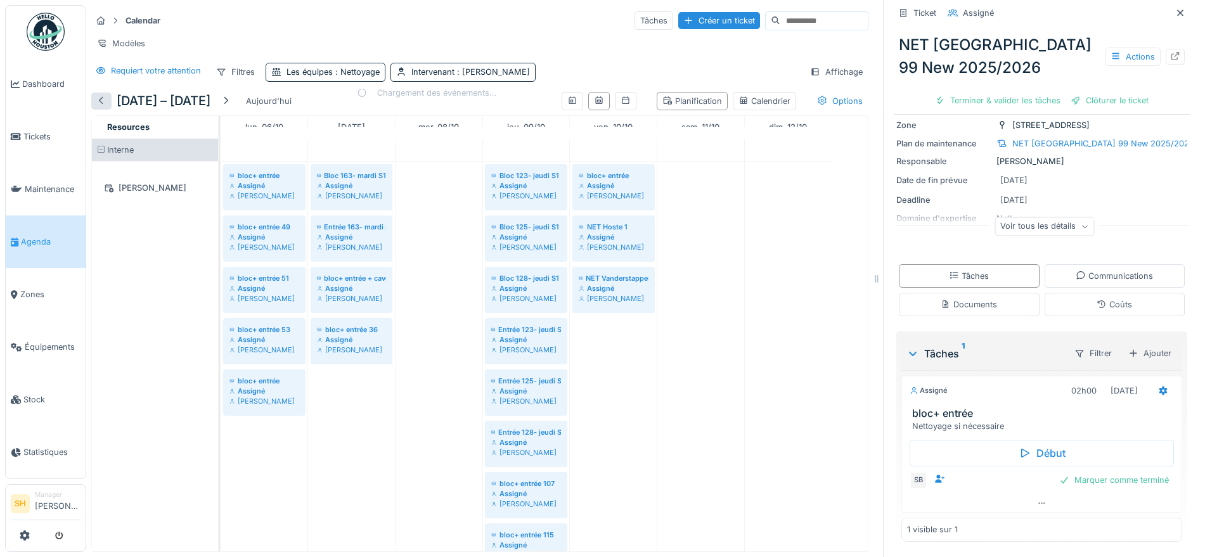
click at [100, 107] on div at bounding box center [101, 101] width 10 height 12
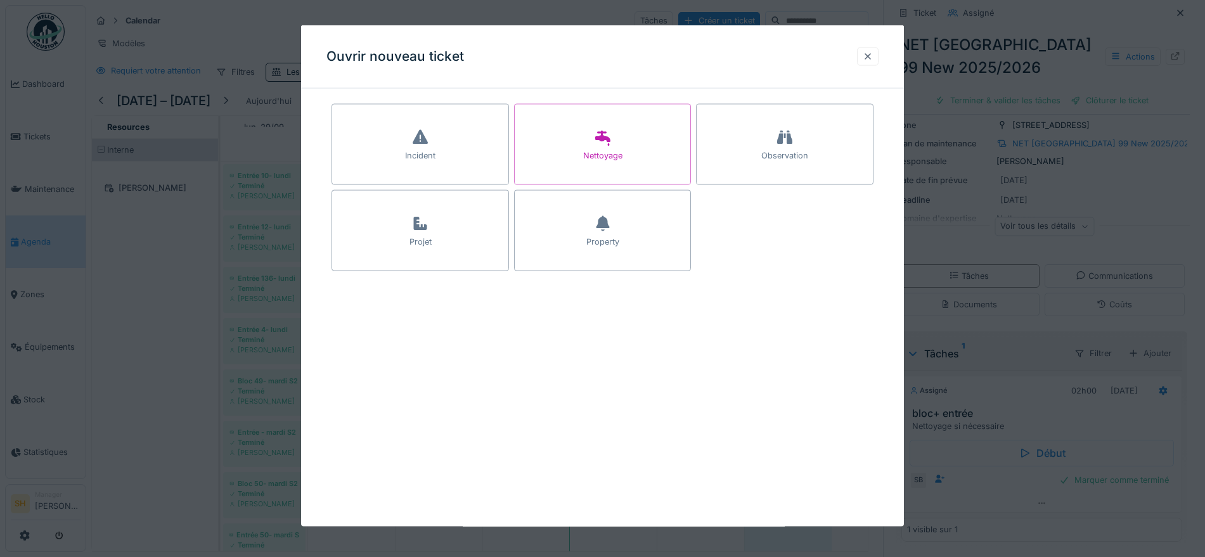
click at [873, 55] on div at bounding box center [868, 56] width 10 height 12
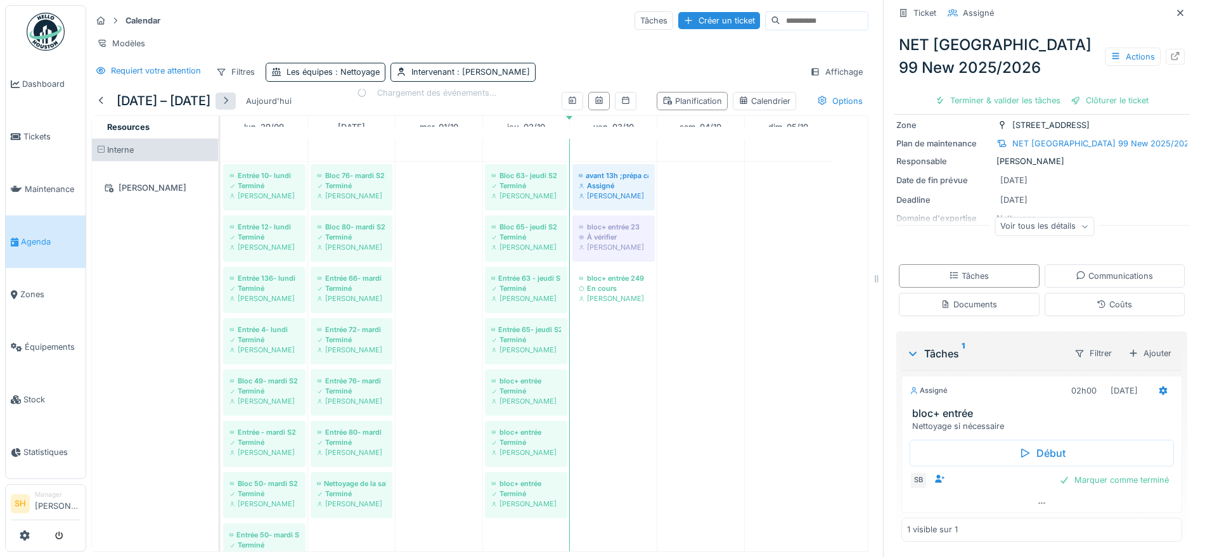
click at [231, 107] on div at bounding box center [226, 101] width 10 height 12
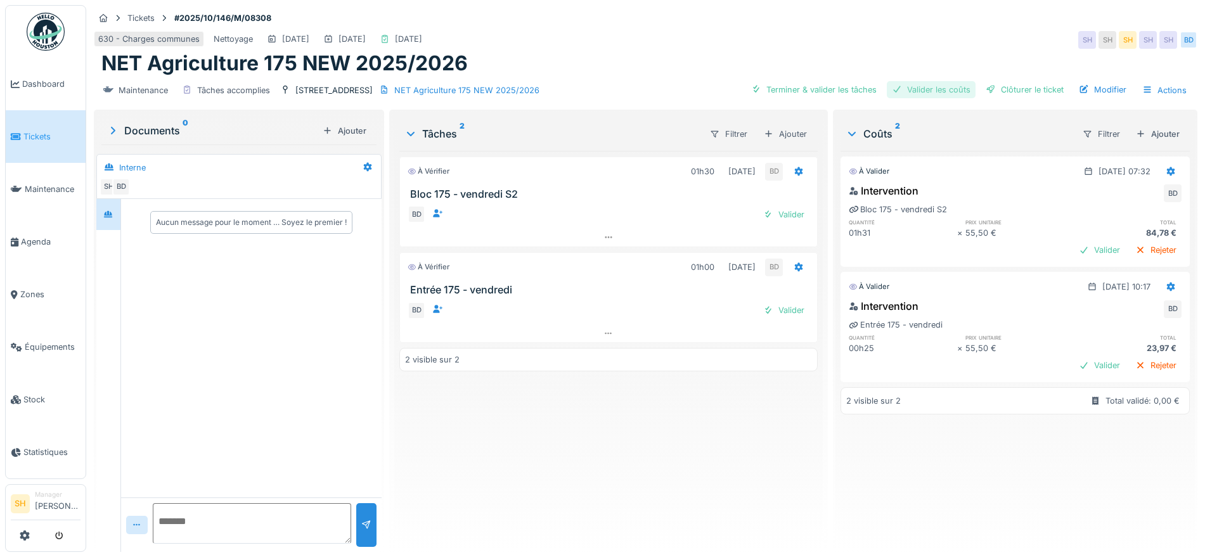
drag, startPoint x: 831, startPoint y: 87, endPoint x: 917, endPoint y: 86, distance: 86.2
click at [832, 87] on div "Terminer & valider les tâches" at bounding box center [814, 89] width 136 height 17
drag, startPoint x: 917, startPoint y: 86, endPoint x: 973, endPoint y: 87, distance: 55.8
click at [920, 86] on div "Valider les coûts" at bounding box center [931, 89] width 89 height 17
click at [1000, 87] on div "Clôturer le ticket" at bounding box center [1025, 89] width 88 height 17
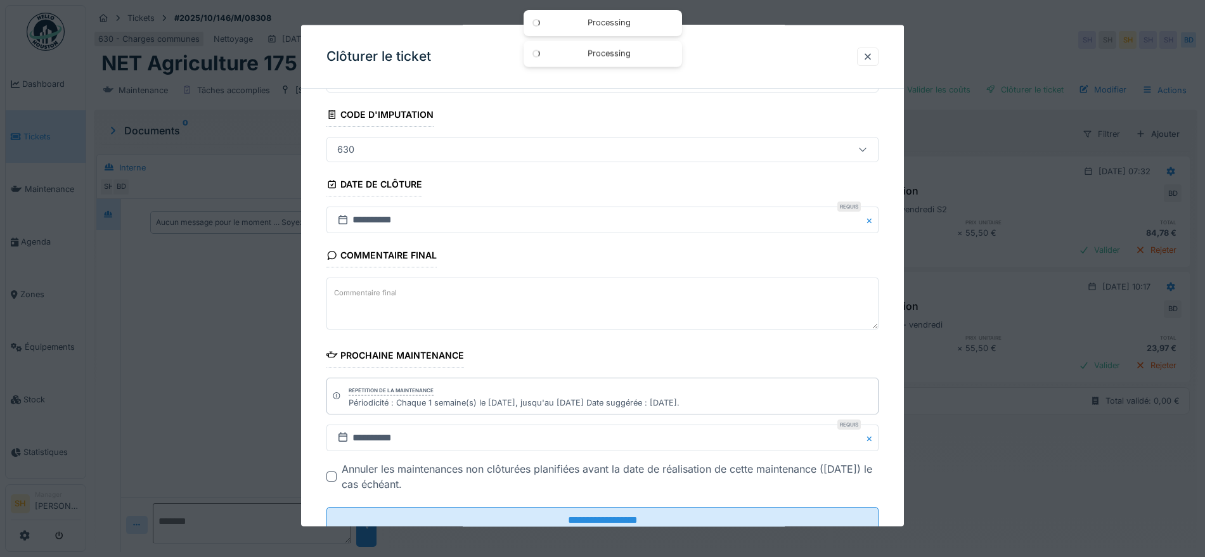
scroll to position [108, 0]
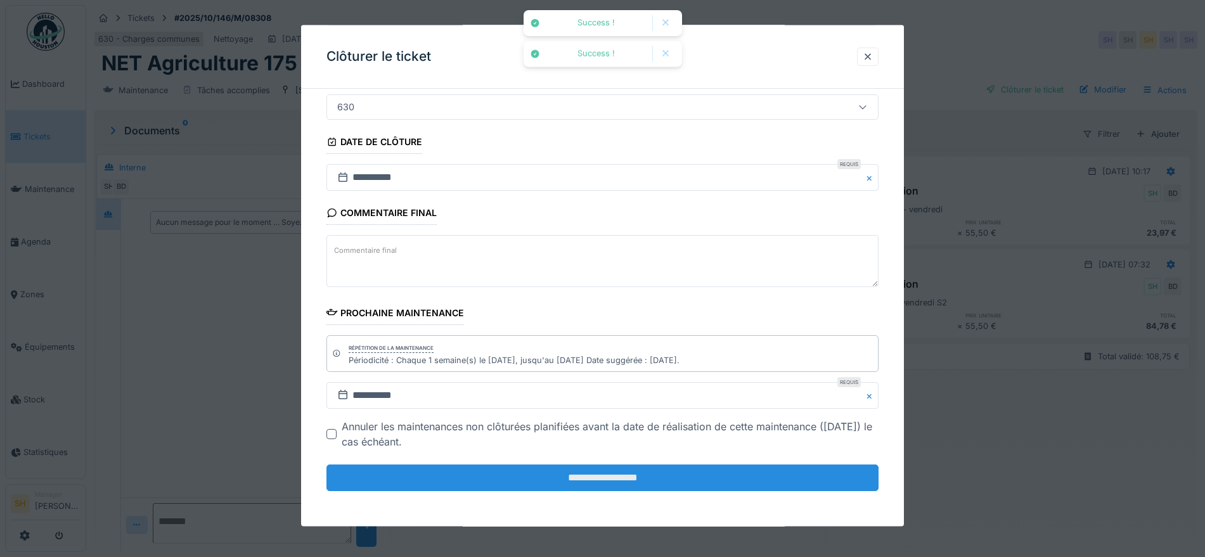
click at [699, 481] on input "**********" at bounding box center [603, 478] width 552 height 27
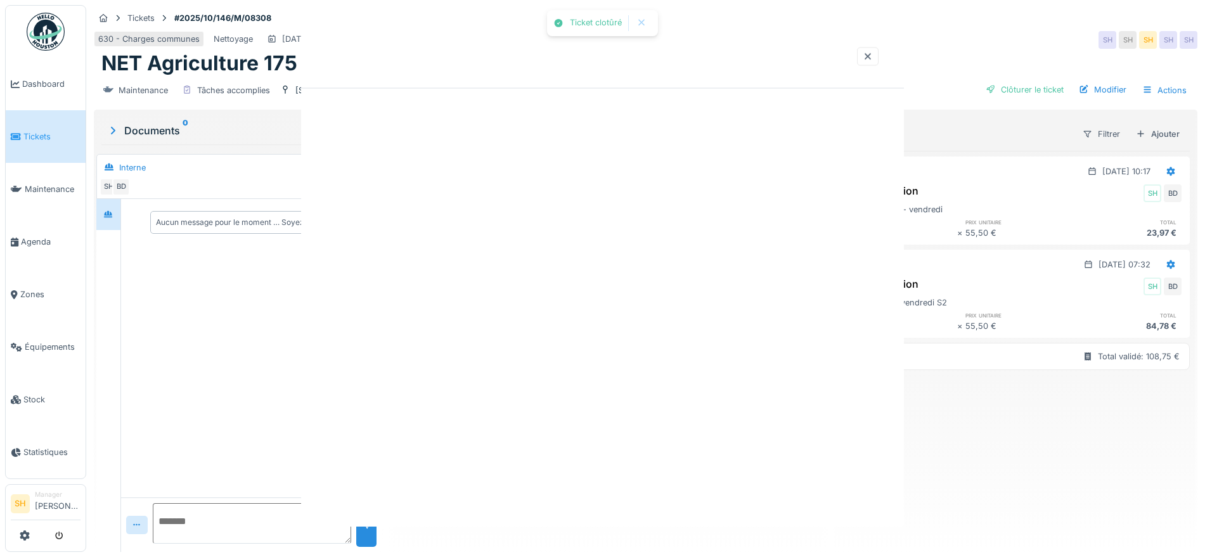
scroll to position [0, 0]
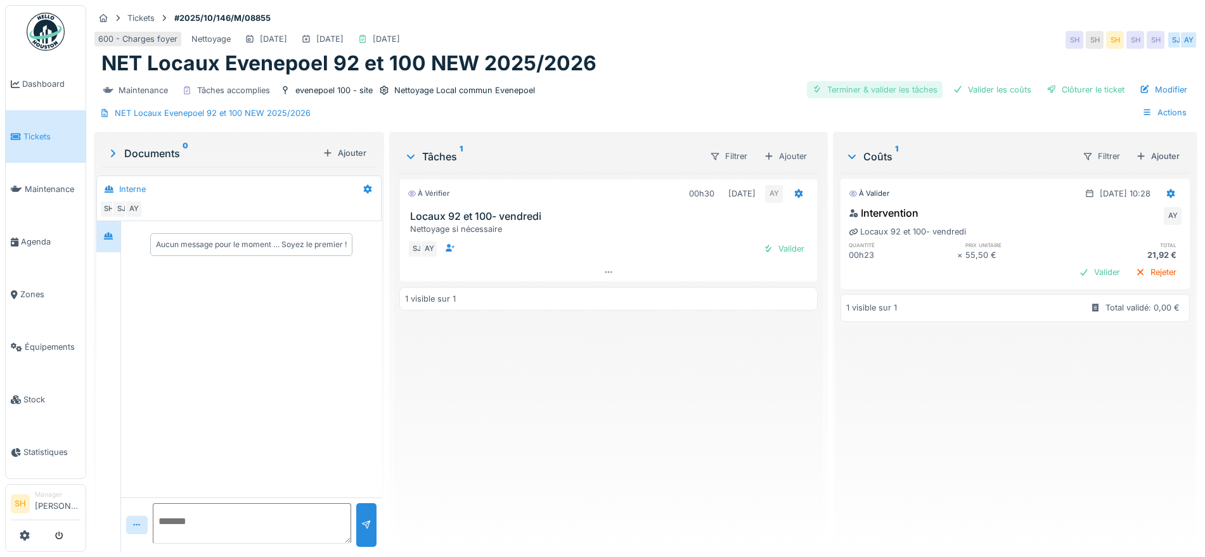
click at [863, 87] on div "Terminer & valider les tâches" at bounding box center [875, 89] width 136 height 17
click at [975, 85] on div "Valider les coûts" at bounding box center [992, 89] width 89 height 17
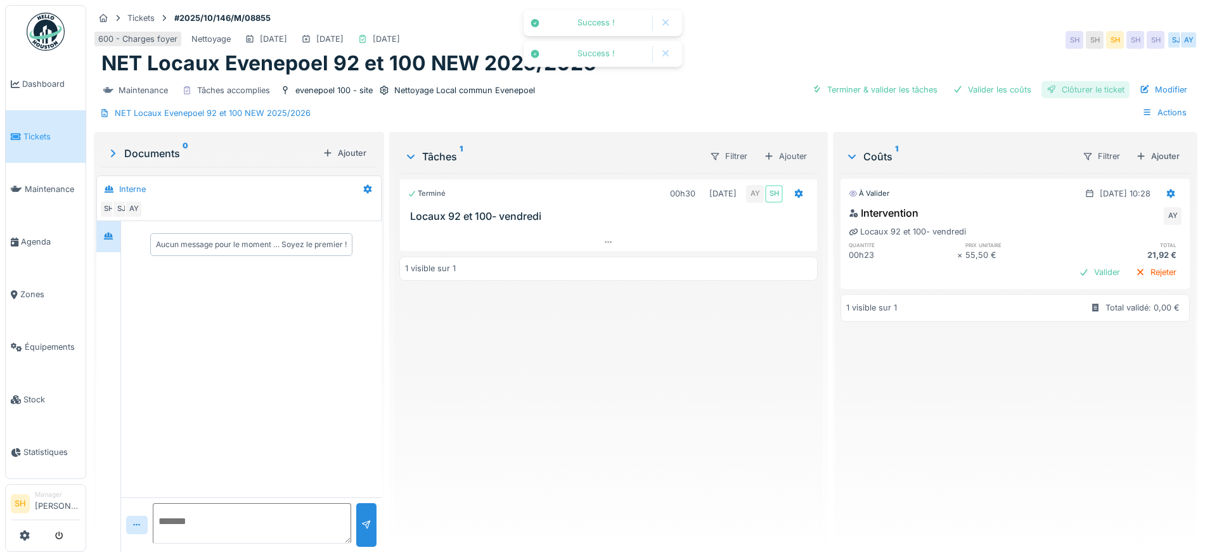
click at [1059, 85] on div "Clôturer le ticket" at bounding box center [1086, 89] width 88 height 17
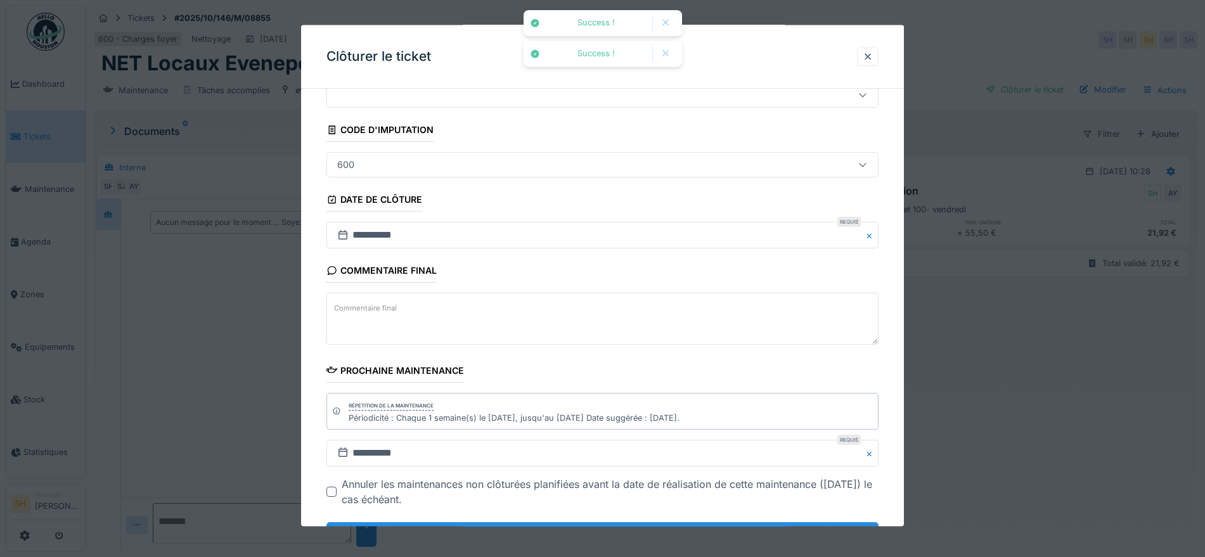
scroll to position [108, 0]
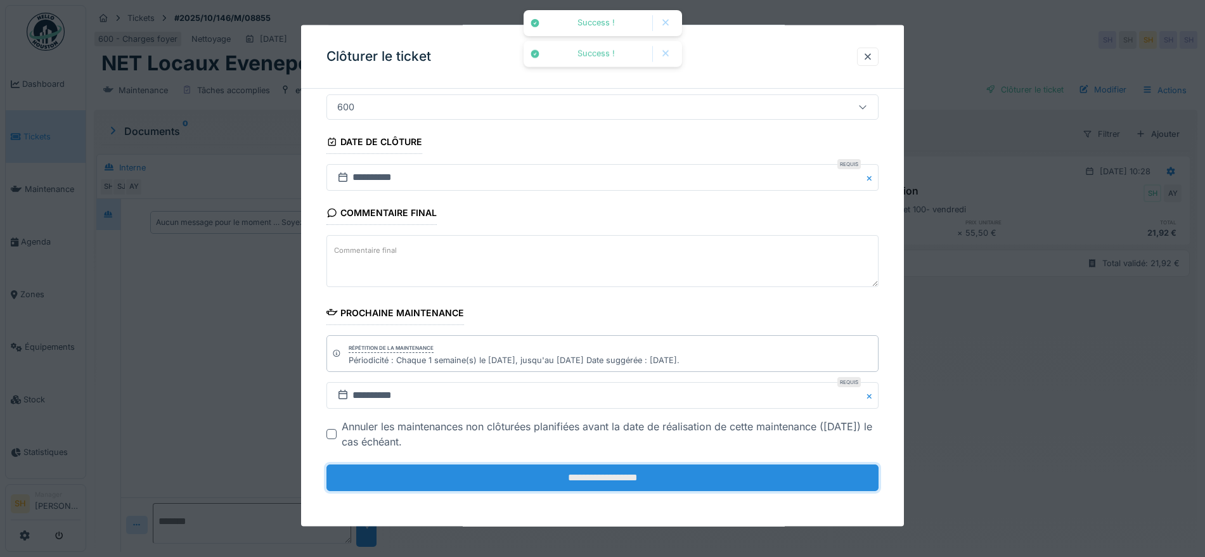
click at [566, 474] on input "**********" at bounding box center [603, 478] width 552 height 27
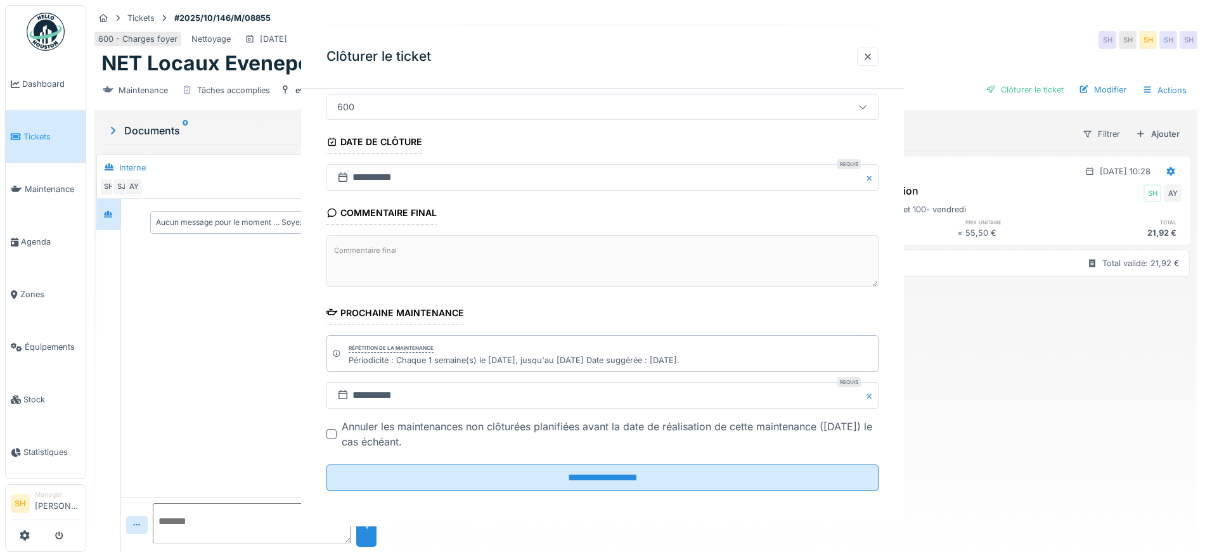
scroll to position [0, 0]
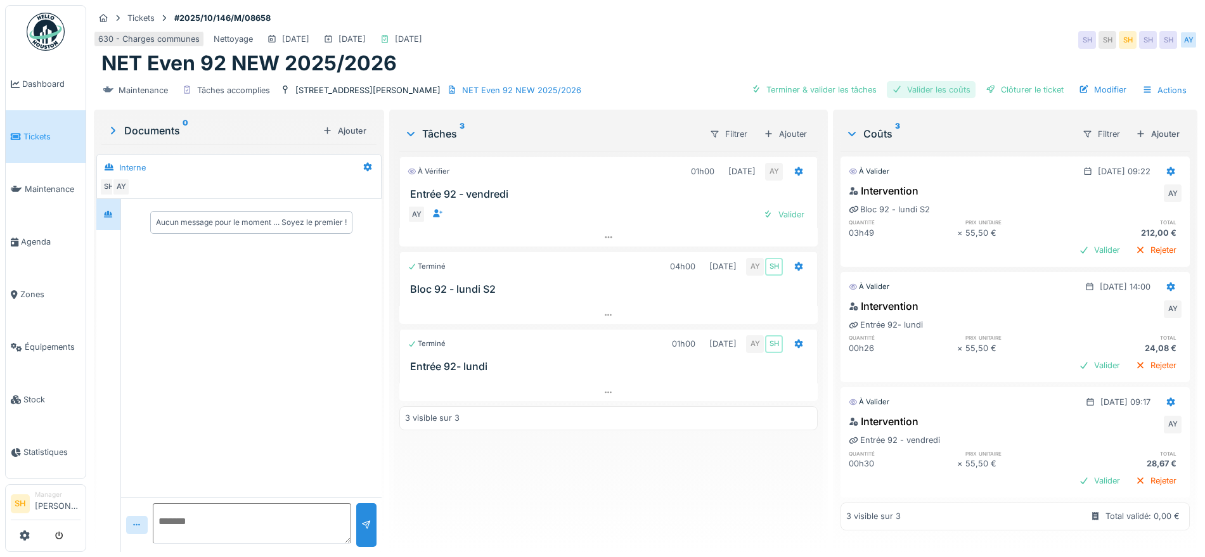
drag, startPoint x: 823, startPoint y: 89, endPoint x: 907, endPoint y: 91, distance: 83.7
click at [830, 90] on div "Terminer & valider les tâches" at bounding box center [814, 89] width 136 height 17
click at [935, 94] on div "Valider les coûts" at bounding box center [931, 89] width 89 height 17
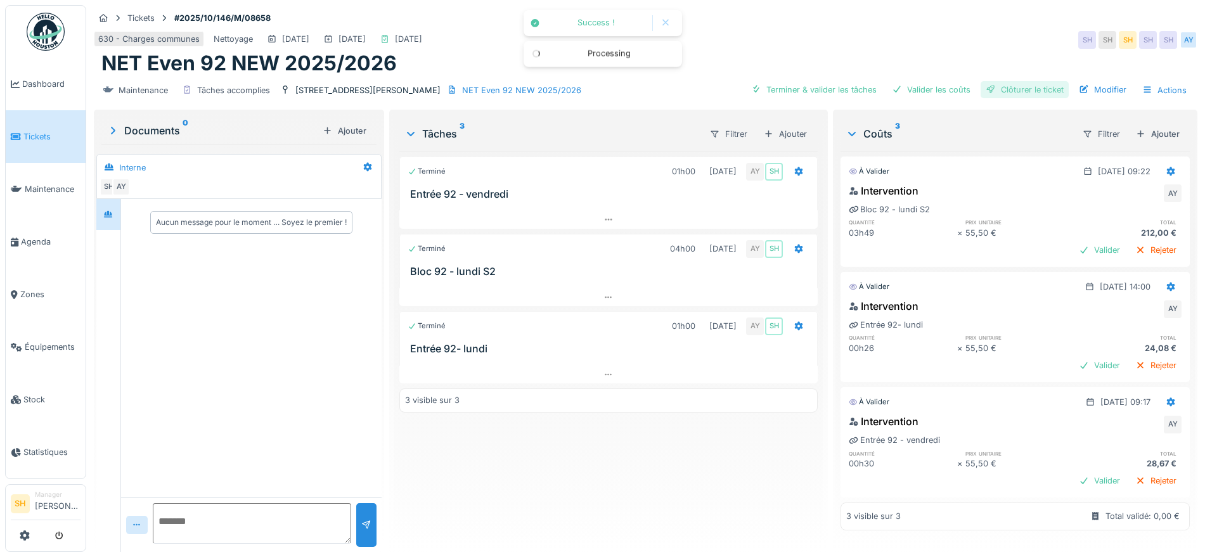
click at [991, 90] on div "Clôturer le ticket" at bounding box center [1025, 89] width 88 height 17
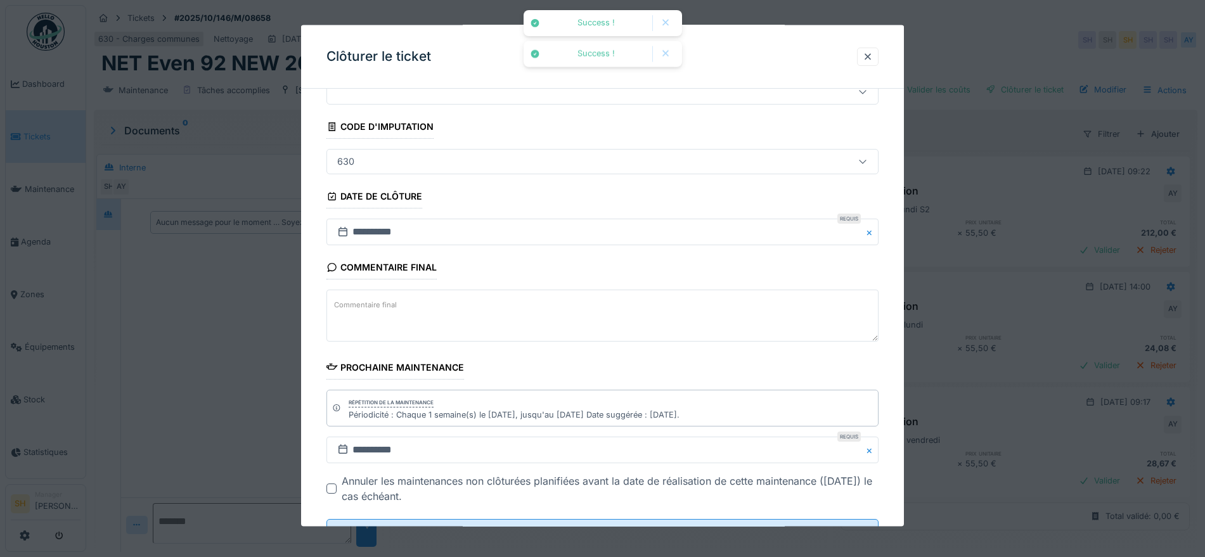
scroll to position [108, 0]
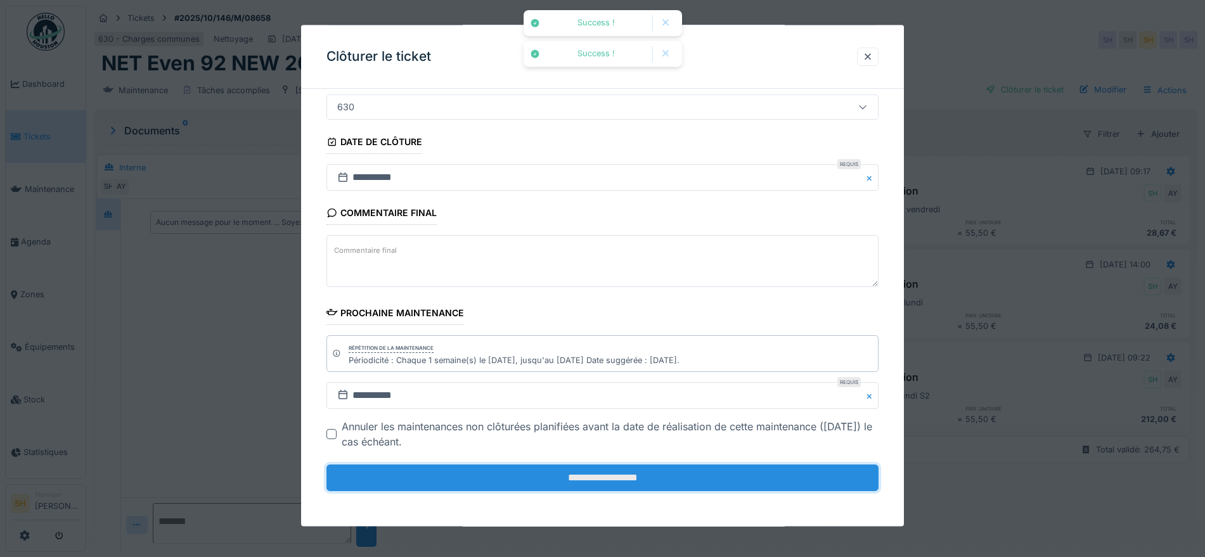
click at [644, 479] on input "**********" at bounding box center [603, 478] width 552 height 27
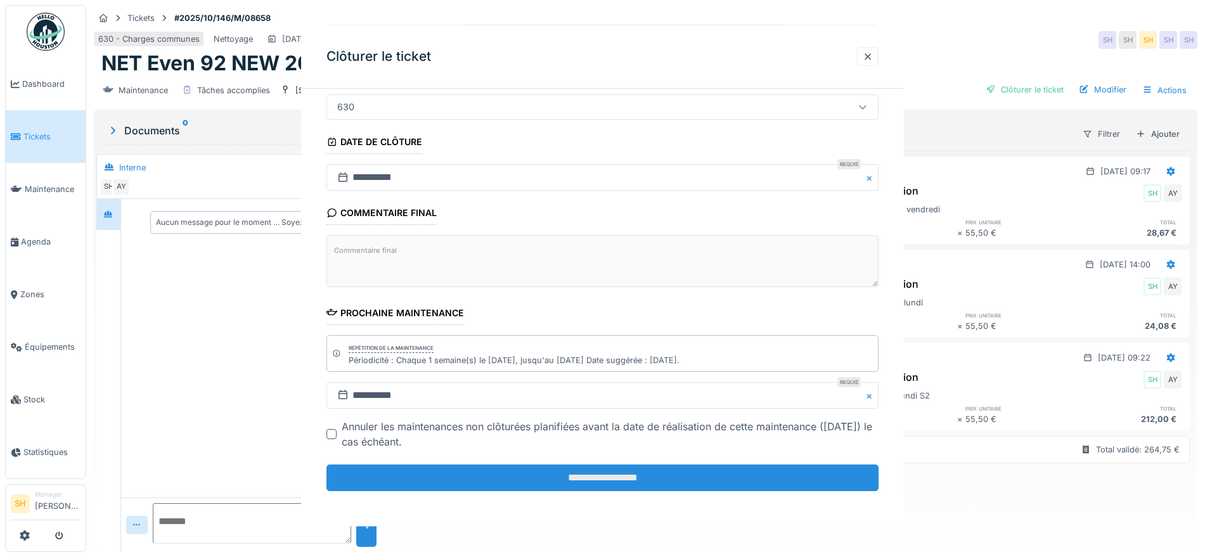
scroll to position [0, 0]
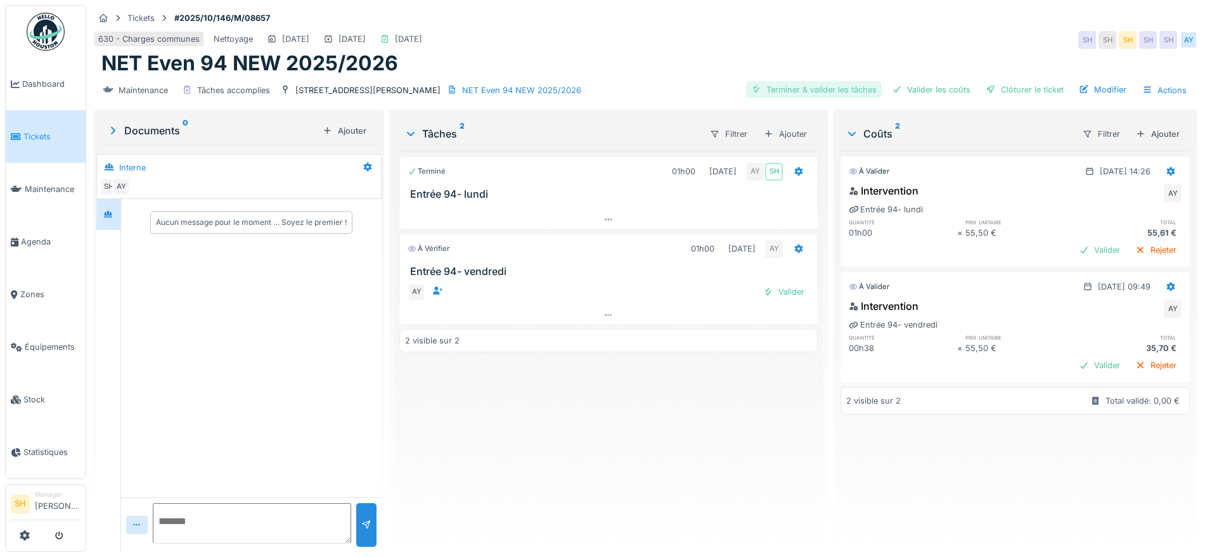
click at [834, 91] on div "Terminer & valider les tâches" at bounding box center [814, 89] width 136 height 17
click at [945, 93] on div "Valider les coûts" at bounding box center [931, 89] width 89 height 17
click at [991, 91] on div "Clôturer le ticket" at bounding box center [1025, 89] width 88 height 17
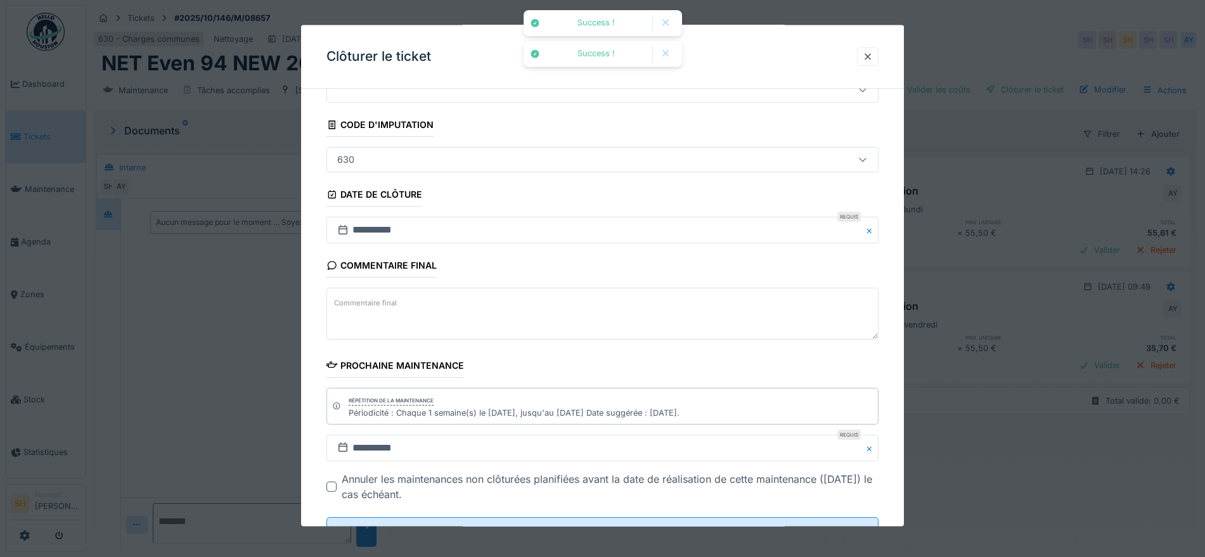
scroll to position [108, 0]
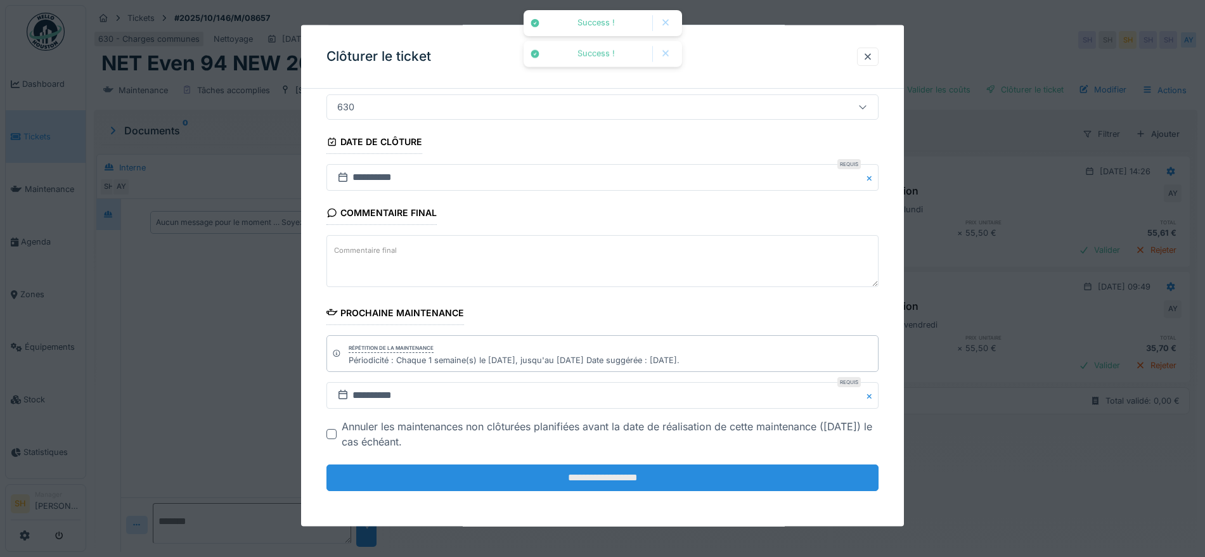
click at [599, 479] on input "**********" at bounding box center [603, 478] width 552 height 27
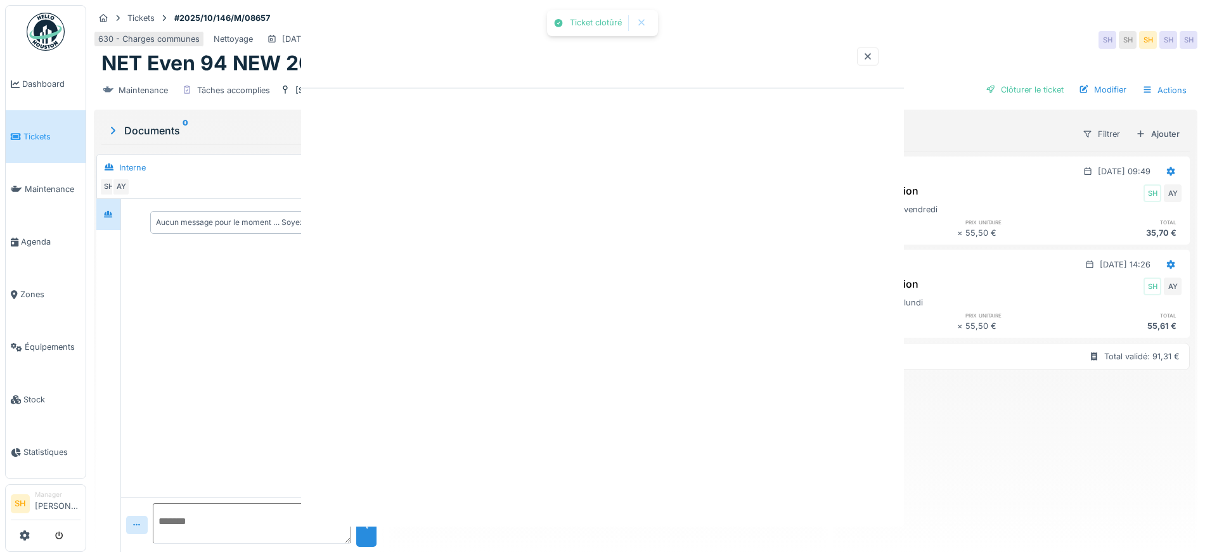
scroll to position [0, 0]
